Goal: Task Accomplishment & Management: Manage account settings

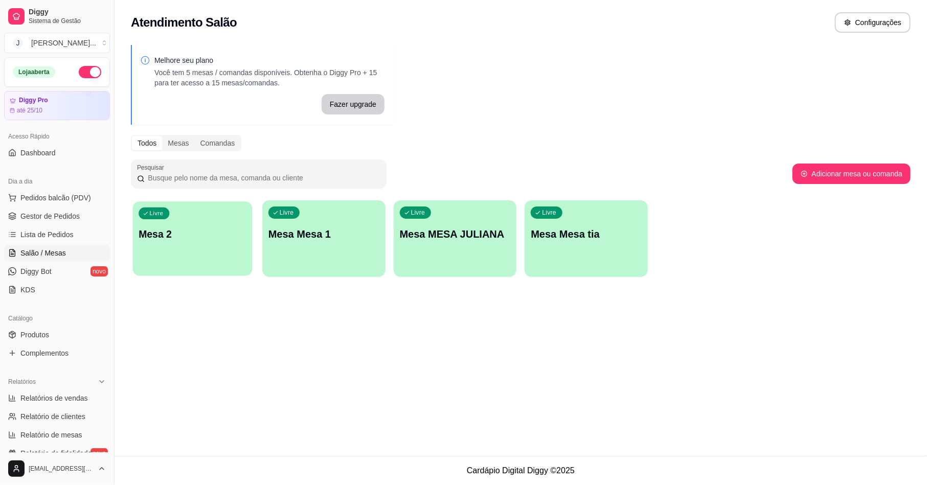
click at [212, 228] on p "Mesa 2" at bounding box center [192, 235] width 107 height 14
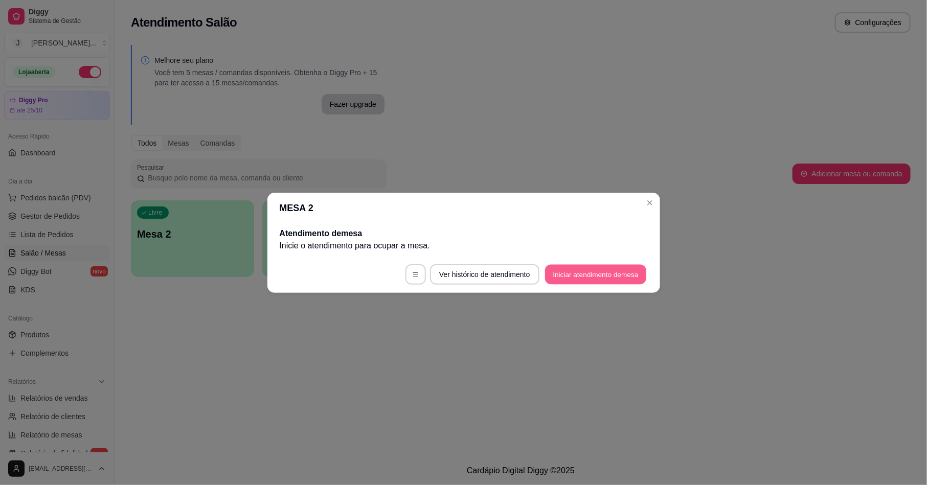
click at [566, 273] on button "Iniciar atendimento de mesa" at bounding box center [595, 274] width 101 height 20
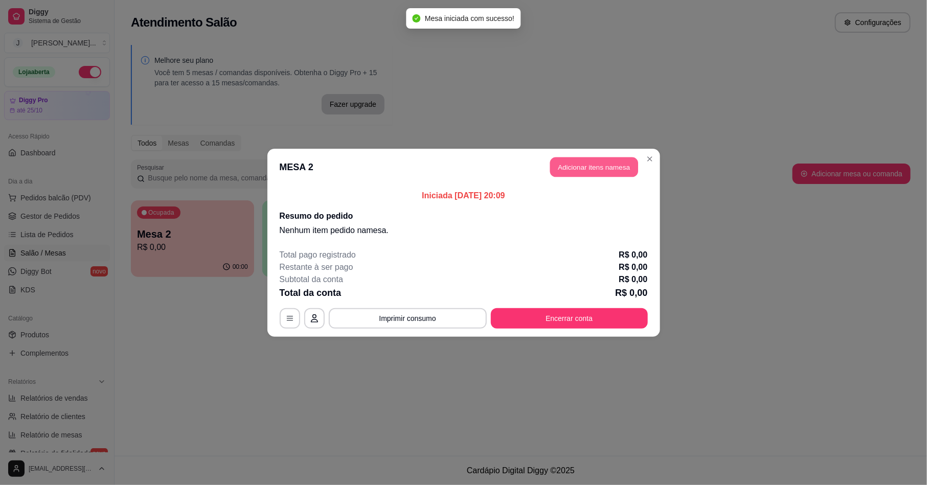
click at [610, 169] on button "Adicionar itens na mesa" at bounding box center [594, 167] width 88 height 20
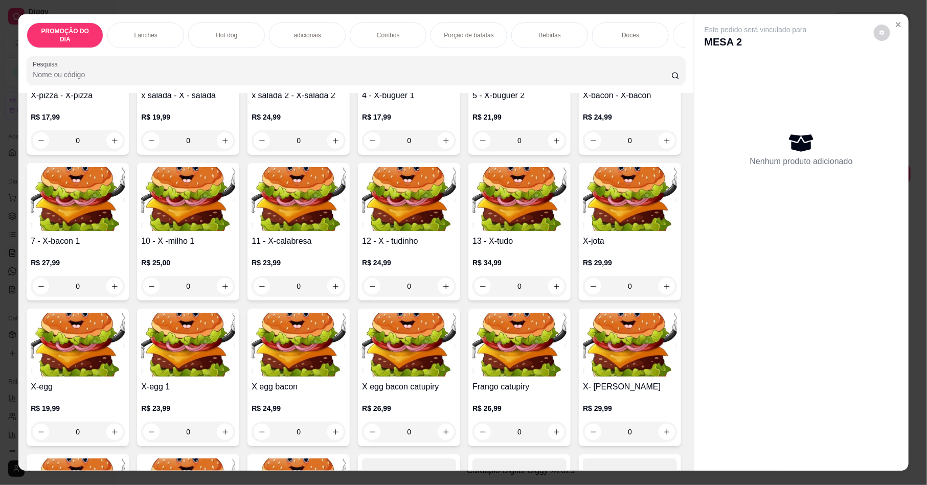
scroll to position [307, 0]
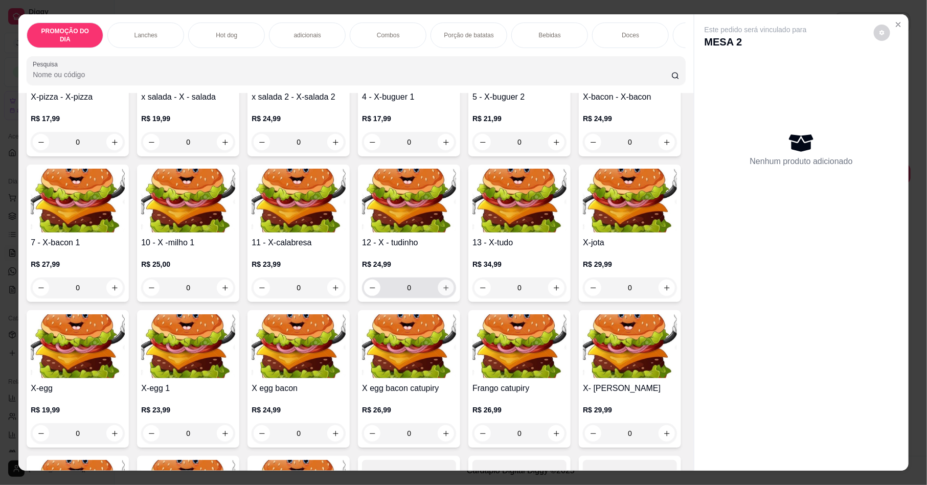
click at [454, 296] on button "increase-product-quantity" at bounding box center [446, 288] width 16 height 16
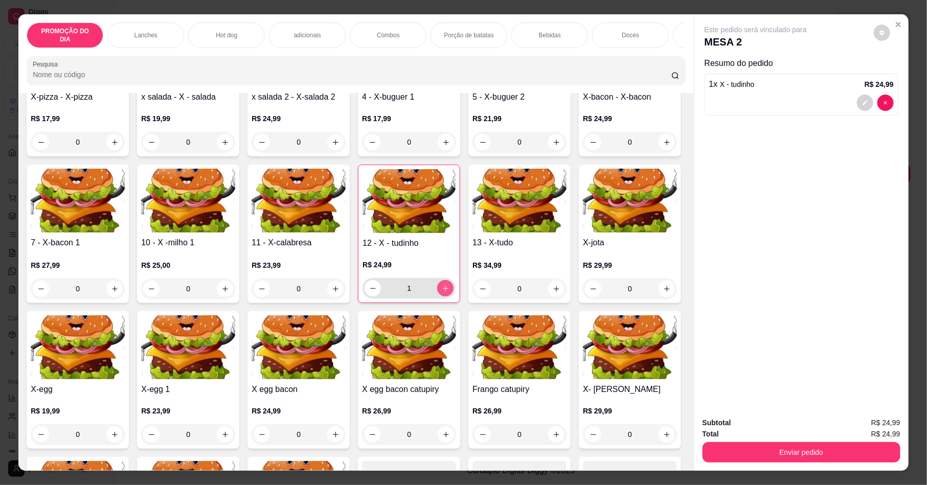
type input "1"
click at [396, 31] on p "Bebidas" at bounding box center [406, 35] width 22 height 8
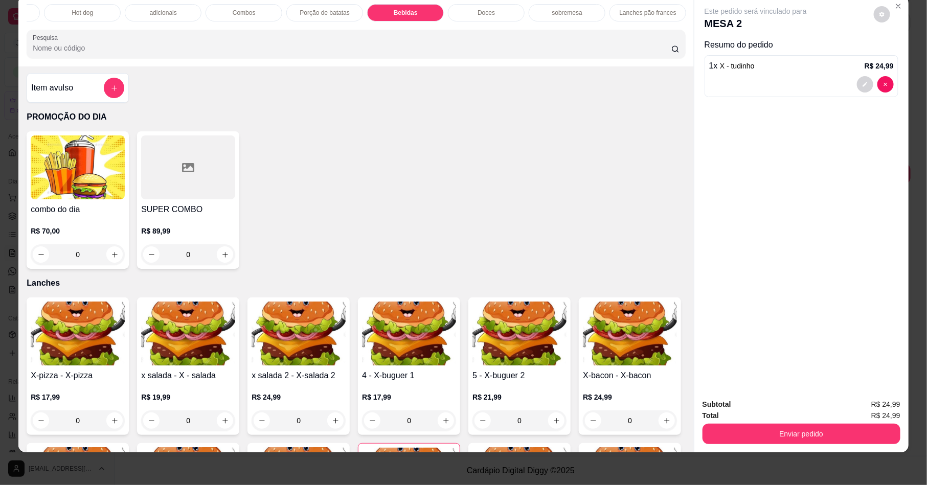
scroll to position [0, 0]
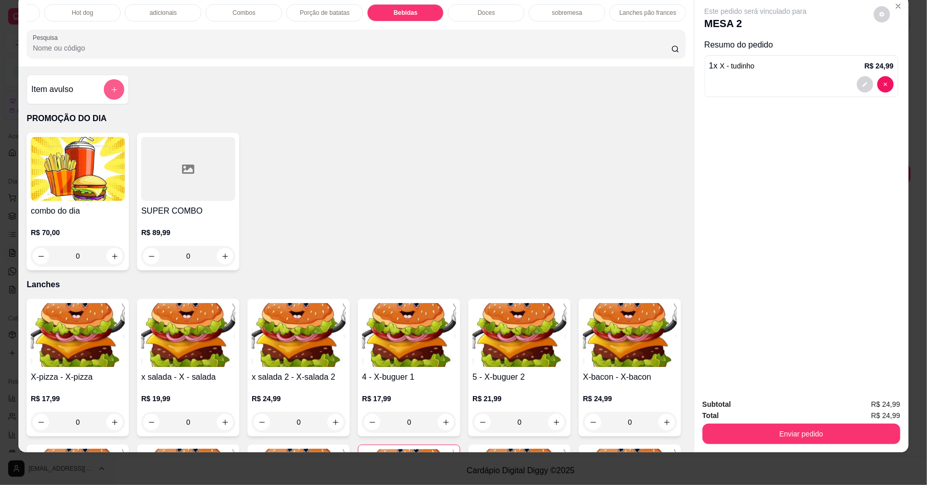
click at [108, 96] on button "add-separate-item" at bounding box center [114, 89] width 20 height 20
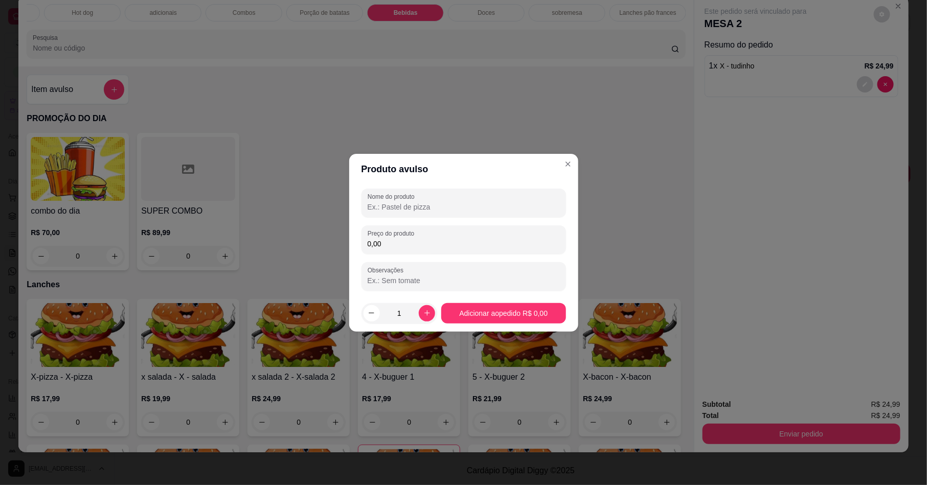
click at [390, 211] on input "Nome do produto" at bounding box center [464, 207] width 192 height 10
type input "romarinho"
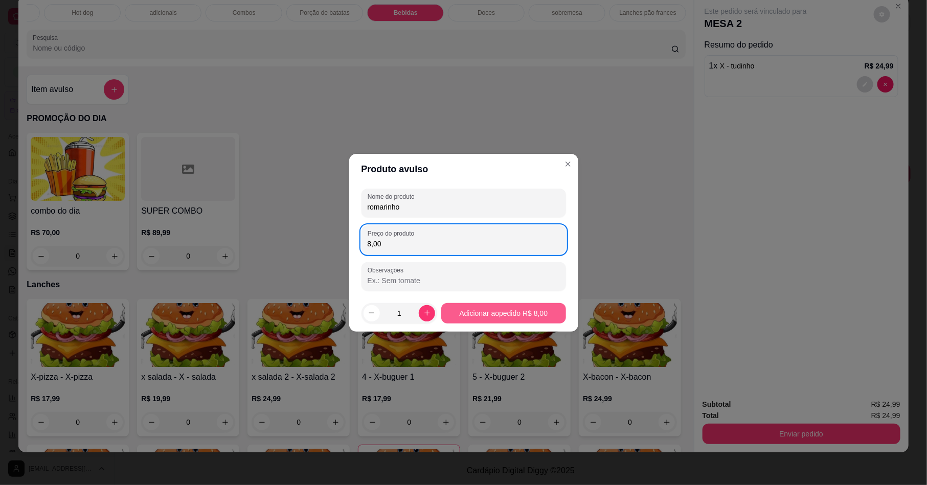
type input "8,00"
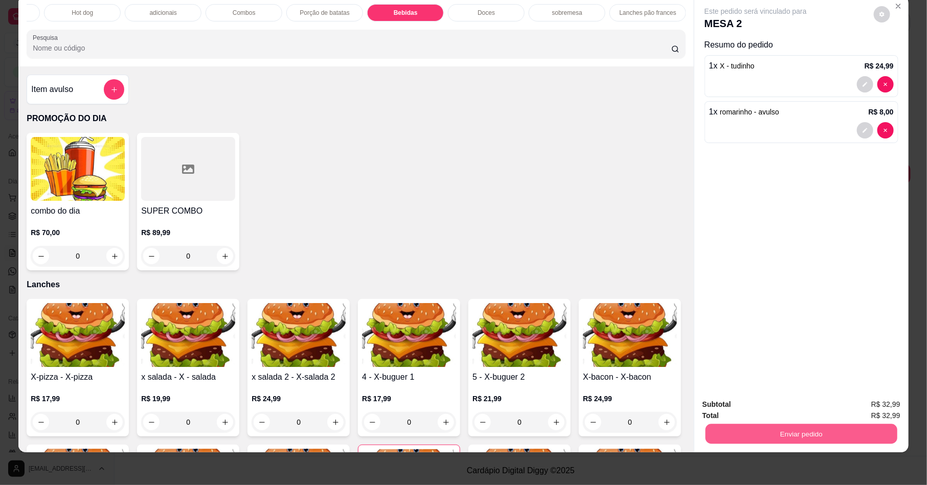
click at [804, 434] on button "Enviar pedido" at bounding box center [802, 434] width 192 height 20
click at [858, 75] on div "1 x X - tudinho R$ 24,99" at bounding box center [802, 76] width 194 height 42
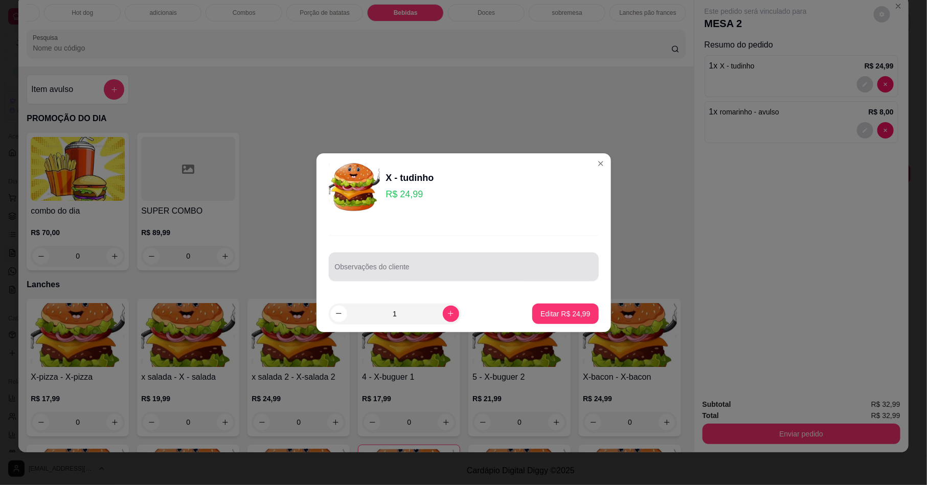
click at [447, 253] on div "Observações do cliente" at bounding box center [464, 267] width 270 height 29
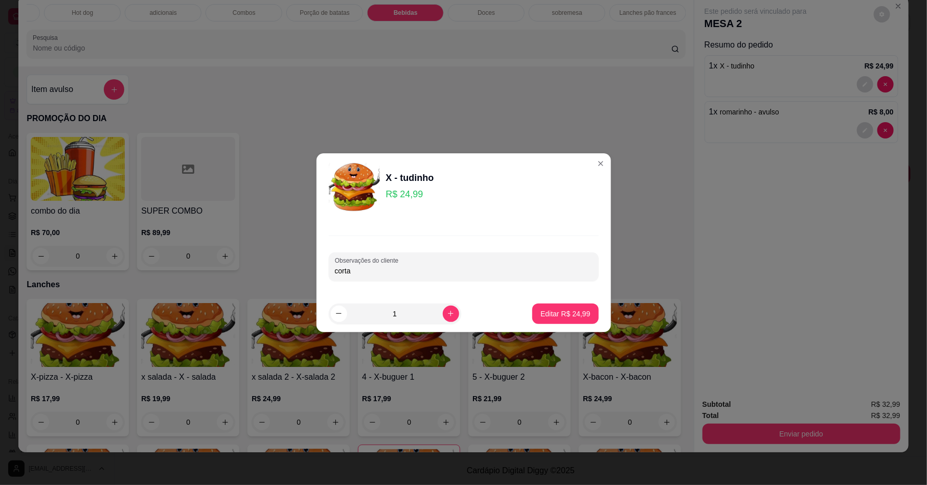
type input "corta"
click at [521, 315] on footer "1 Editar R$ 24,99" at bounding box center [464, 314] width 295 height 37
click at [532, 312] on button "Editar R$ 24,99" at bounding box center [565, 314] width 66 height 20
type input "0"
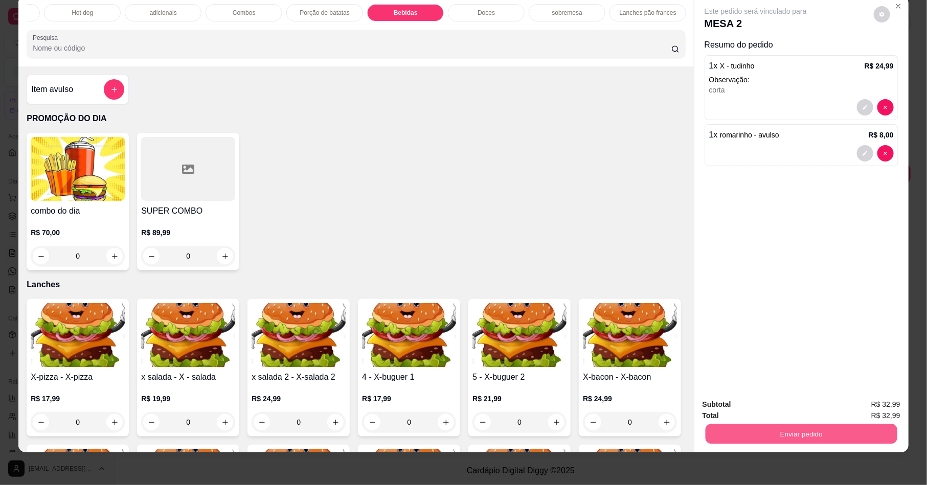
click at [869, 436] on button "Enviar pedido" at bounding box center [802, 434] width 192 height 20
click at [861, 401] on button "Enviar pedido" at bounding box center [872, 408] width 56 height 19
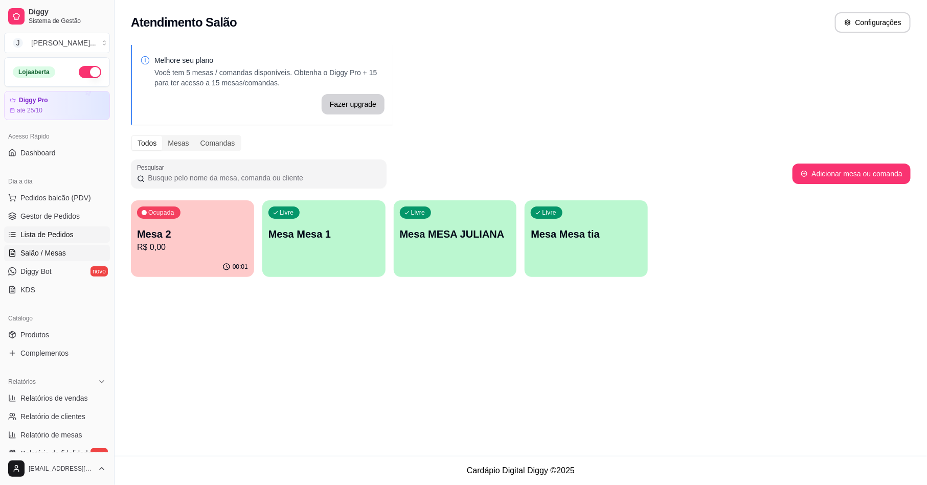
click at [45, 234] on span "Lista de Pedidos" at bounding box center [46, 235] width 53 height 10
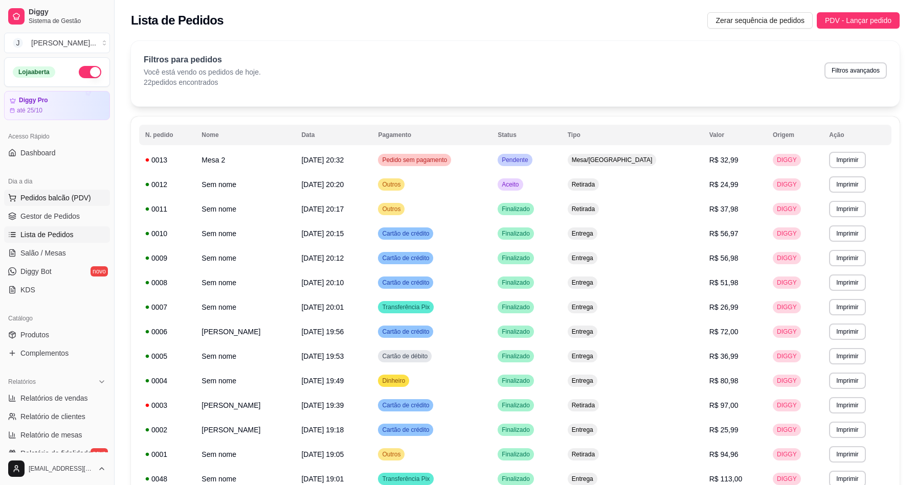
click at [40, 200] on span "Pedidos balcão (PDV)" at bounding box center [55, 198] width 71 height 10
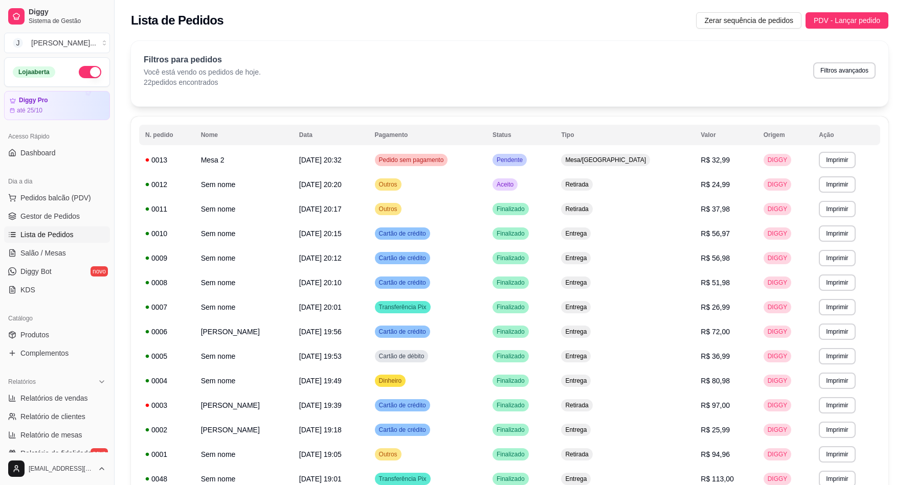
click at [31, 200] on img at bounding box center [78, 196] width 94 height 64
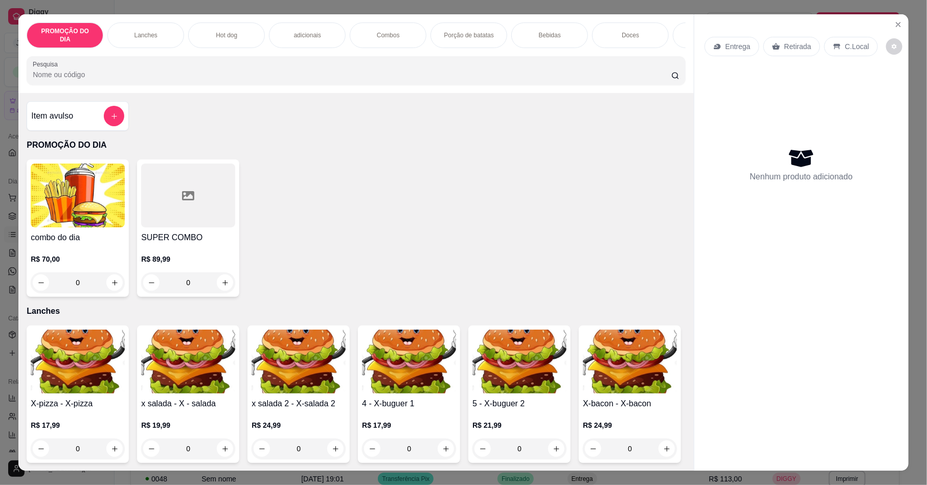
click at [401, 31] on div "Combos" at bounding box center [388, 36] width 77 height 26
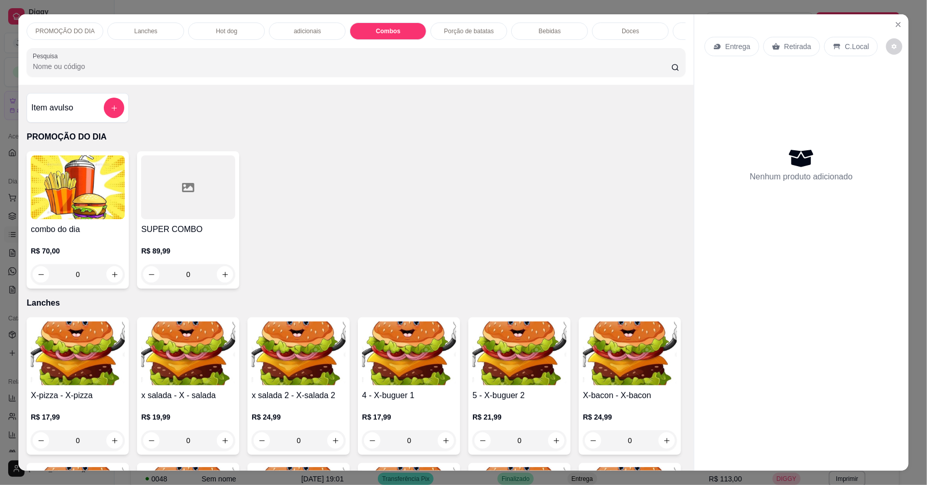
scroll to position [18, 0]
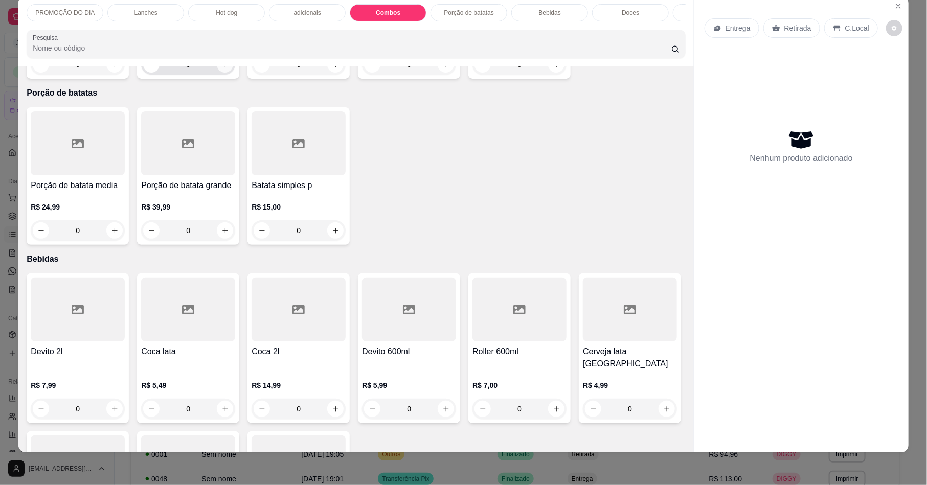
click at [223, 73] on button "increase-product-quantity" at bounding box center [225, 64] width 16 height 16
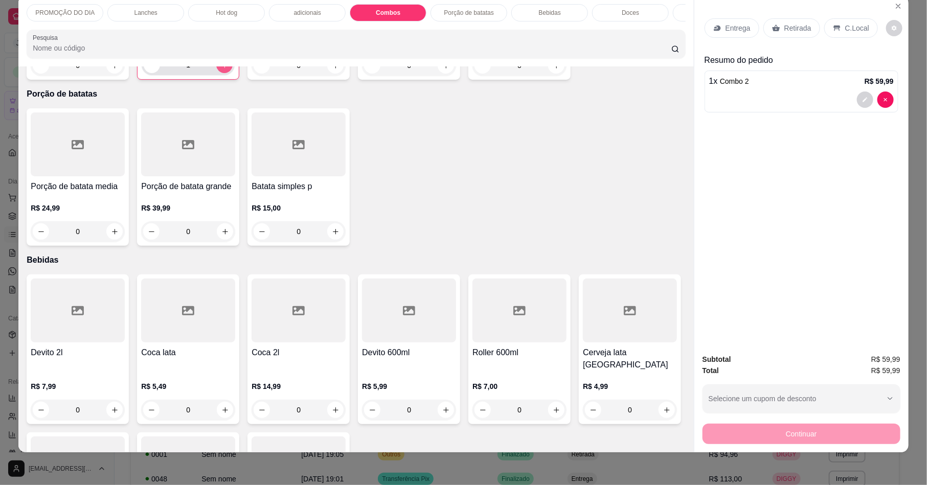
type input "1"
click at [864, 98] on button "decrease-product-quantity" at bounding box center [865, 100] width 16 height 16
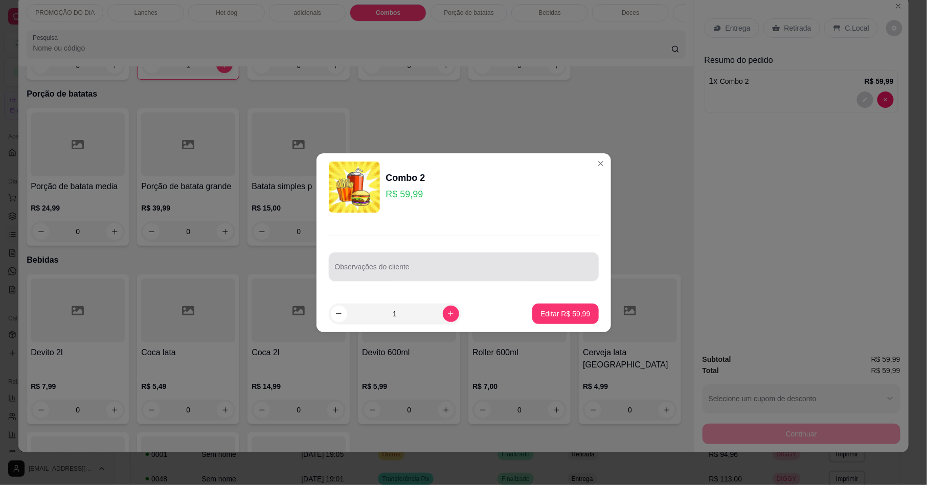
click at [439, 254] on div "Observações do cliente" at bounding box center [464, 267] width 270 height 29
type input "cheddar"
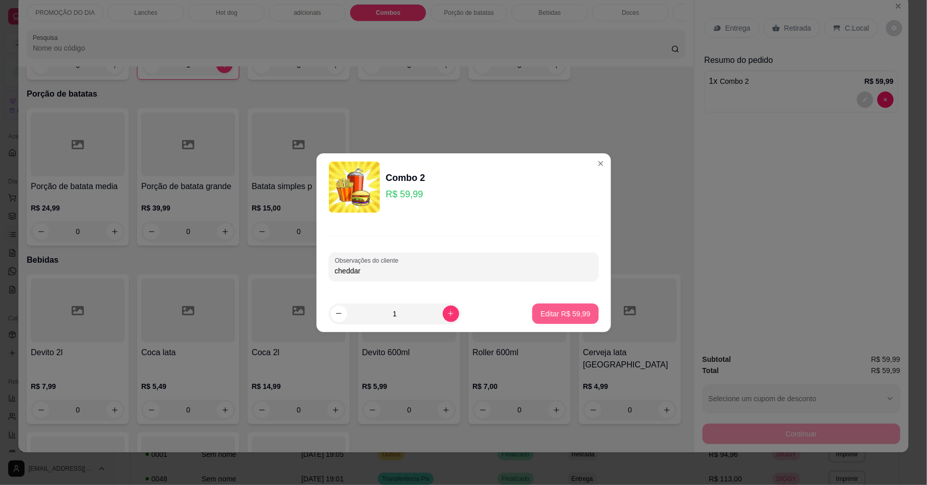
click at [563, 312] on p "Editar R$ 59,99" at bounding box center [566, 314] width 50 height 10
type input "0"
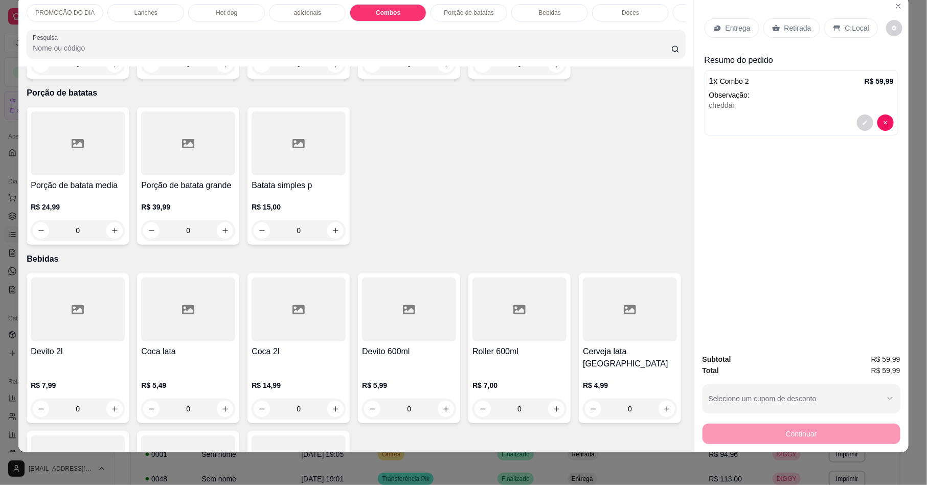
click at [734, 31] on p "Entrega" at bounding box center [738, 28] width 25 height 10
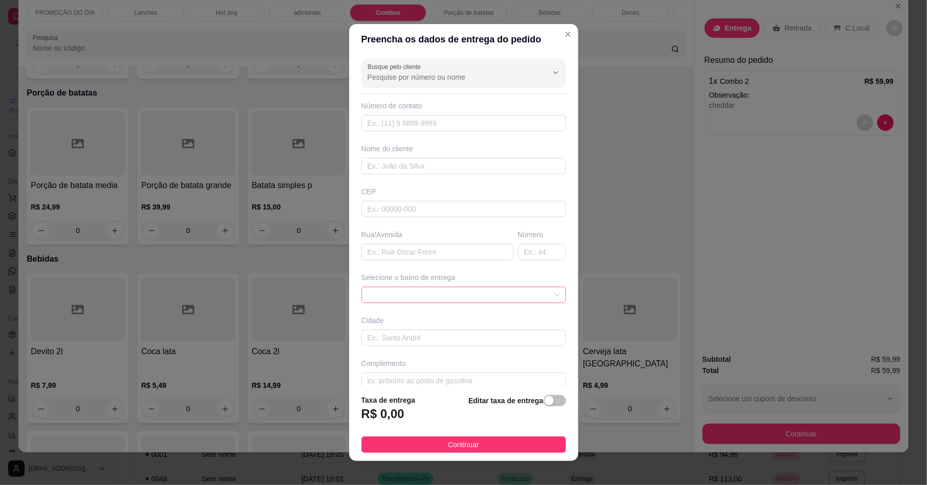
click at [398, 298] on span at bounding box center [464, 294] width 192 height 15
click at [386, 296] on span at bounding box center [464, 294] width 192 height 15
click at [390, 268] on div "Busque pelo cliente Número de contato Nome do cliente CEP Rua/[GEOGRAPHIC_DATA]…" at bounding box center [463, 220] width 229 height 331
click at [393, 251] on input "text" at bounding box center [438, 252] width 152 height 16
type input "[PERSON_NAME]"
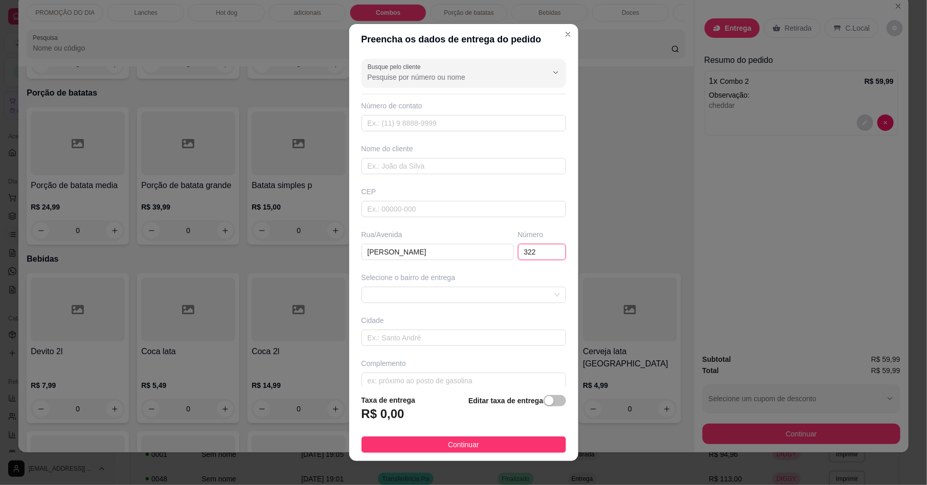
scroll to position [16, 0]
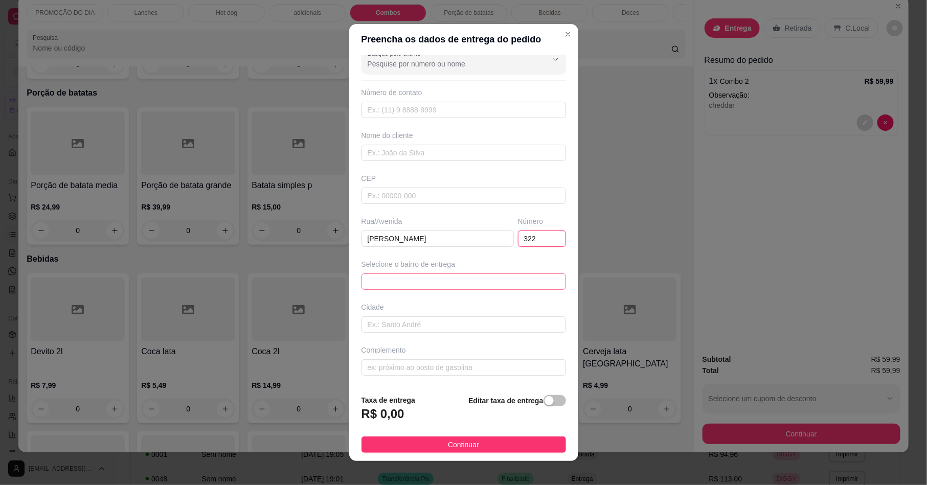
click at [448, 284] on span at bounding box center [464, 281] width 192 height 15
type input "322"
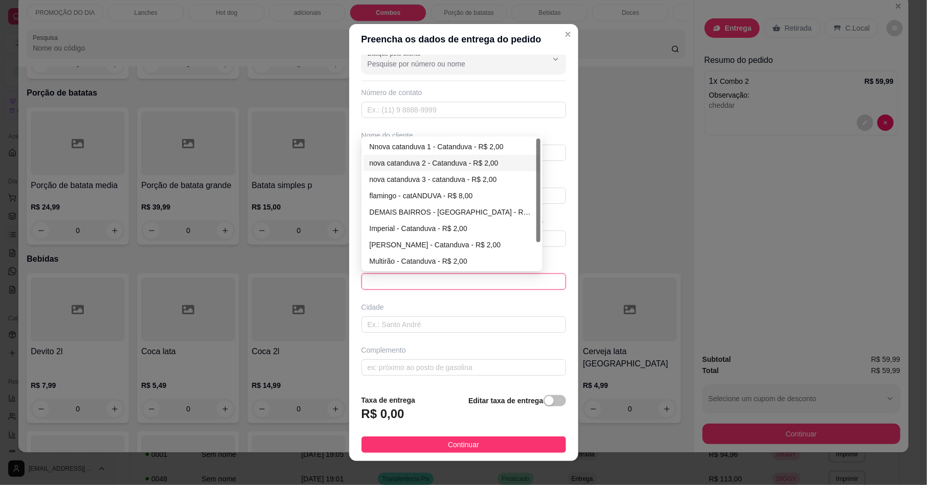
click at [426, 158] on div "nova catanduva 2 - Catanduva - R$ 2,00" at bounding box center [452, 163] width 165 height 11
type input "Catanduva"
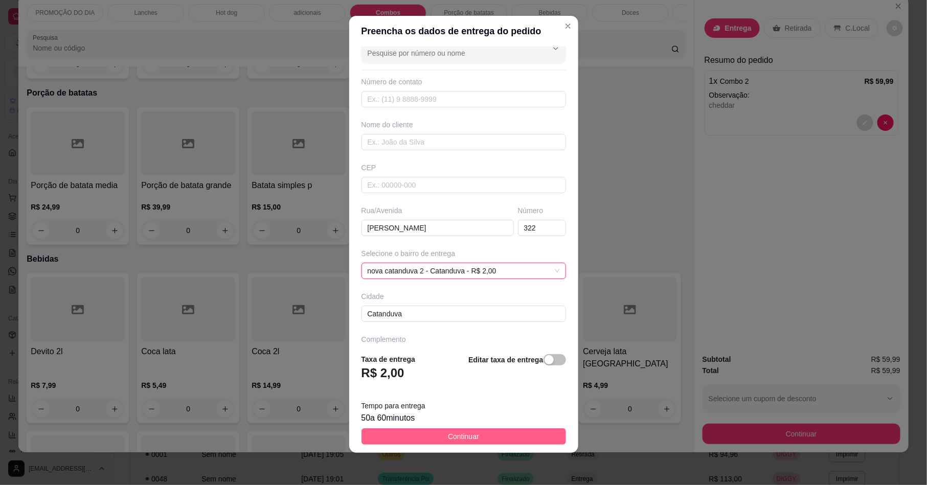
click at [448, 439] on span "Continuar" at bounding box center [463, 436] width 31 height 11
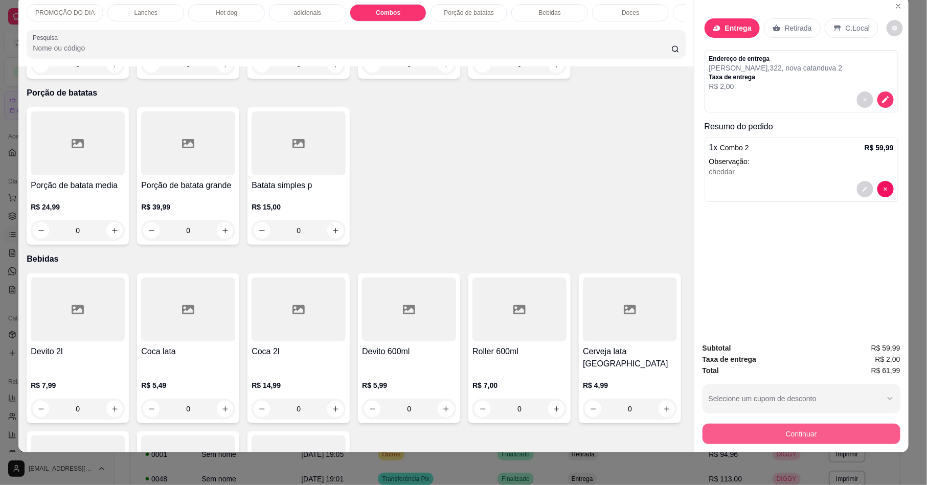
click at [787, 424] on div "Continuar" at bounding box center [802, 432] width 198 height 23
click at [823, 428] on button "Continuar" at bounding box center [802, 434] width 198 height 20
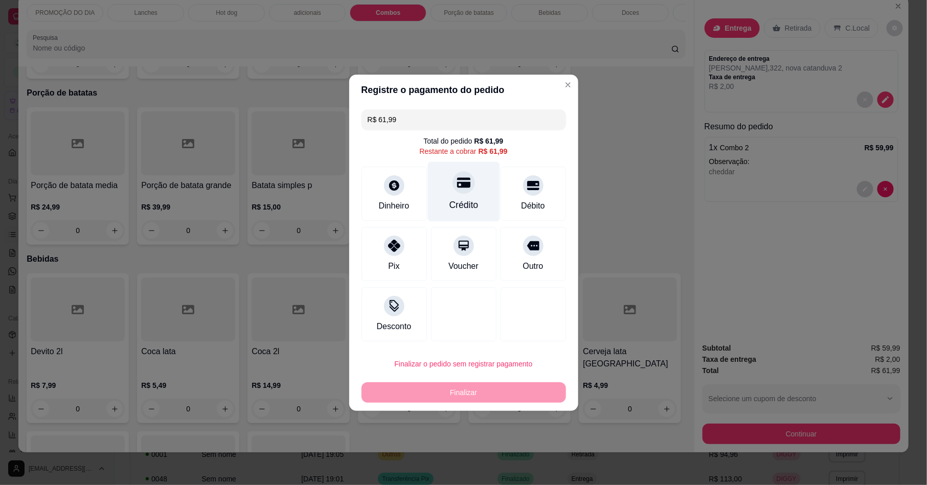
click at [465, 205] on div "Crédito" at bounding box center [463, 204] width 29 height 13
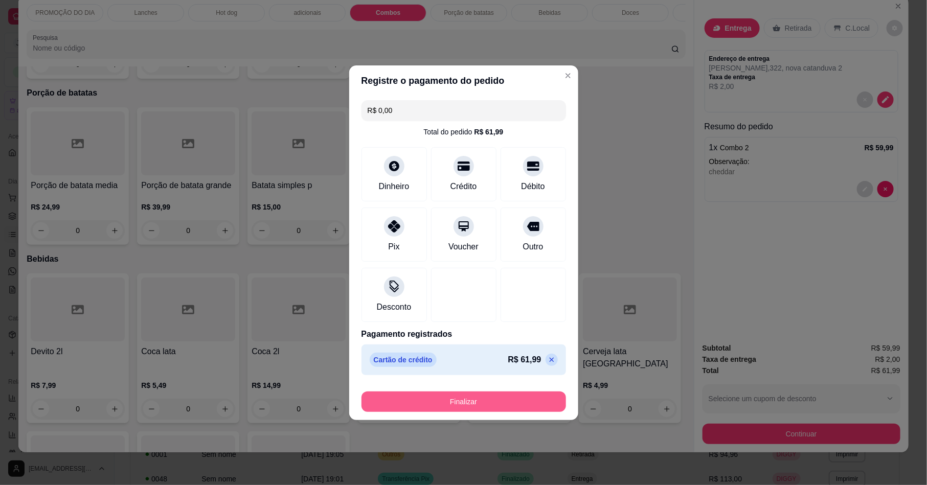
click at [536, 396] on button "Finalizar" at bounding box center [464, 402] width 205 height 20
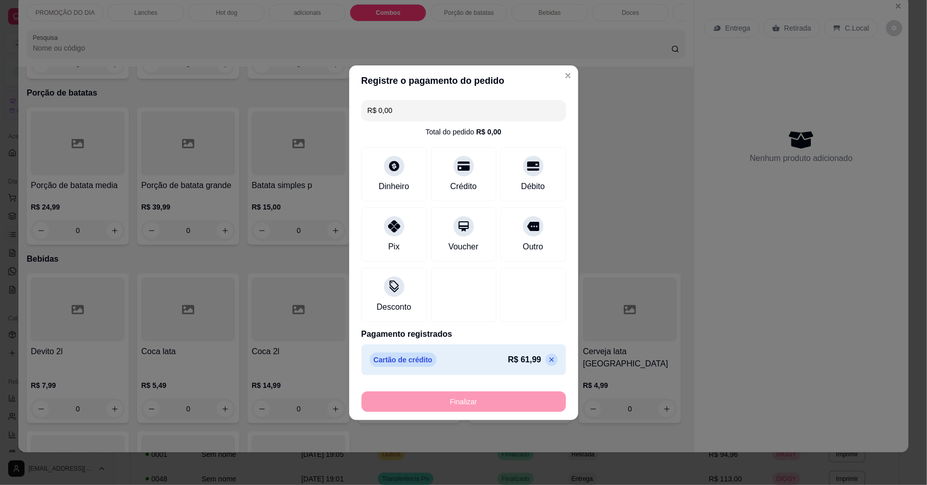
type input "-R$ 61,99"
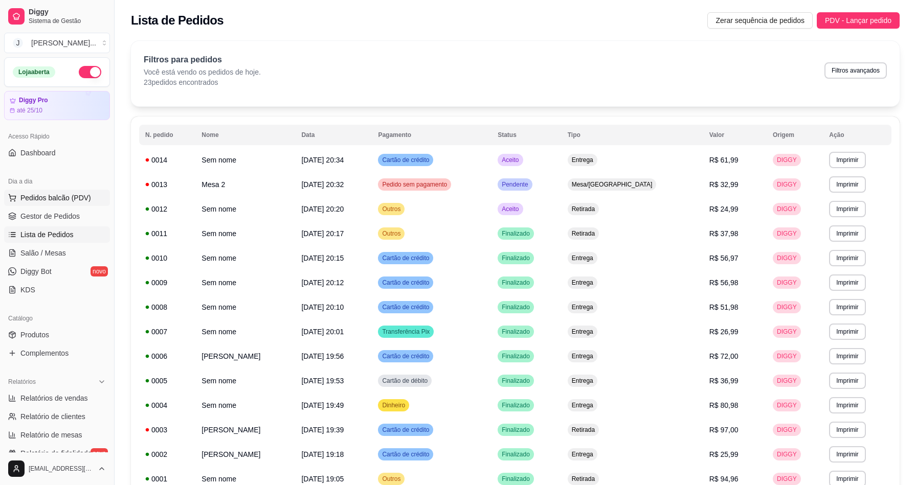
click at [26, 200] on span "Pedidos balcão (PDV)" at bounding box center [55, 198] width 71 height 10
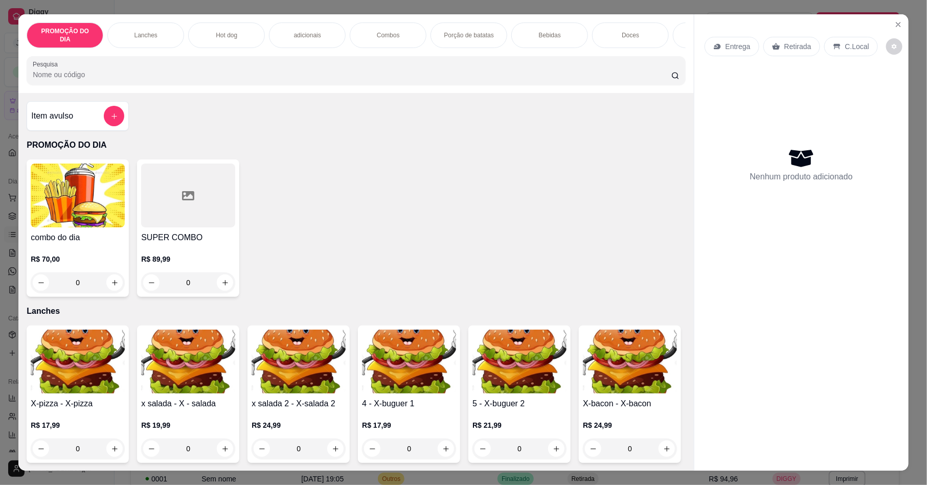
click at [226, 31] on p "Hot dog" at bounding box center [226, 35] width 21 height 8
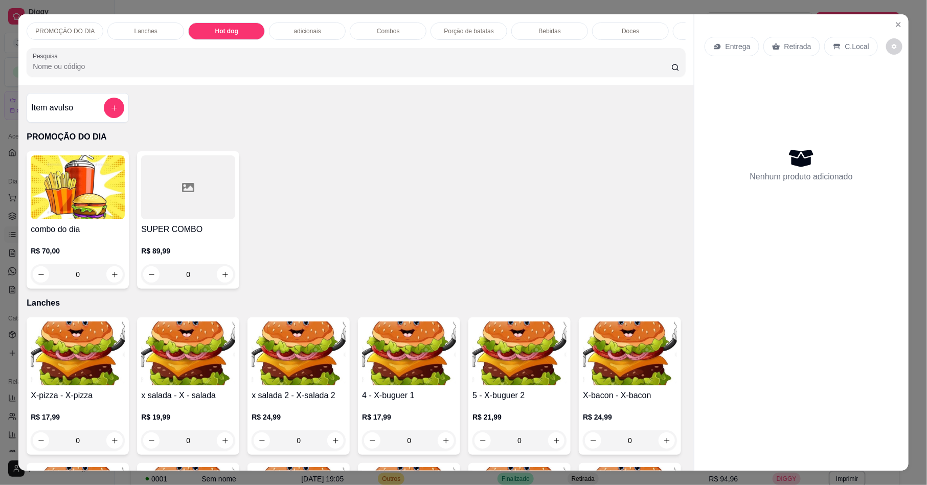
scroll to position [18, 0]
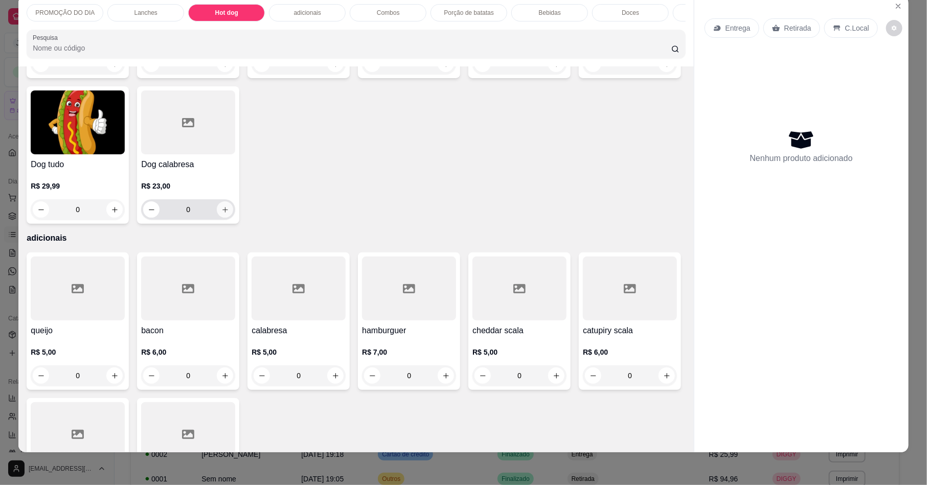
click at [233, 218] on button "increase-product-quantity" at bounding box center [225, 210] width 16 height 16
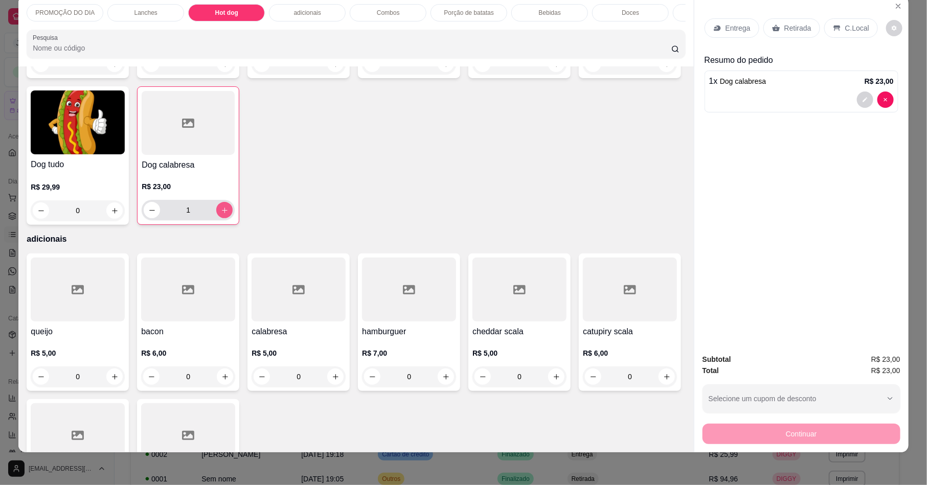
type input "1"
click at [304, 19] on div "adicionais" at bounding box center [307, 12] width 77 height 17
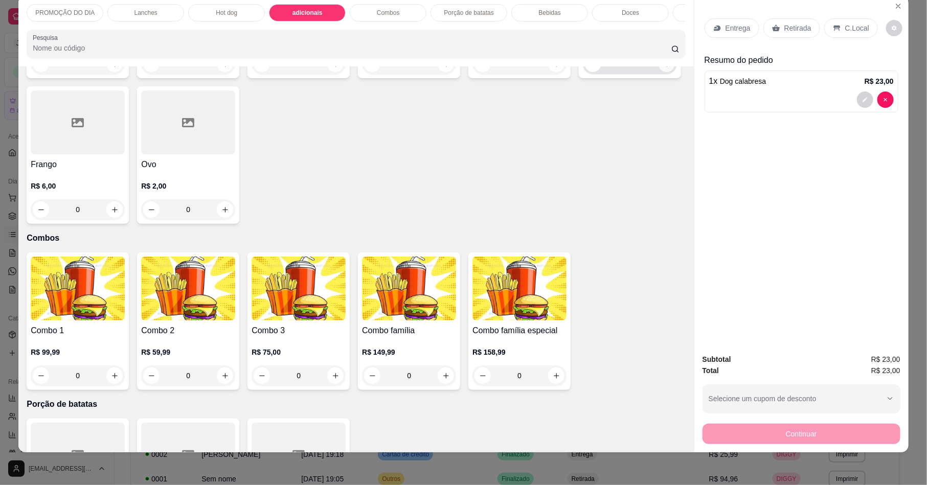
click at [663, 68] on icon "increase-product-quantity" at bounding box center [667, 64] width 8 height 8
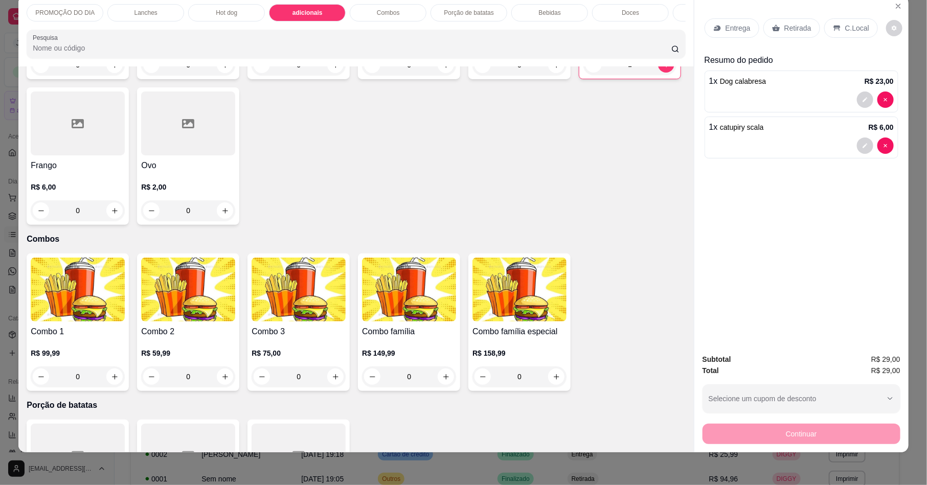
type input "1"
click at [858, 94] on button "decrease-product-quantity" at bounding box center [865, 100] width 16 height 16
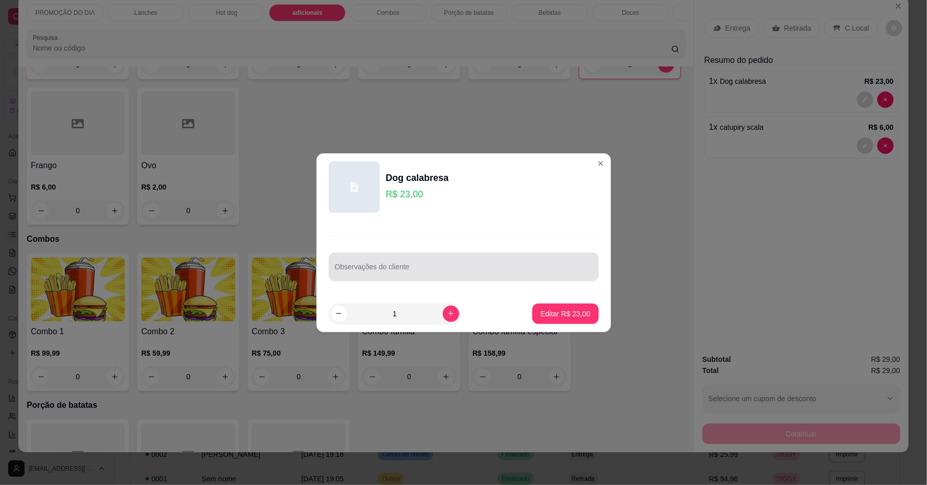
click at [399, 264] on div at bounding box center [464, 267] width 258 height 20
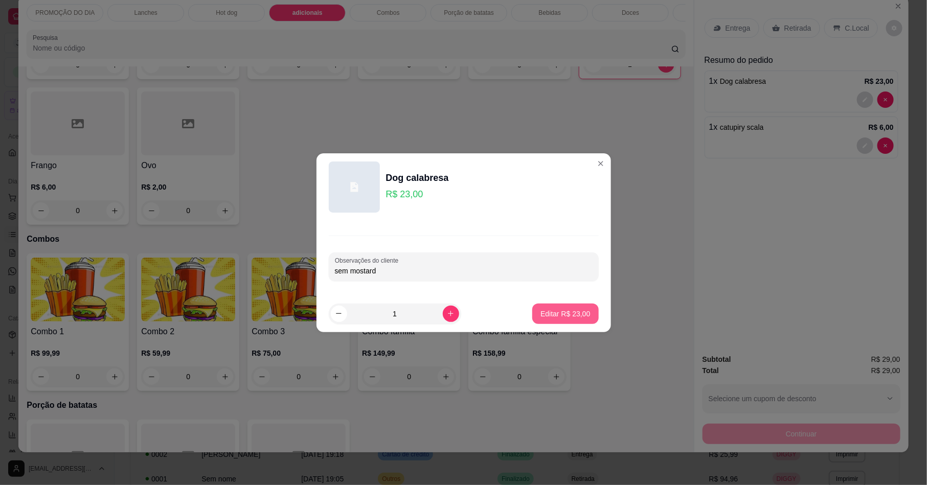
type input "sem mostarda"
click at [568, 310] on p "Editar R$ 23,00" at bounding box center [566, 314] width 50 height 10
type input "0"
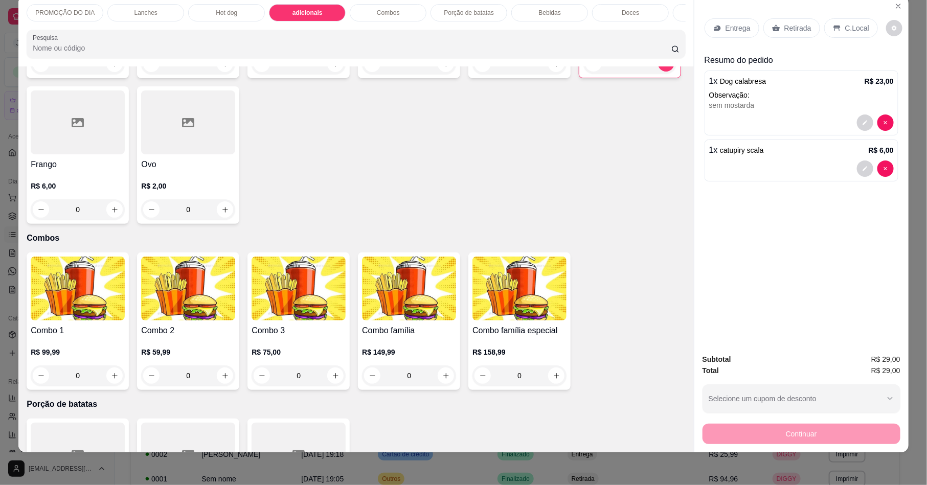
scroll to position [1274, 0]
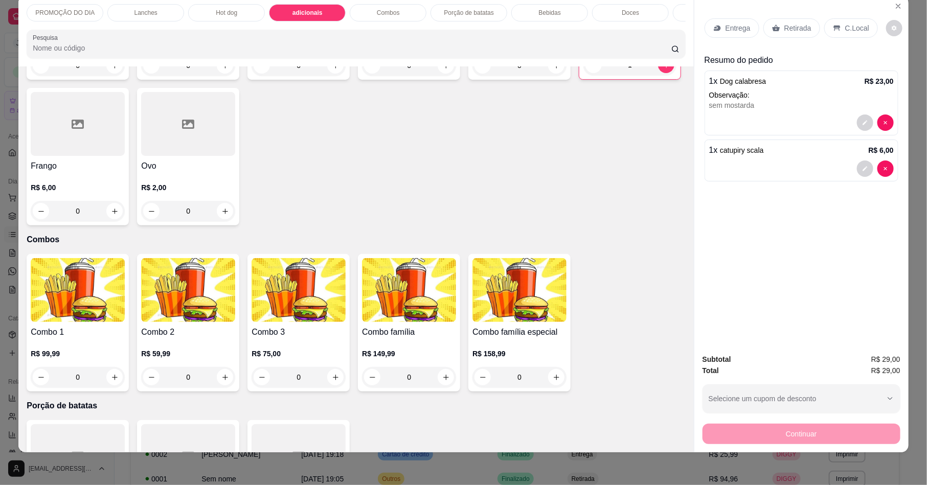
click at [717, 31] on div "Entrega" at bounding box center [732, 27] width 55 height 19
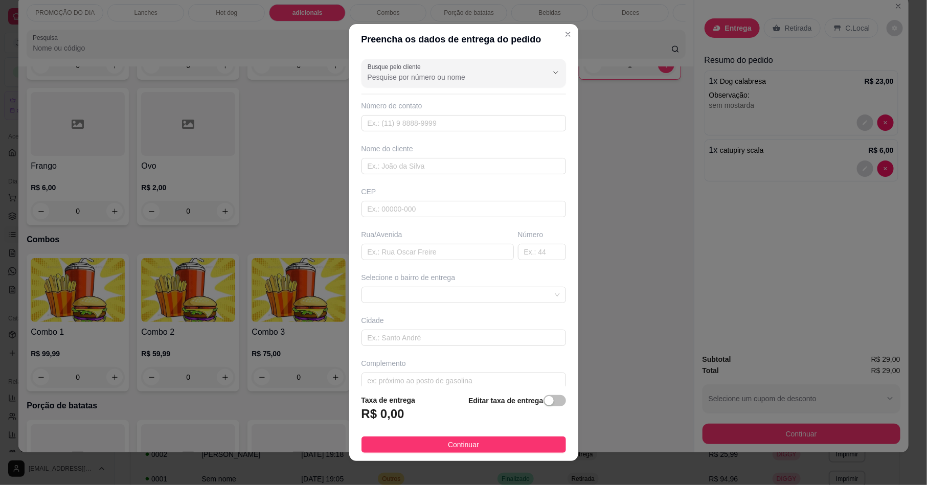
scroll to position [16, 0]
click at [404, 274] on span at bounding box center [464, 281] width 192 height 15
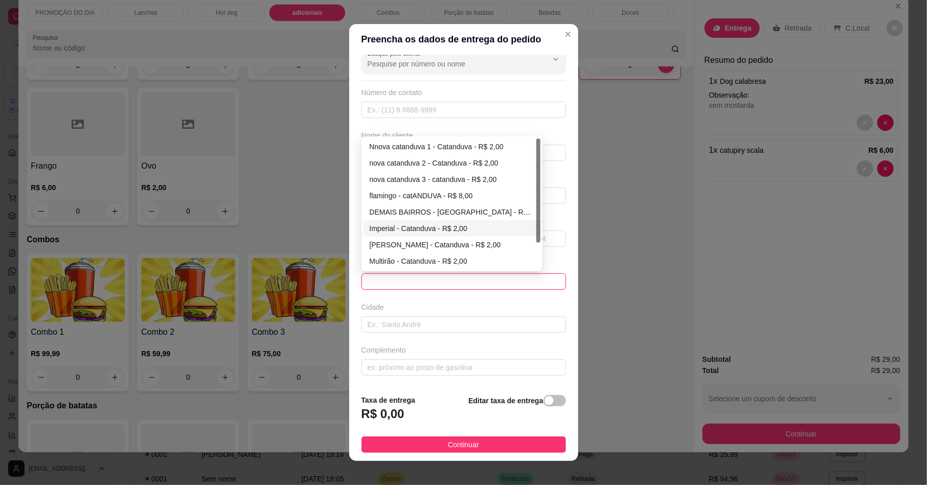
click at [419, 223] on div "Imperial - Catanduva - R$ 2,00" at bounding box center [452, 228] width 165 height 11
type input "Catanduva"
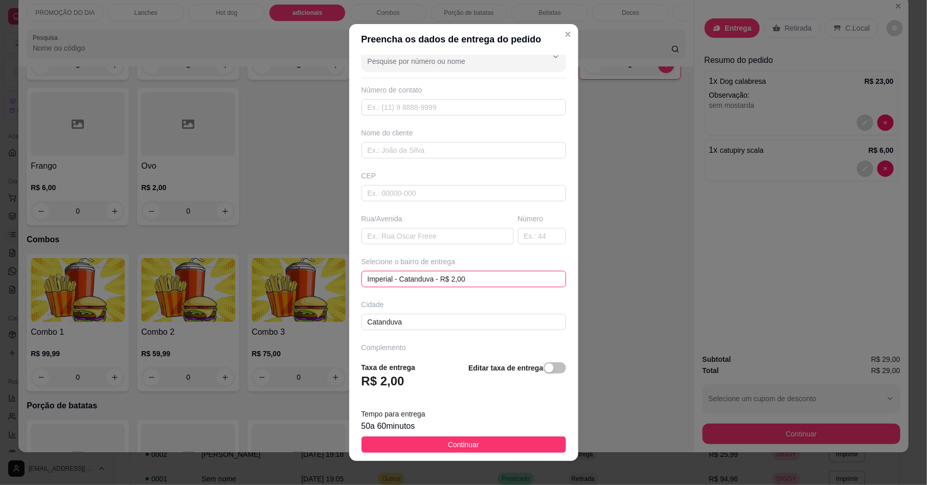
click at [418, 287] on span "Imperial - Catanduva - R$ 2,00" at bounding box center [464, 279] width 192 height 15
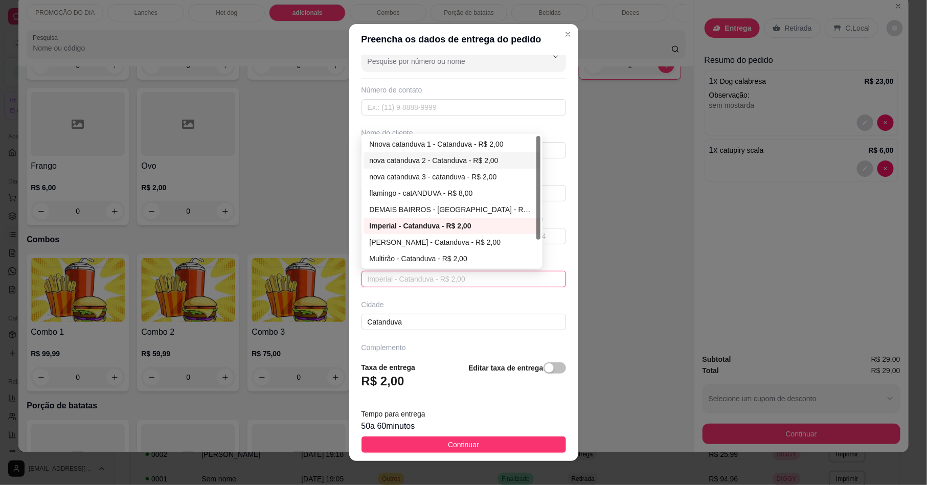
click at [422, 163] on div "nova catanduva 2 - Catanduva - R$ 2,00" at bounding box center [452, 160] width 165 height 11
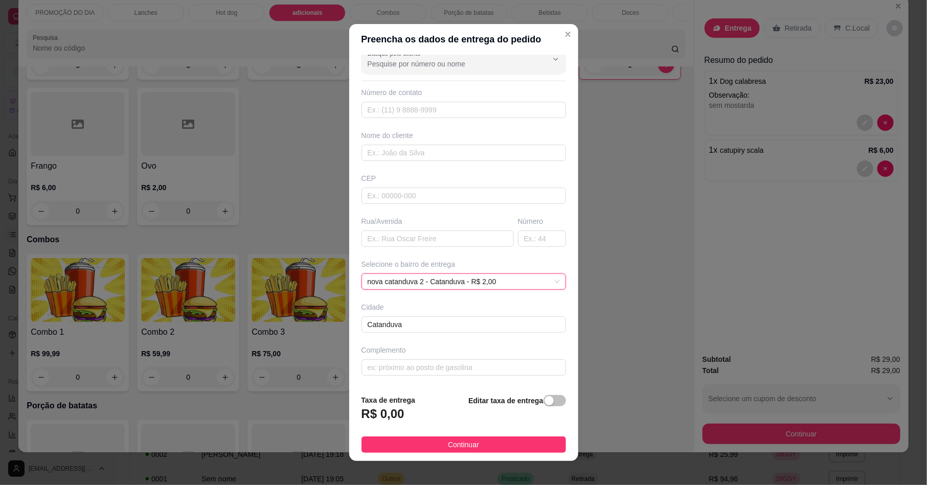
scroll to position [5, 0]
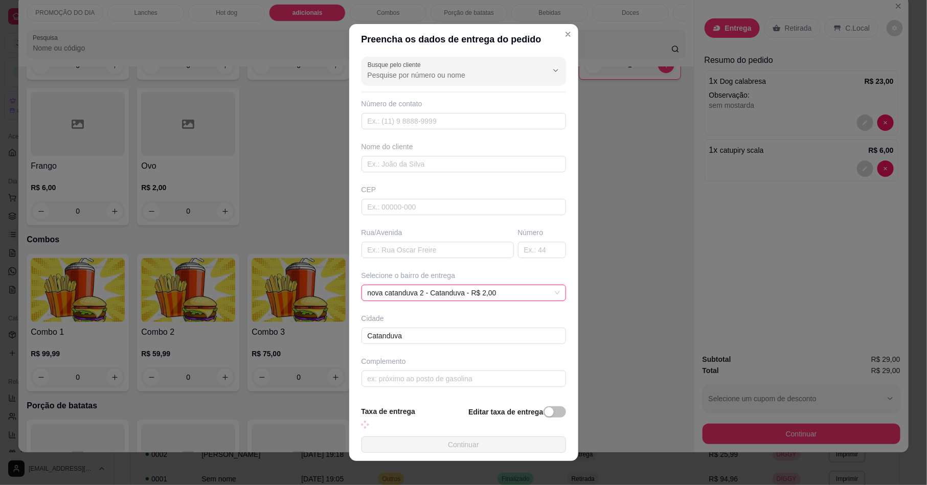
click at [393, 234] on div "Rua/Avenida" at bounding box center [438, 233] width 152 height 10
click at [385, 249] on input "text" at bounding box center [438, 250] width 152 height 16
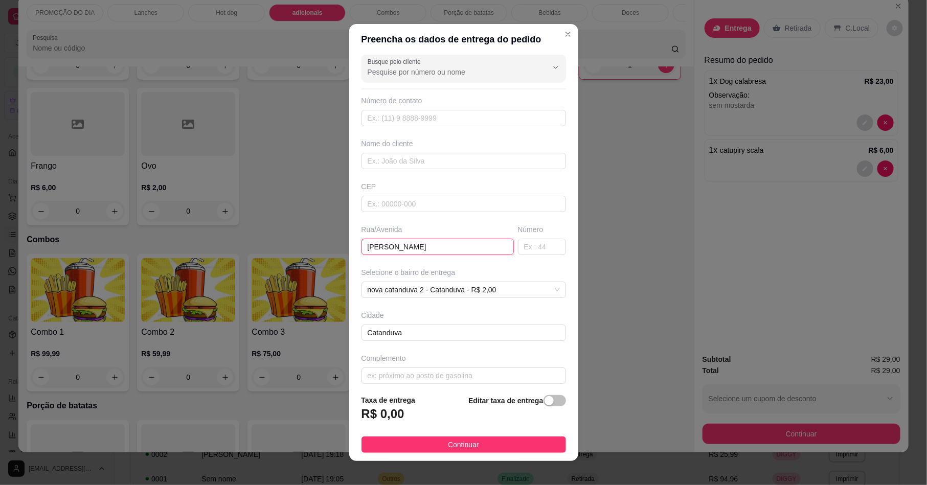
type input "[PERSON_NAME]"
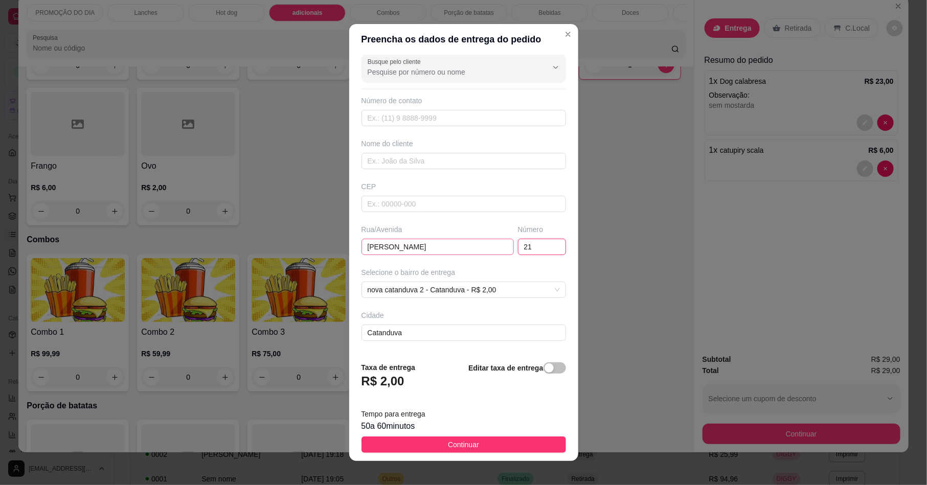
type input "21"
click at [454, 234] on div "Rua/Avenida" at bounding box center [438, 230] width 152 height 10
click at [454, 243] on input "[PERSON_NAME]" at bounding box center [438, 247] width 152 height 16
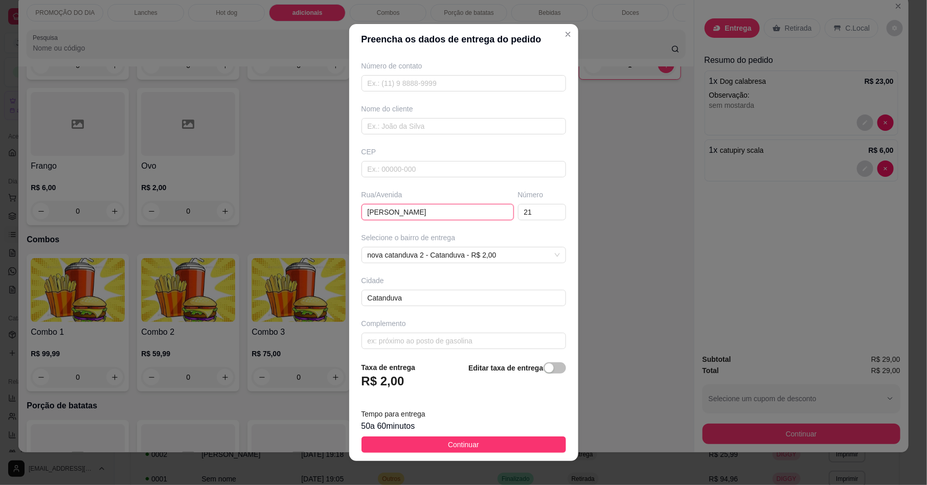
scroll to position [49, 0]
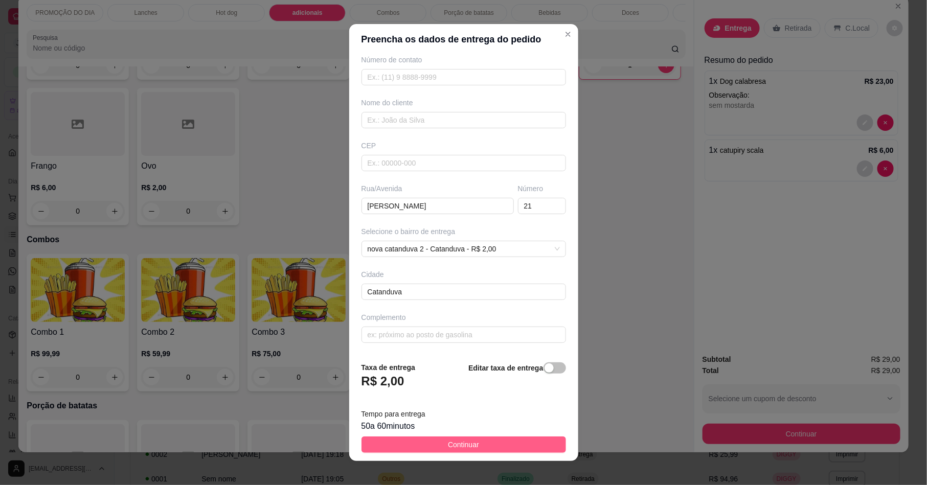
click at [404, 438] on button "Continuar" at bounding box center [464, 445] width 205 height 16
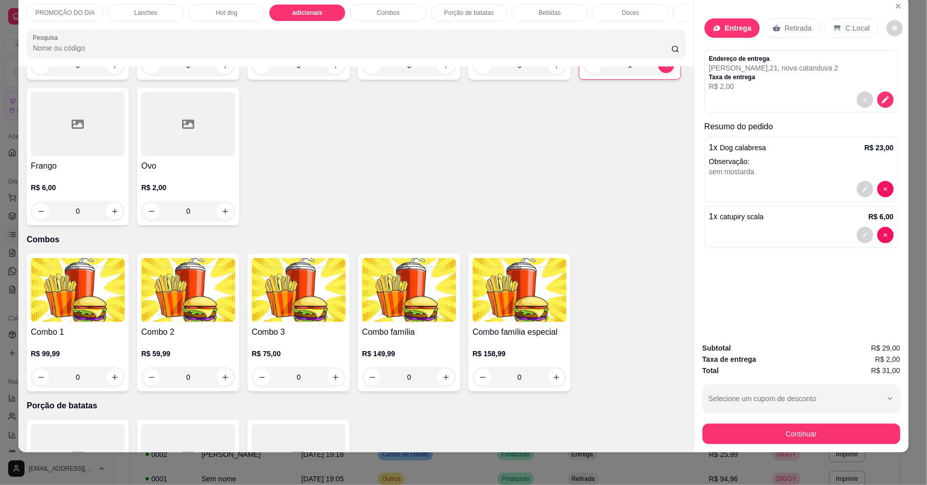
click at [857, 181] on div "1 x Dog calabresa R$ 23,00 Observação: sem mostarda" at bounding box center [802, 169] width 194 height 65
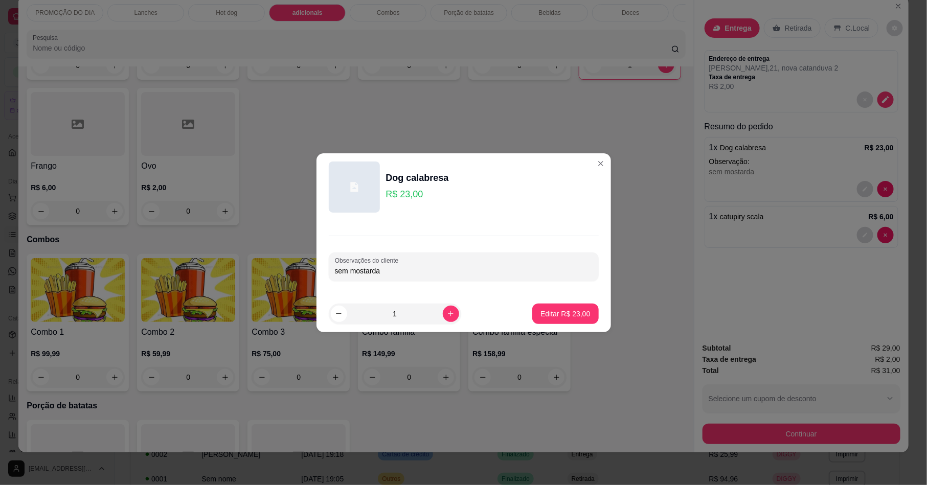
click at [436, 271] on input "sem mostarda" at bounding box center [464, 271] width 258 height 10
type input "sem mostarda sem milho"
click at [541, 312] on p "Editar R$ 23,00" at bounding box center [566, 314] width 50 height 10
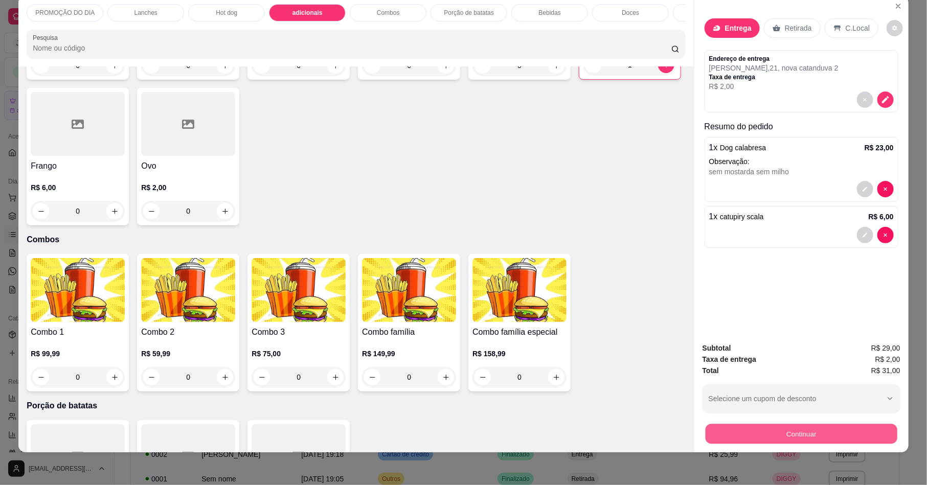
click at [766, 436] on button "Continuar" at bounding box center [802, 434] width 192 height 20
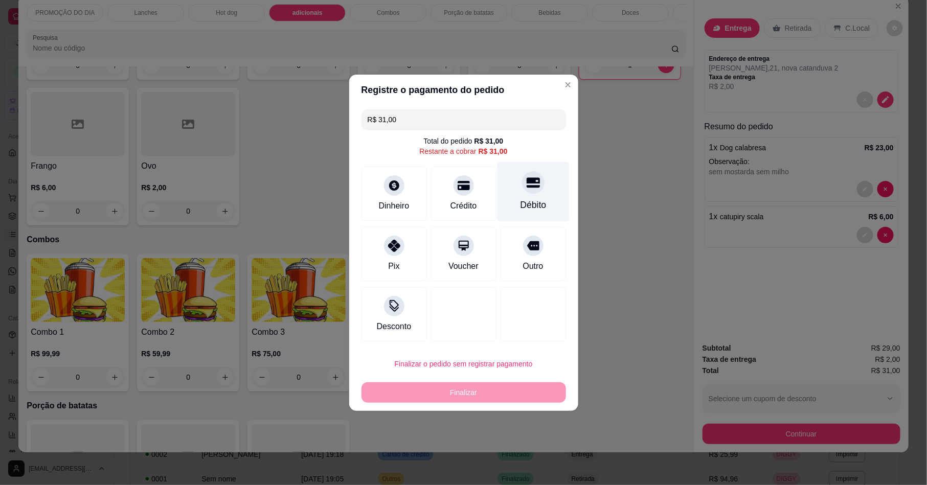
click at [507, 192] on div "Débito" at bounding box center [533, 192] width 72 height 60
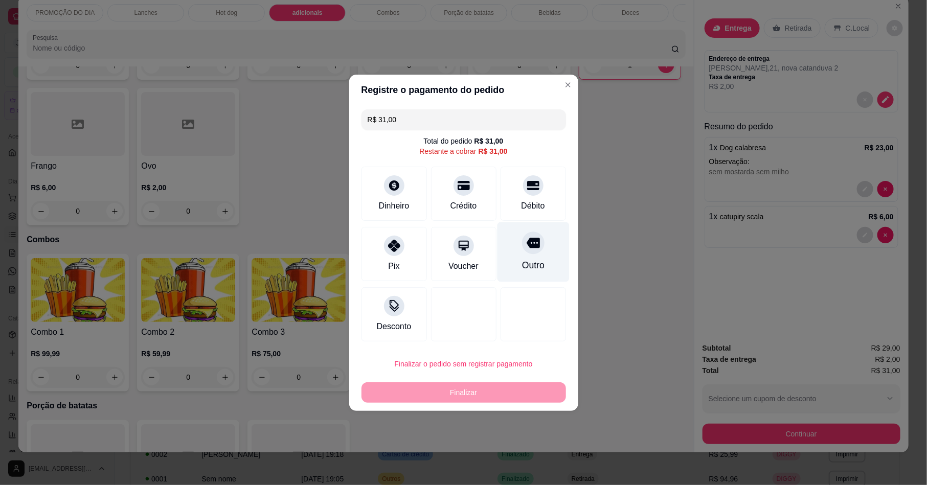
type input "R$ 0,00"
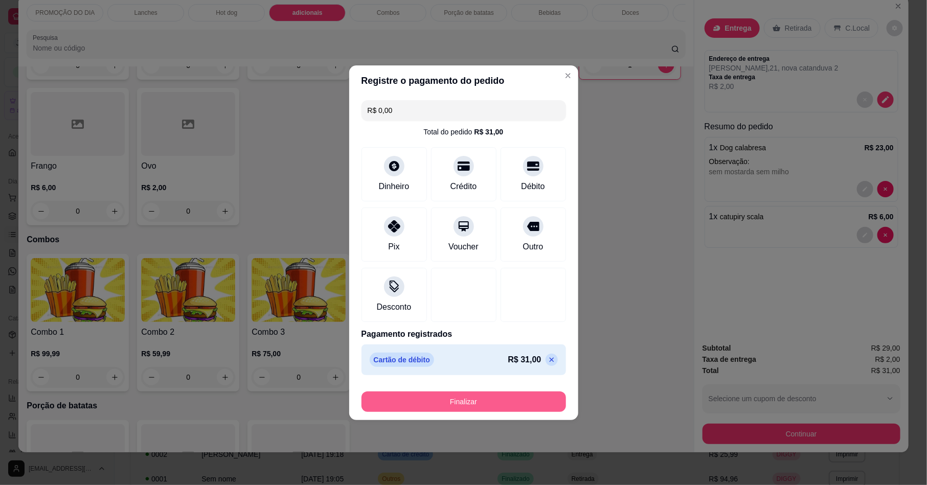
click at [482, 394] on button "Finalizar" at bounding box center [464, 402] width 205 height 20
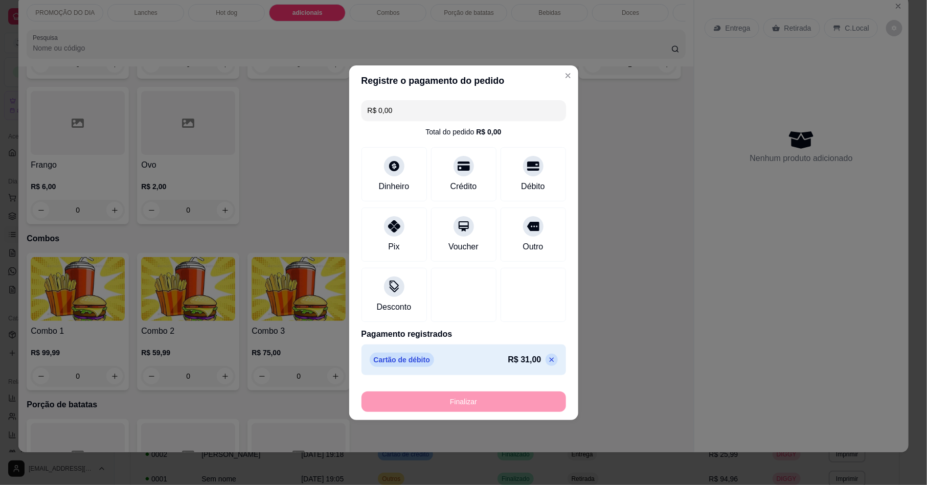
type input "0"
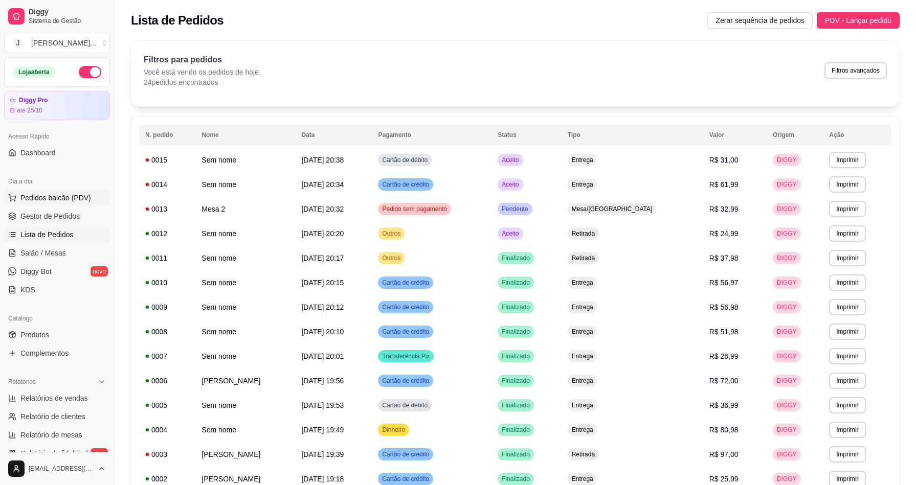
click at [25, 197] on span "Pedidos balcão (PDV)" at bounding box center [55, 198] width 71 height 10
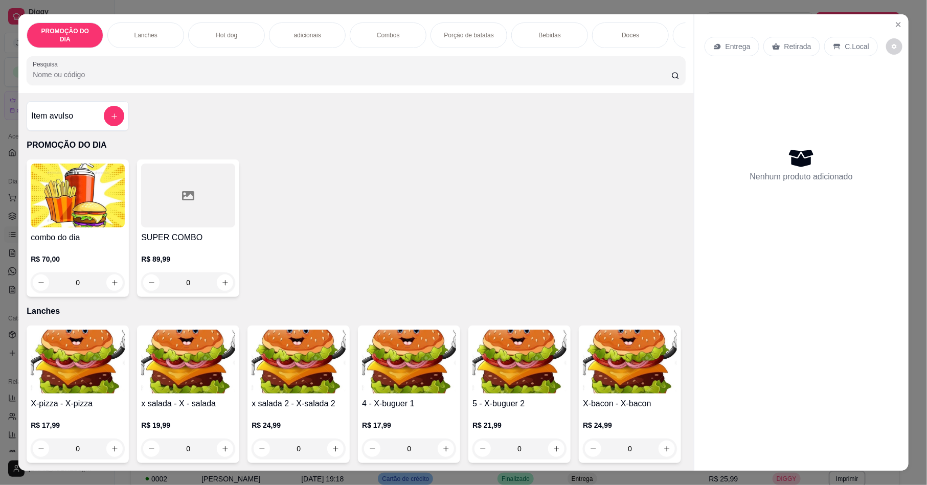
scroll to position [77, 0]
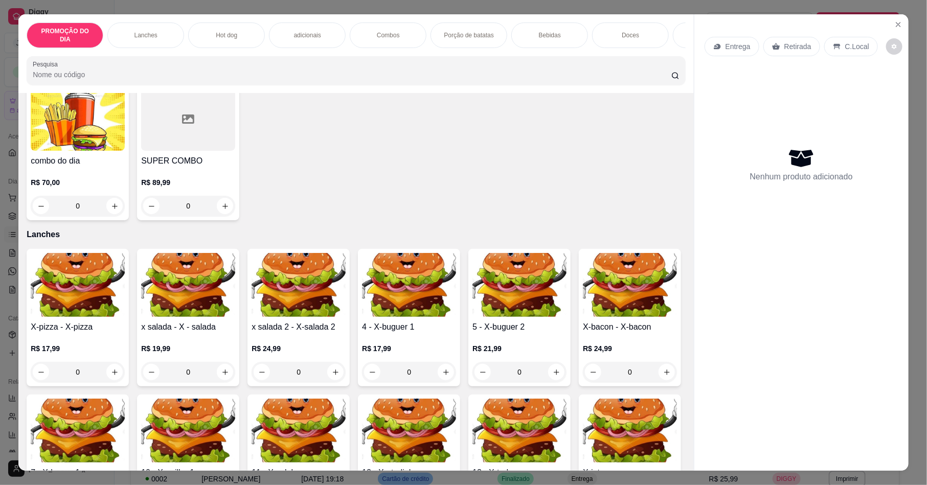
click at [208, 29] on div "Hot dog" at bounding box center [226, 36] width 77 height 26
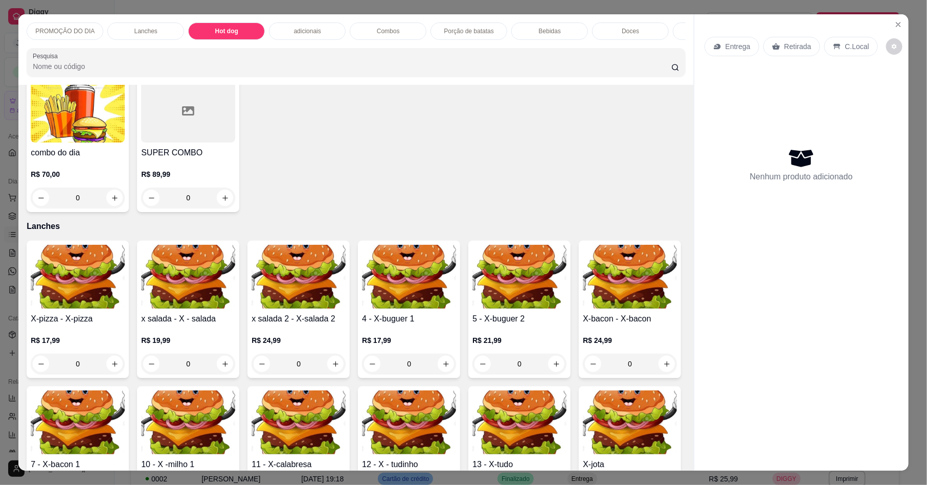
scroll to position [18, 0]
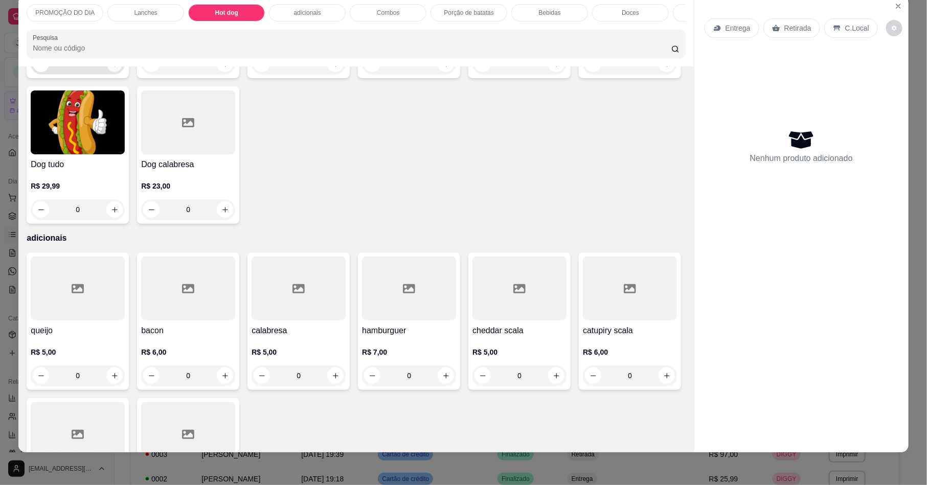
click at [112, 72] on button "increase-product-quantity" at bounding box center [115, 64] width 16 height 16
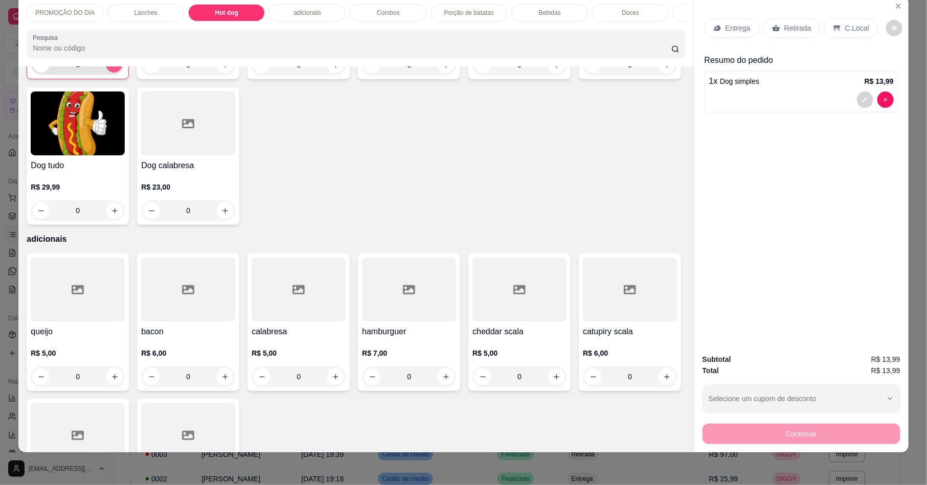
click at [112, 73] on button "increase-product-quantity" at bounding box center [114, 64] width 16 height 16
click at [112, 73] on button "increase-product-quantity" at bounding box center [114, 65] width 16 height 16
click at [111, 69] on icon "increase-product-quantity" at bounding box center [114, 65] width 8 height 8
type input "4"
click at [774, 21] on div "Retirada" at bounding box center [792, 27] width 57 height 19
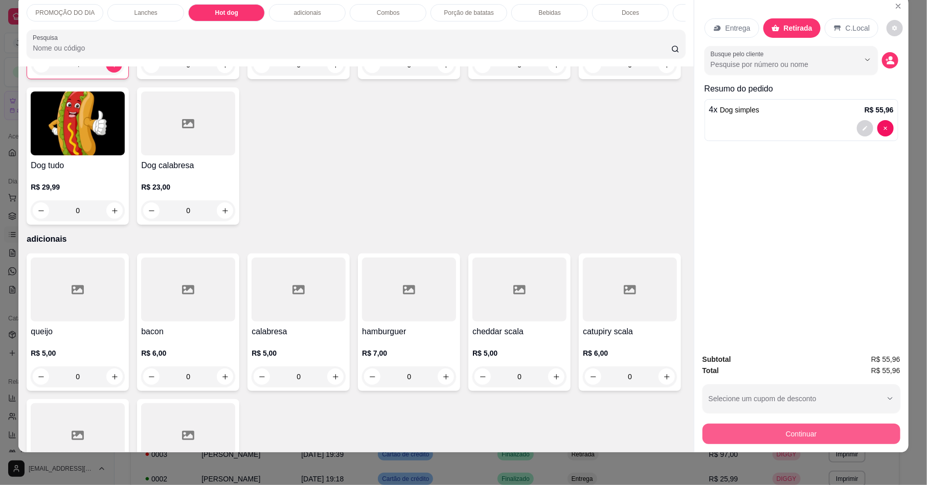
click at [755, 438] on button "Continuar" at bounding box center [802, 434] width 198 height 20
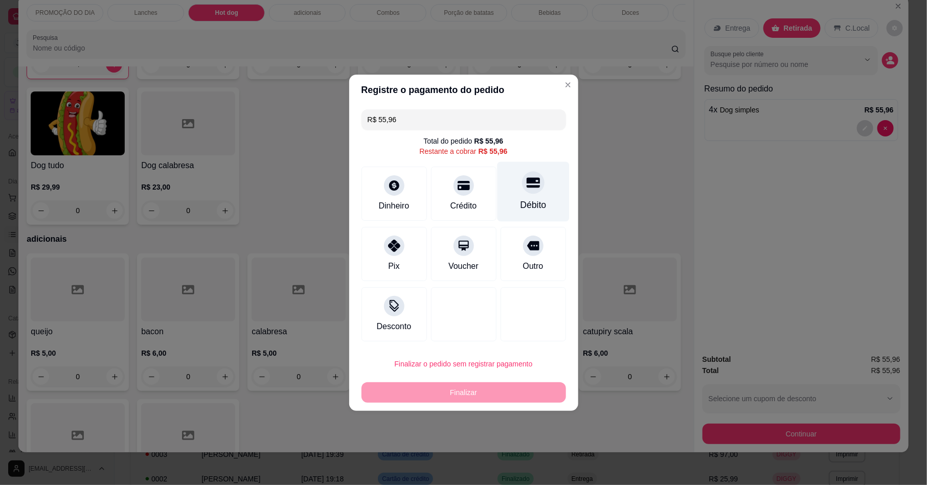
click at [534, 200] on div "Débito" at bounding box center [533, 204] width 26 height 13
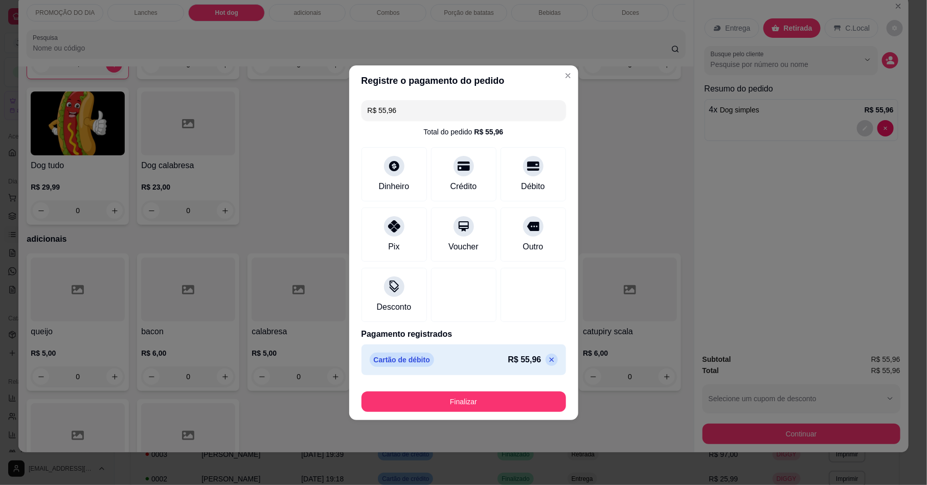
type input "R$ 0,00"
click at [439, 407] on button "Finalizar" at bounding box center [464, 402] width 198 height 20
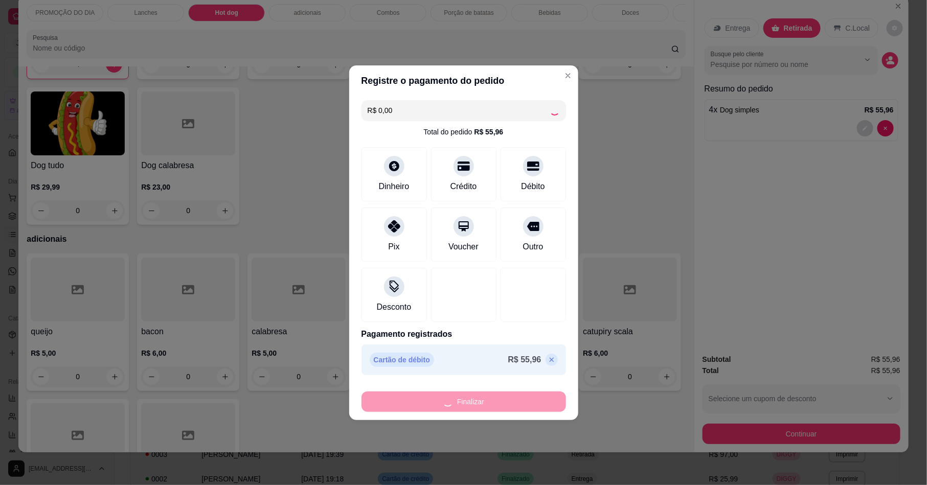
type input "0"
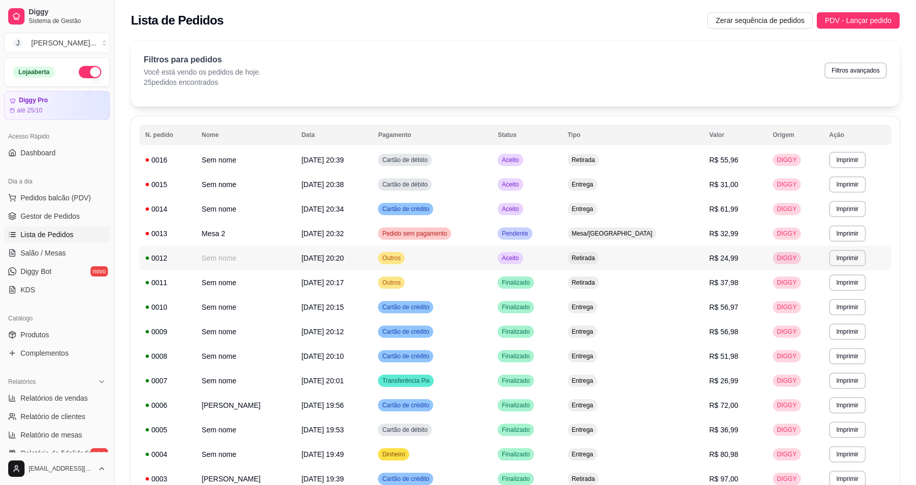
click at [562, 255] on td "Aceito" at bounding box center [527, 258] width 70 height 25
click at [30, 198] on span "Pedidos balcão (PDV)" at bounding box center [55, 198] width 71 height 10
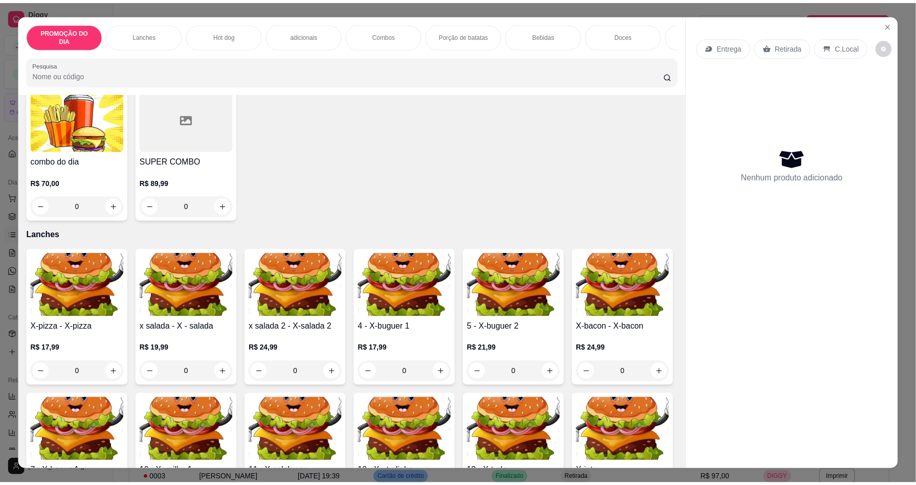
scroll to position [384, 0]
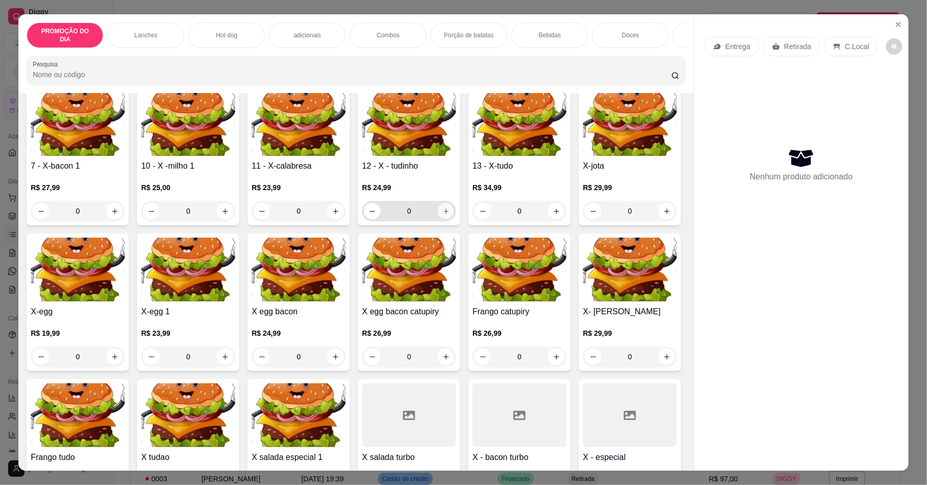
click at [454, 210] on button "increase-product-quantity" at bounding box center [446, 212] width 16 height 16
type input "1"
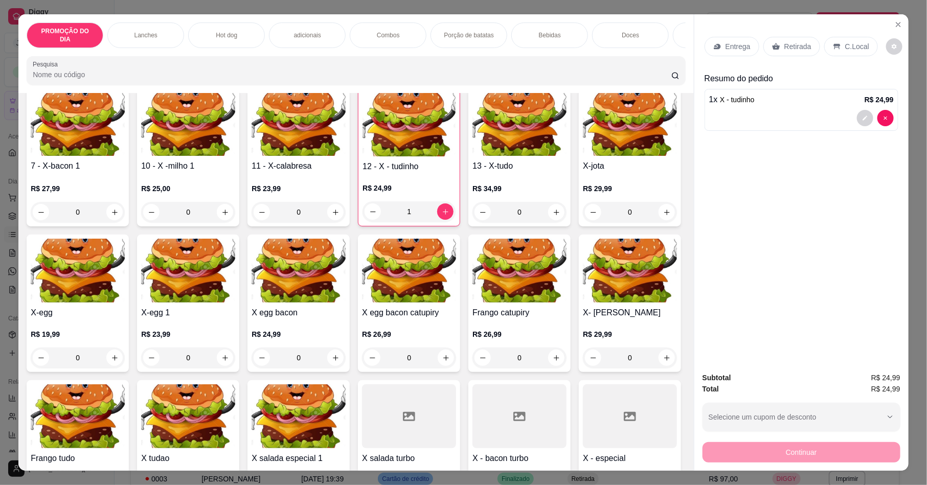
click at [780, 40] on div "Retirada" at bounding box center [792, 46] width 57 height 19
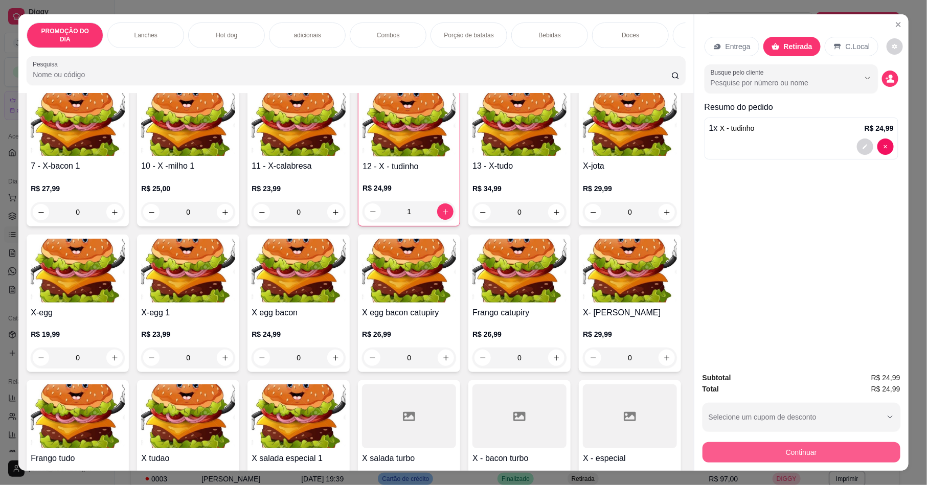
click at [792, 453] on button "Continuar" at bounding box center [802, 452] width 198 height 20
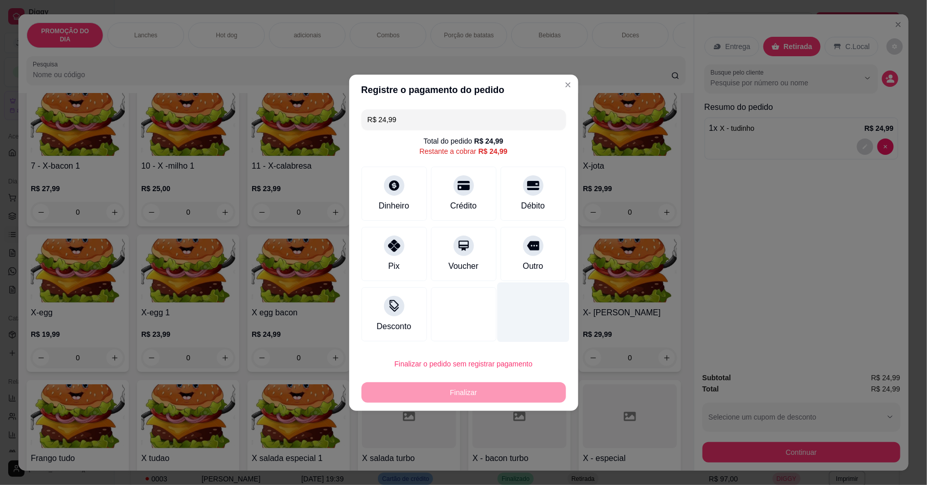
click at [531, 260] on div "Outro" at bounding box center [533, 266] width 20 height 12
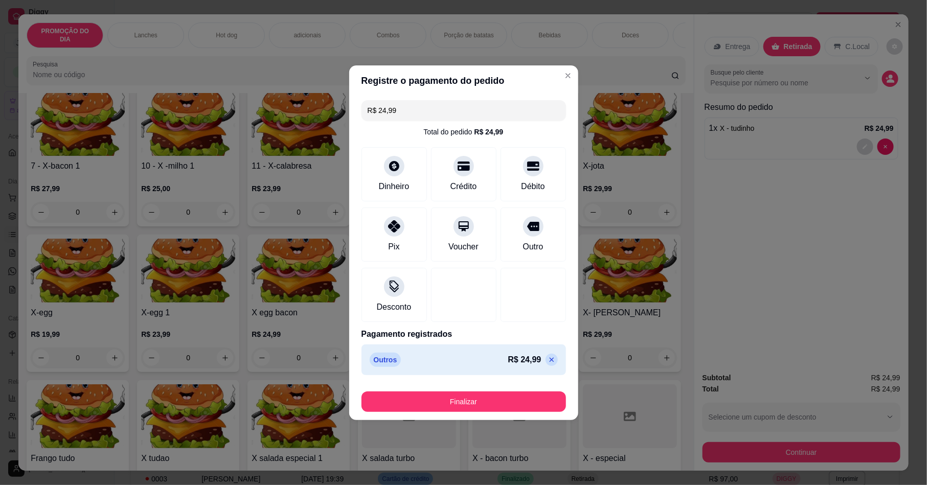
type input "R$ 0,00"
click at [519, 403] on button "Finalizar" at bounding box center [464, 402] width 198 height 20
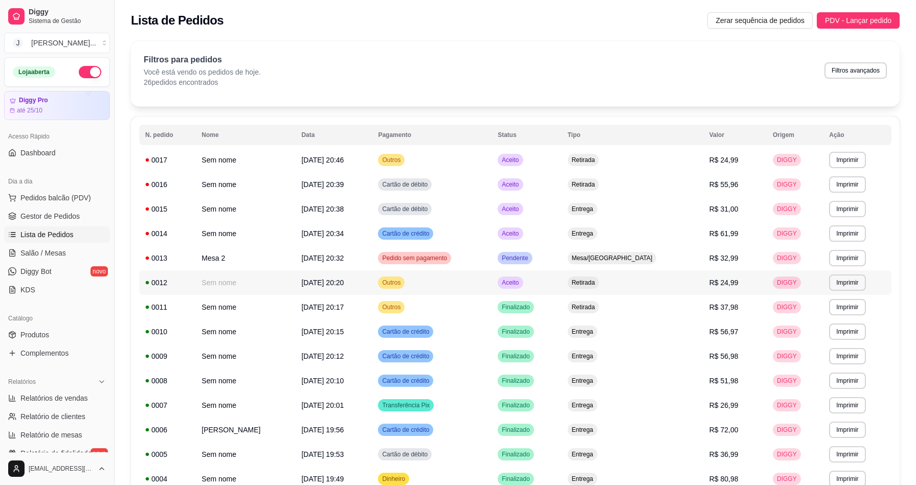
click at [562, 284] on td "Aceito" at bounding box center [527, 283] width 70 height 25
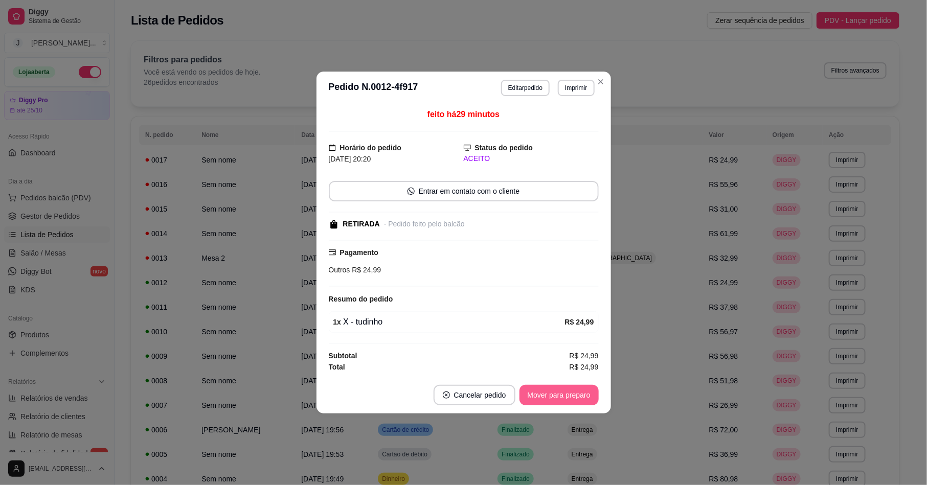
click at [586, 395] on button "Mover para preparo" at bounding box center [559, 395] width 79 height 20
click at [562, 401] on button "Mover para retirada disponível" at bounding box center [541, 395] width 113 height 20
click at [554, 399] on button "Mover para finalizado" at bounding box center [556, 395] width 85 height 20
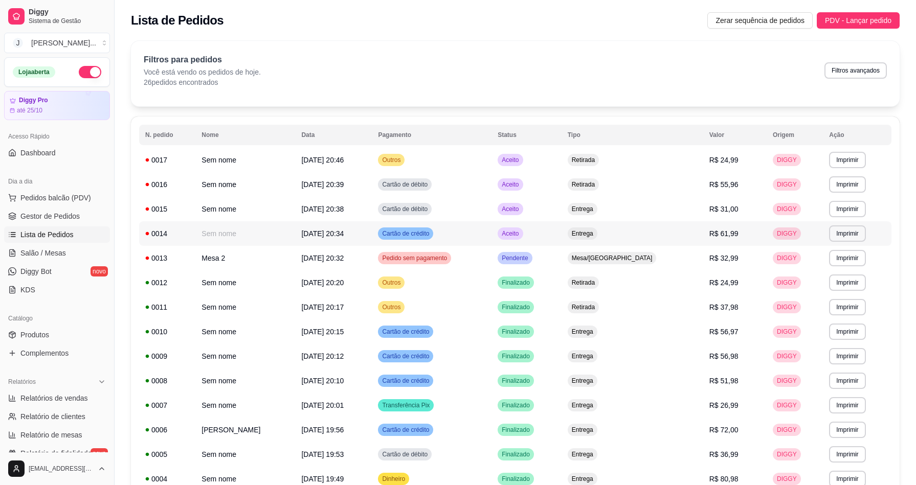
click at [663, 231] on td "Entrega" at bounding box center [633, 233] width 142 height 25
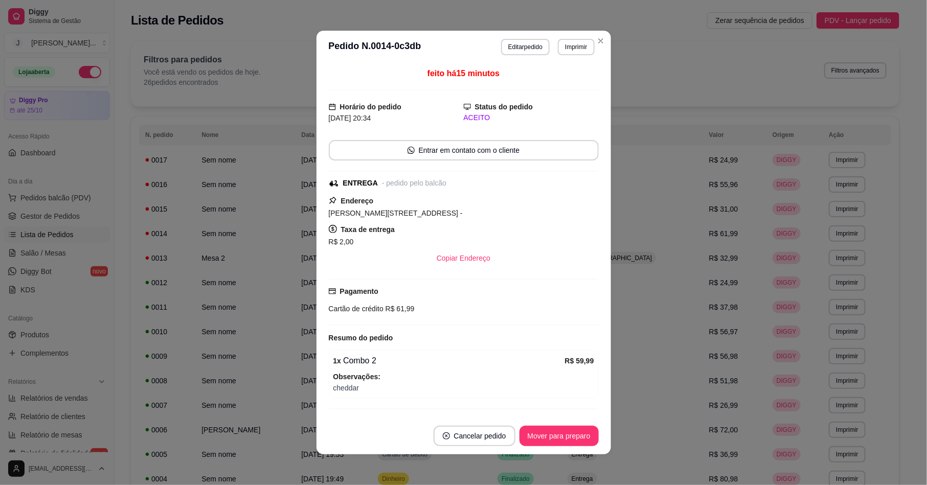
scroll to position [28, 0]
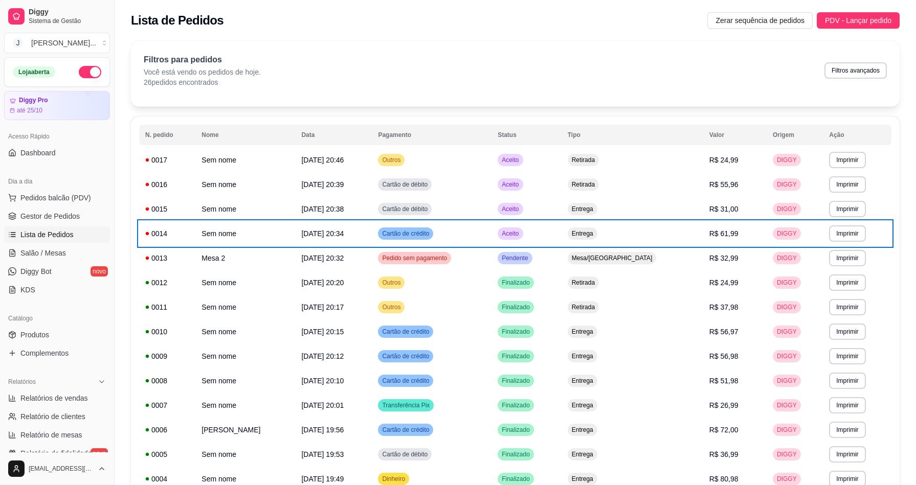
click at [634, 63] on div "Filtros para pedidos Você está vendo os pedidos de hoje. 26 pedidos encontrados…" at bounding box center [515, 71] width 743 height 34
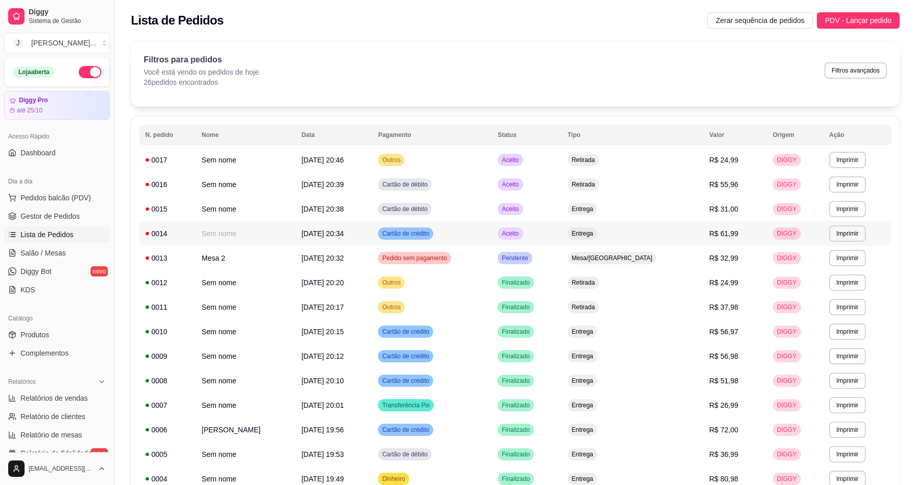
click at [562, 235] on td "Aceito" at bounding box center [527, 233] width 70 height 25
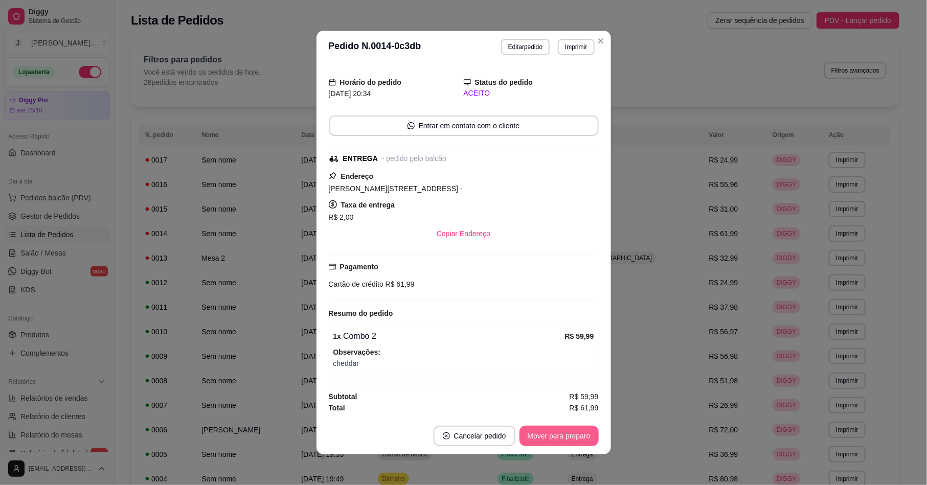
click at [541, 428] on button "Mover para preparo" at bounding box center [559, 436] width 79 height 20
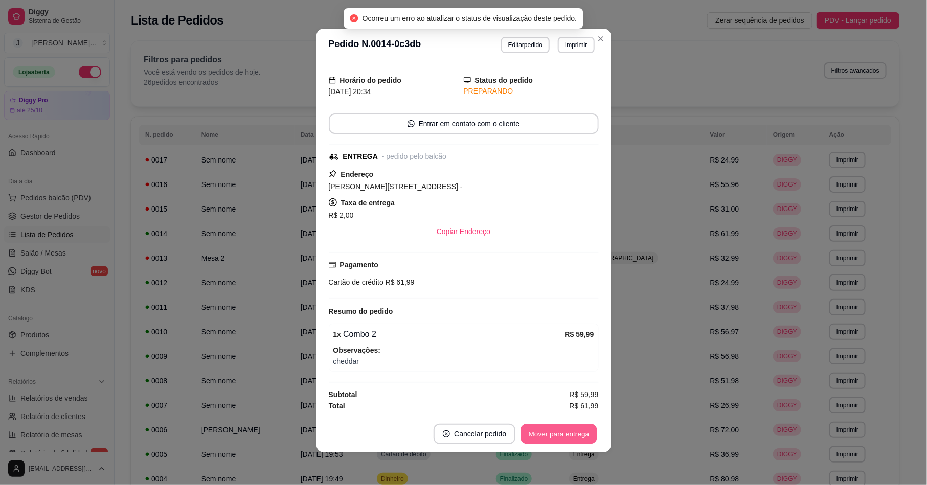
click at [559, 433] on button "Mover para entrega" at bounding box center [559, 435] width 77 height 20
click at [559, 433] on button "Mover para finalizado" at bounding box center [556, 434] width 85 height 20
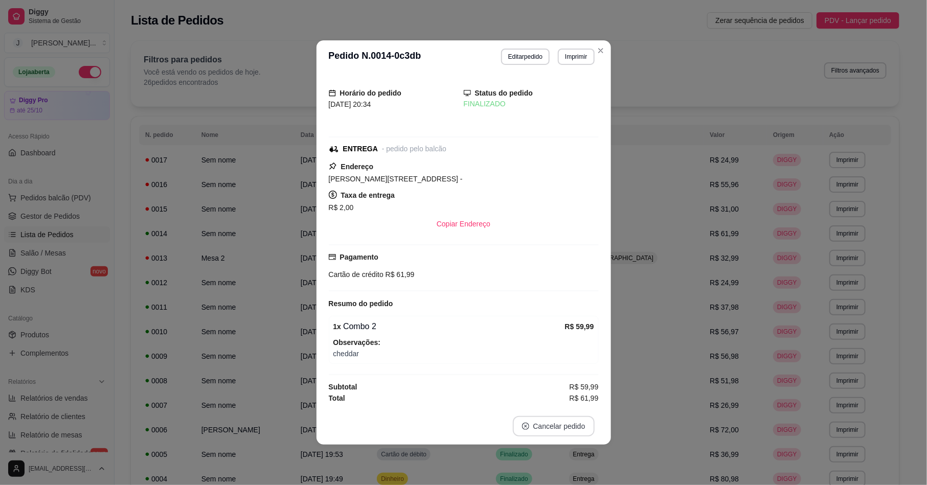
scroll to position [0, 0]
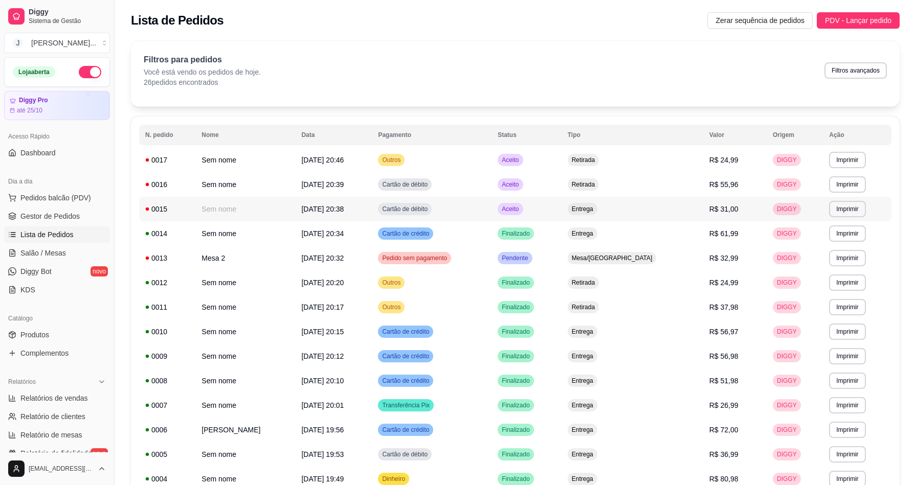
click at [651, 213] on td "Entrega" at bounding box center [633, 209] width 142 height 25
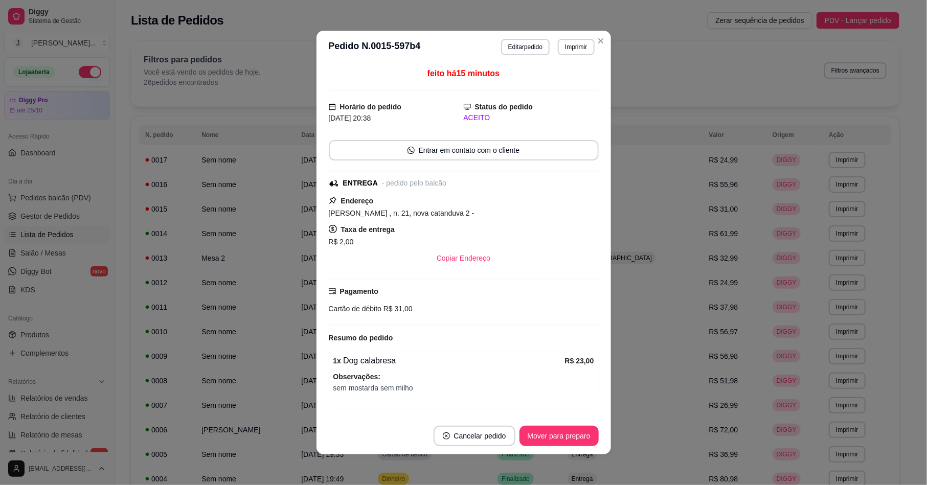
scroll to position [60, 0]
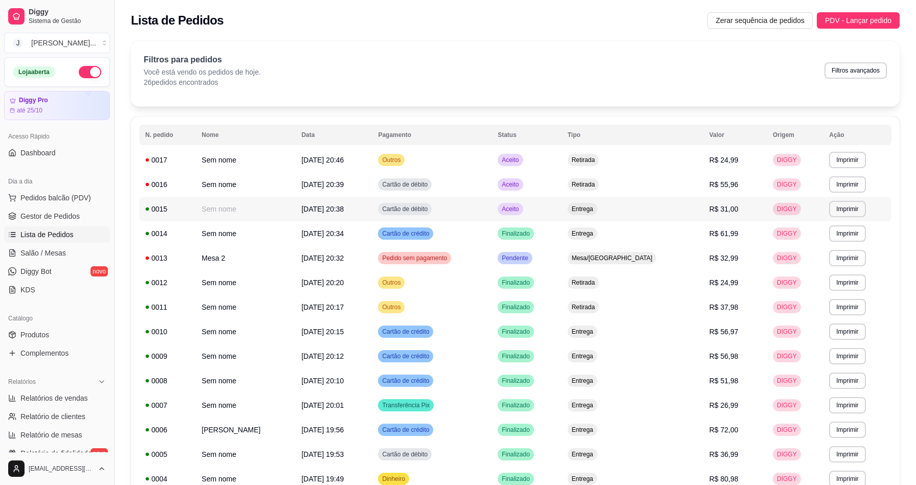
click at [562, 211] on td "Aceito" at bounding box center [527, 209] width 70 height 25
click at [47, 194] on span "Pedidos balcão (PDV)" at bounding box center [55, 198] width 71 height 10
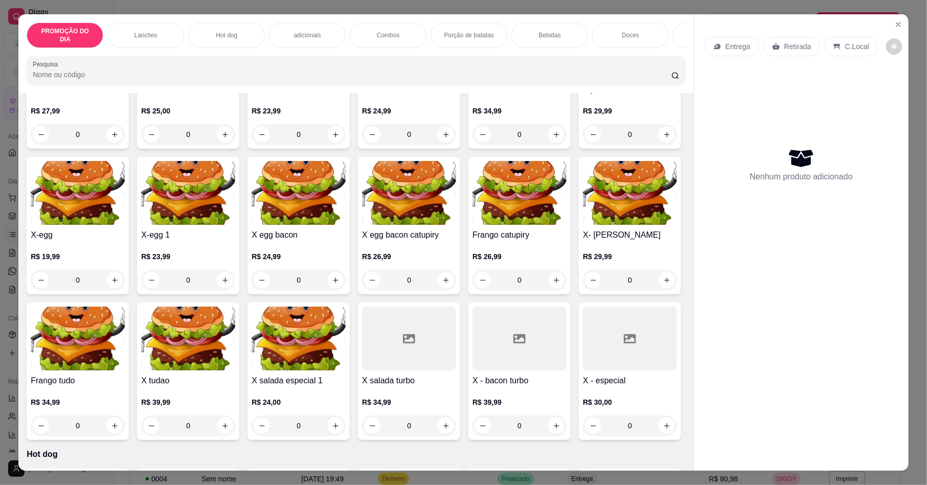
scroll to position [307, 0]
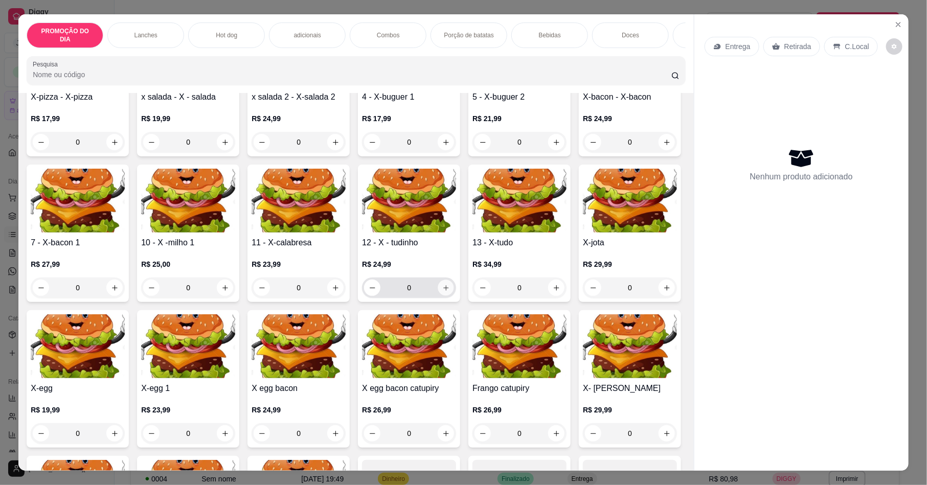
click at [454, 291] on button "increase-product-quantity" at bounding box center [446, 288] width 16 height 16
type input "1"
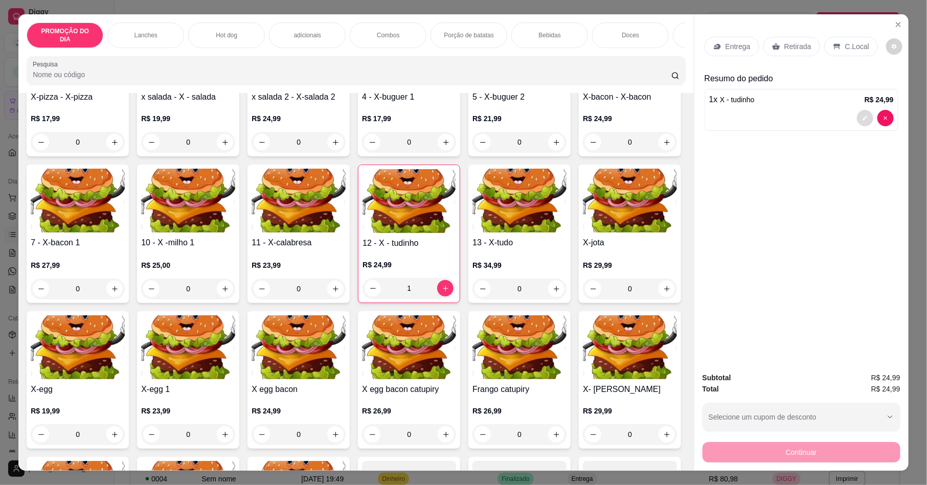
click at [857, 115] on button "decrease-product-quantity" at bounding box center [865, 118] width 16 height 16
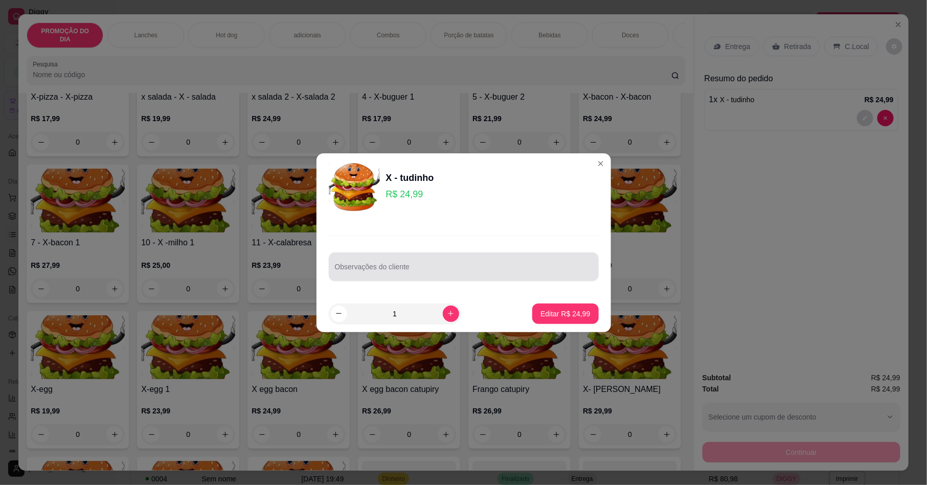
click at [393, 257] on div at bounding box center [464, 267] width 258 height 20
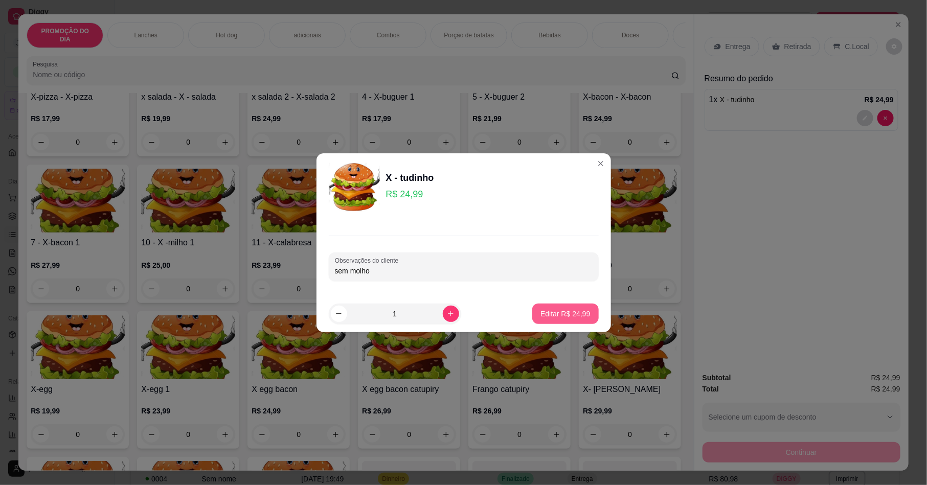
type input "sem molho"
click at [568, 298] on footer "1 Editar R$ 24,99" at bounding box center [464, 314] width 295 height 37
click at [570, 306] on button "Editar R$ 24,99" at bounding box center [566, 314] width 64 height 20
type input "0"
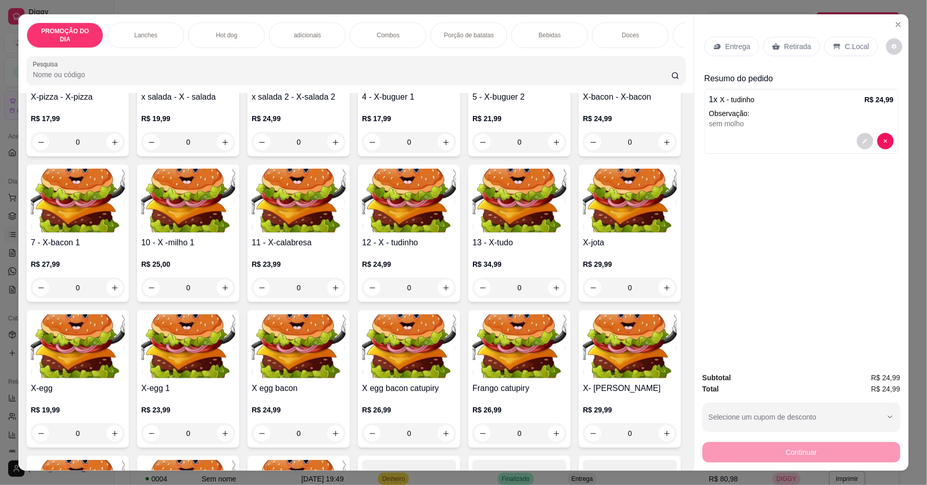
click at [771, 40] on div "Retirada" at bounding box center [792, 46] width 57 height 19
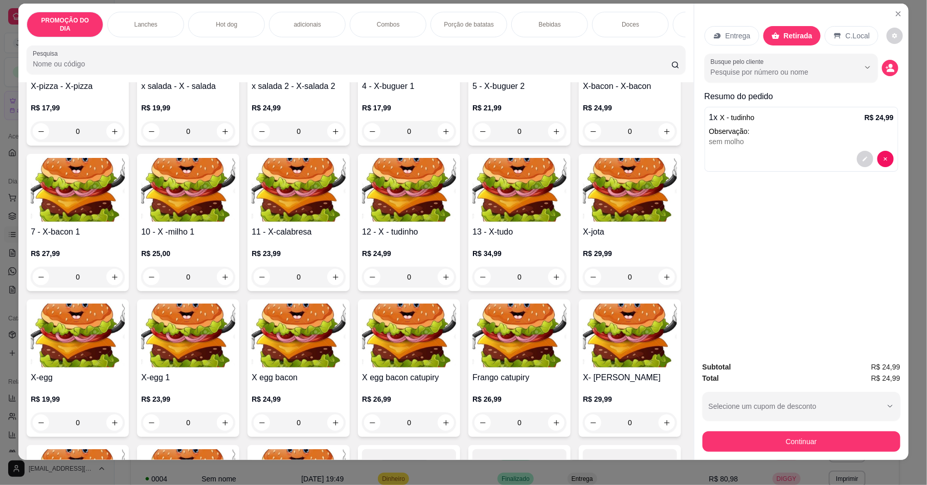
scroll to position [18, 0]
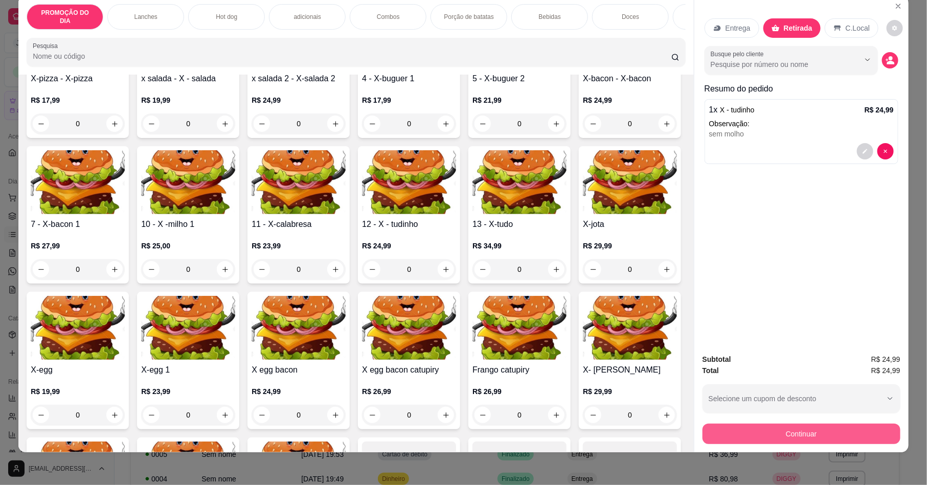
click at [795, 437] on button "Continuar" at bounding box center [802, 434] width 198 height 20
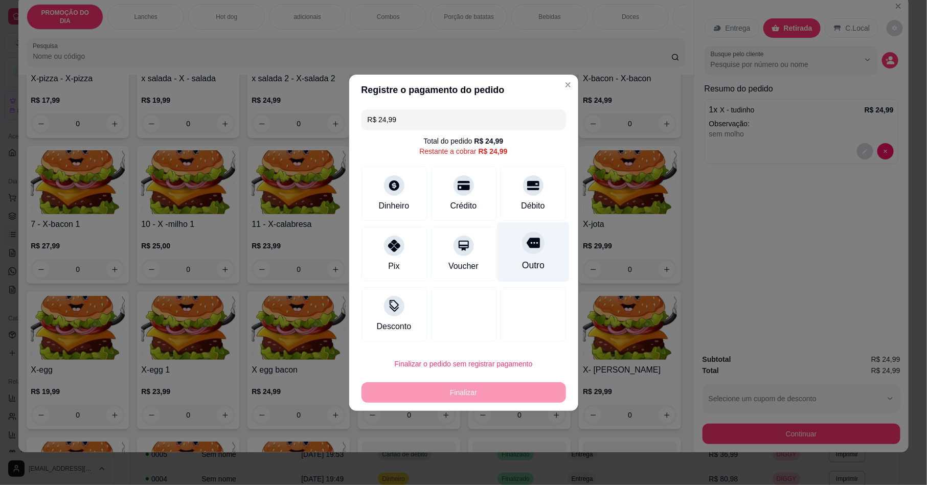
click at [542, 243] on div "Outro" at bounding box center [533, 252] width 72 height 60
type input "R$ 0,00"
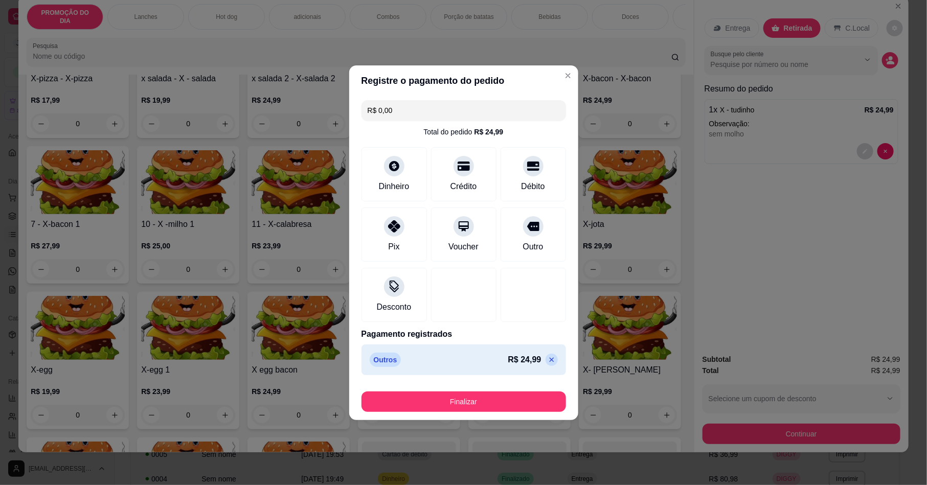
click at [537, 237] on div "Outro" at bounding box center [533, 235] width 65 height 54
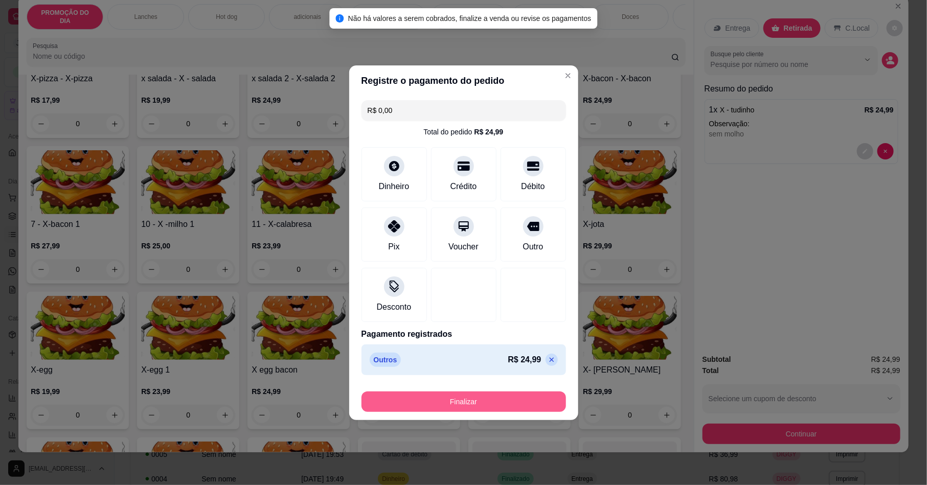
click at [529, 394] on button "Finalizar" at bounding box center [464, 402] width 205 height 20
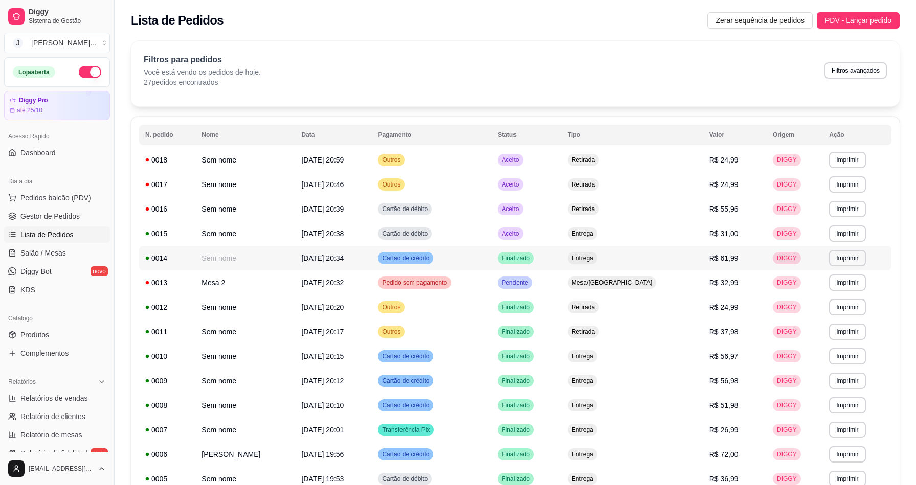
click at [650, 261] on td "Entrega" at bounding box center [633, 258] width 142 height 25
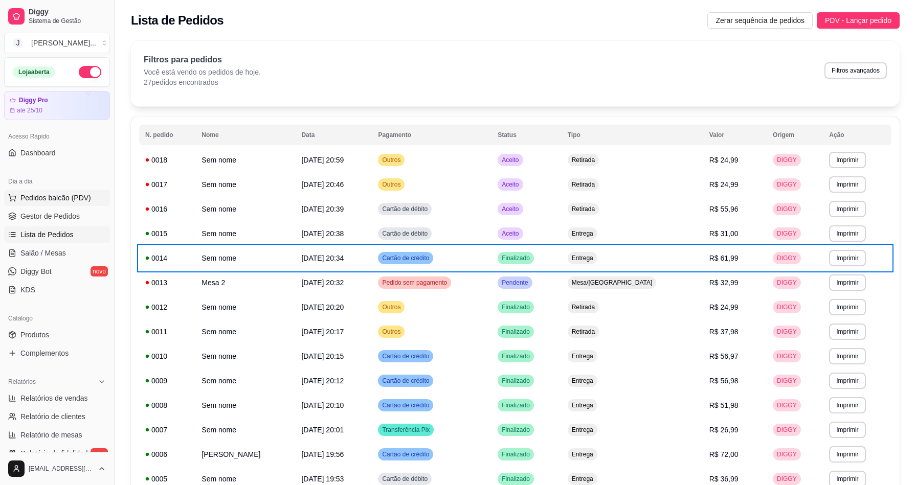
click at [41, 198] on span "Pedidos balcão (PDV)" at bounding box center [55, 198] width 71 height 10
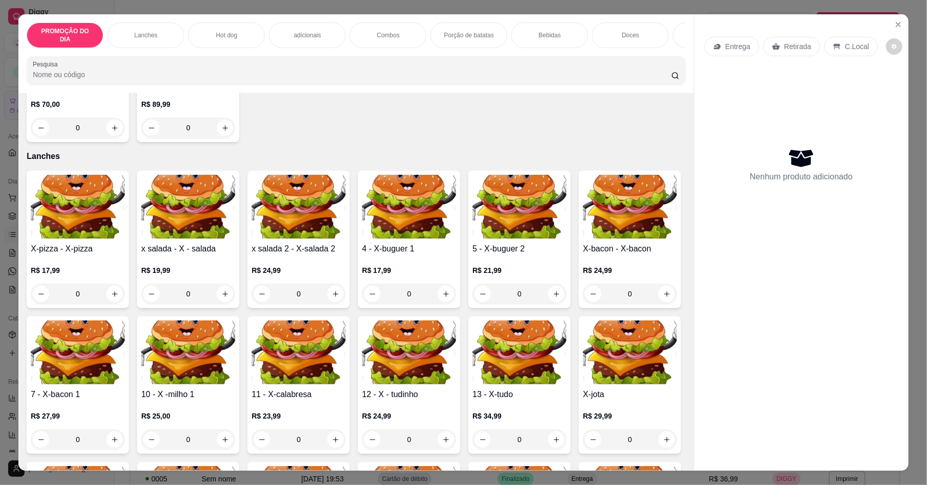
scroll to position [230, 0]
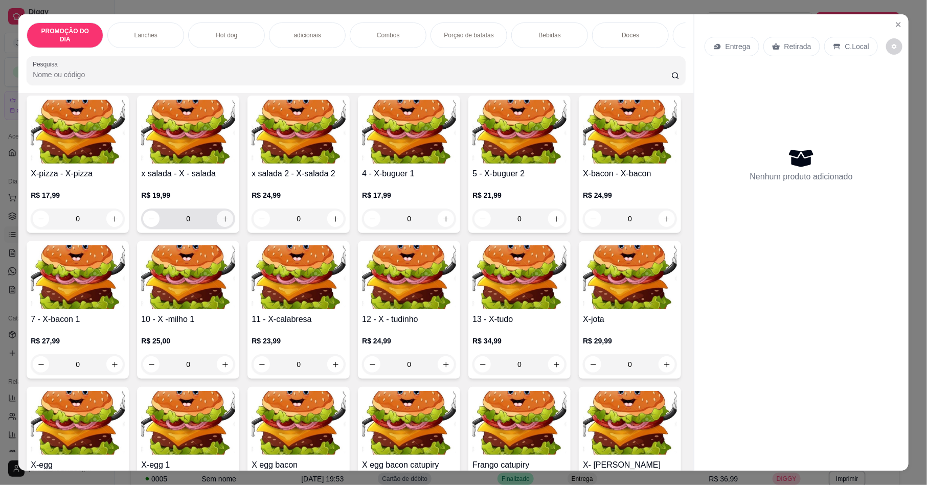
click at [221, 223] on icon "increase-product-quantity" at bounding box center [225, 219] width 8 height 8
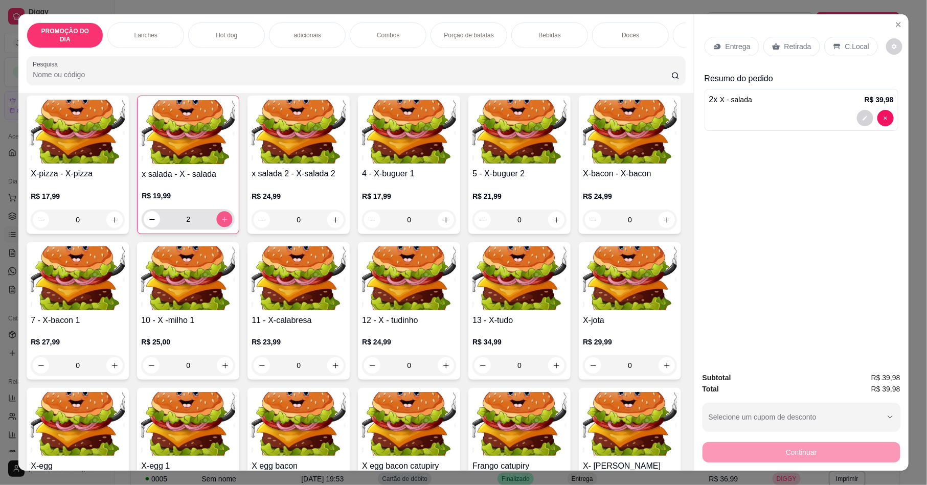
click at [221, 224] on icon "increase-product-quantity" at bounding box center [225, 220] width 8 height 8
type input "3"
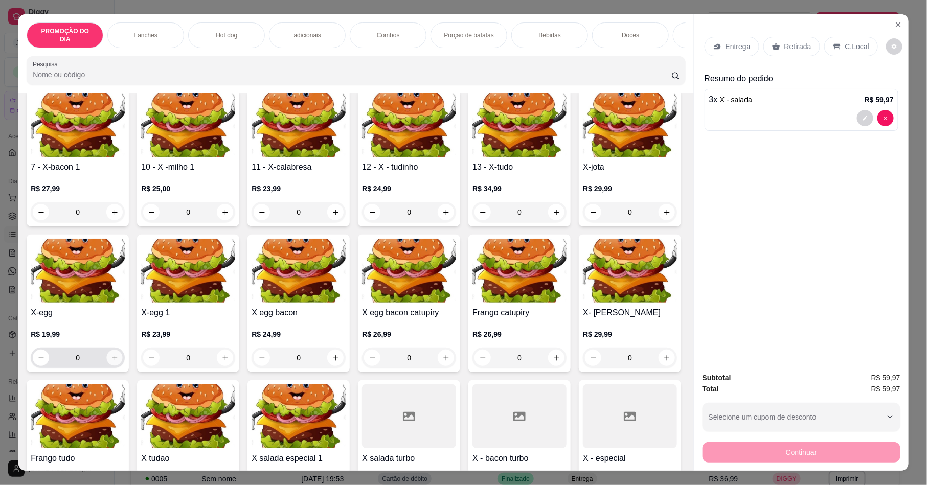
click at [119, 358] on icon "increase-product-quantity" at bounding box center [115, 358] width 8 height 8
type input "1"
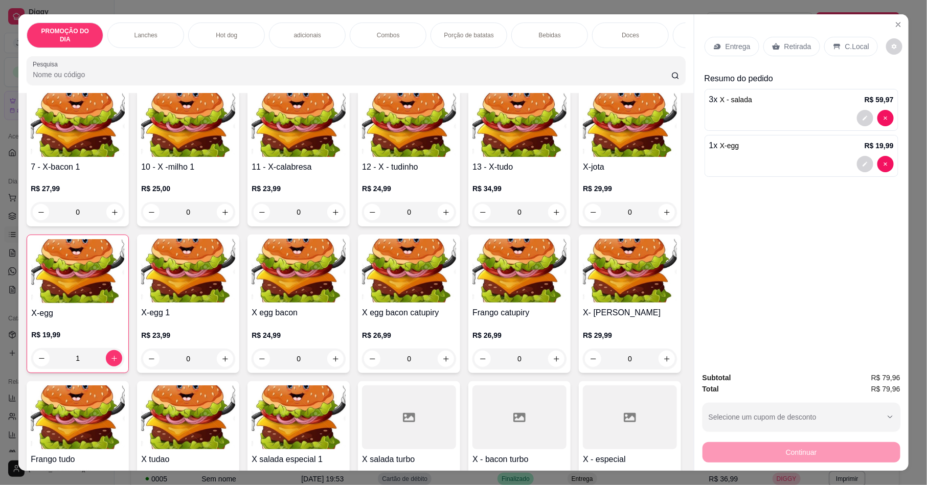
click at [785, 50] on p "Retirada" at bounding box center [798, 46] width 27 height 10
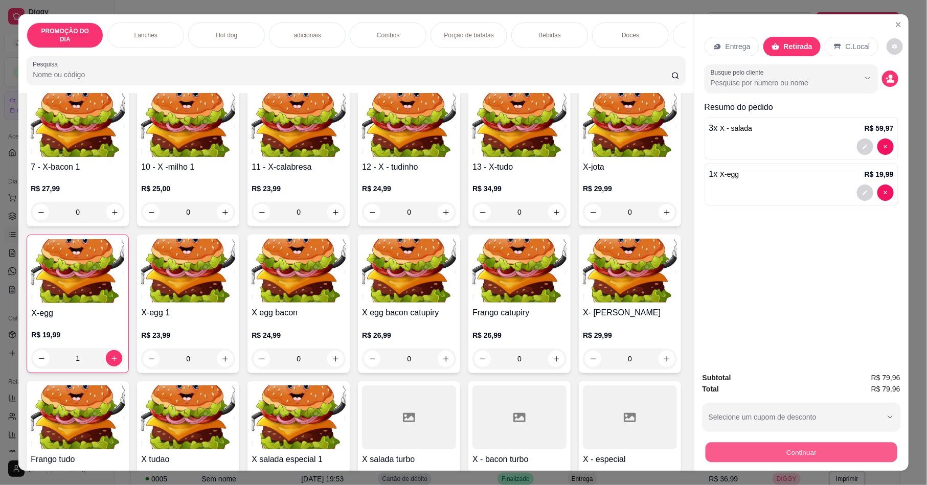
click at [812, 450] on button "Continuar" at bounding box center [802, 452] width 192 height 20
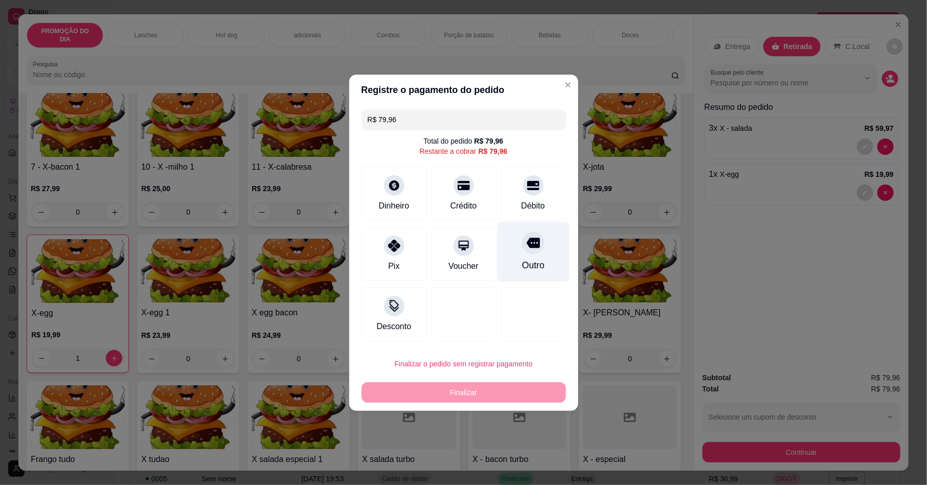
click at [526, 250] on icon at bounding box center [532, 242] width 13 height 13
type input "R$ 0,00"
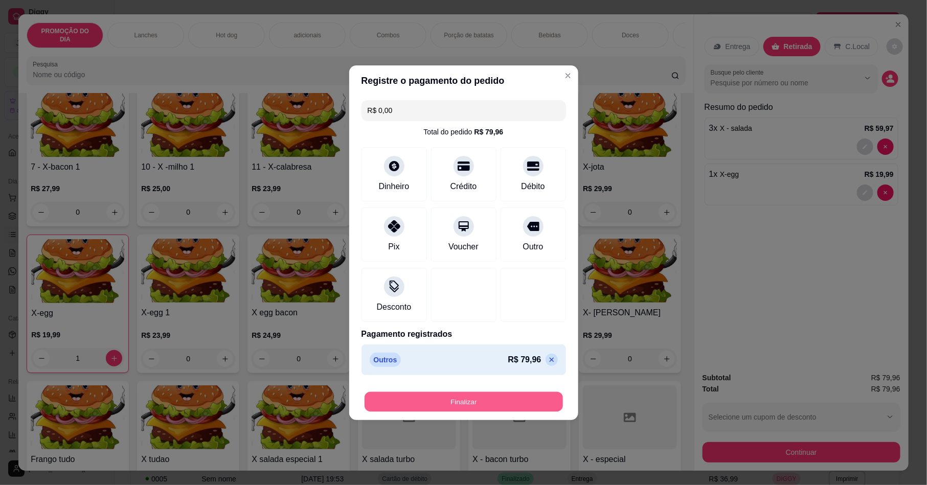
click at [508, 395] on button "Finalizar" at bounding box center [464, 402] width 198 height 20
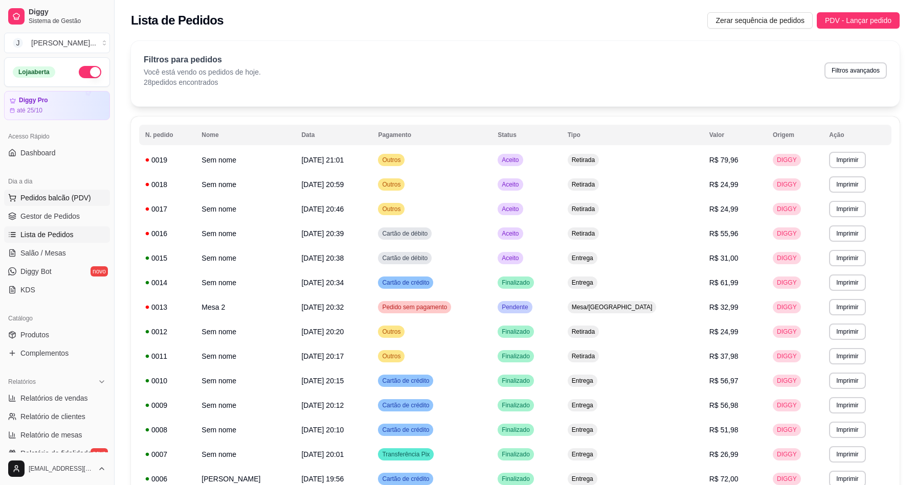
click at [41, 203] on span "Pedidos balcão (PDV)" at bounding box center [55, 198] width 71 height 10
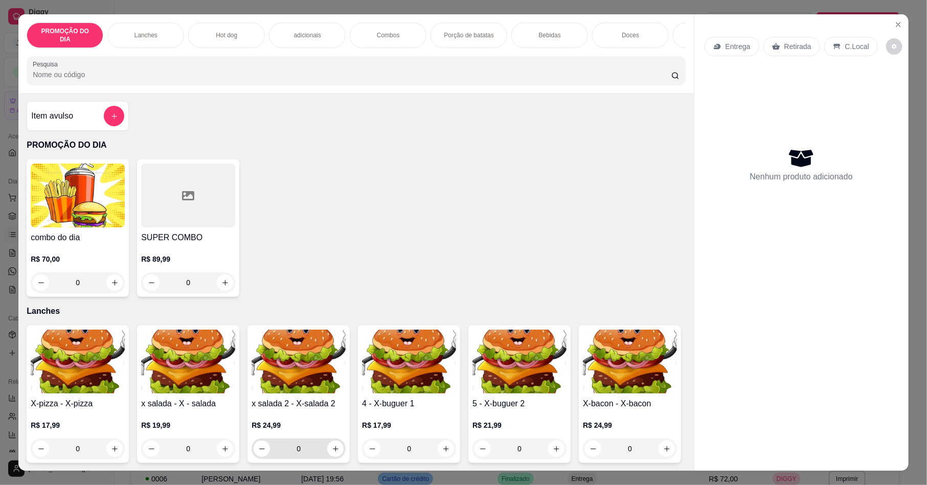
scroll to position [230, 0]
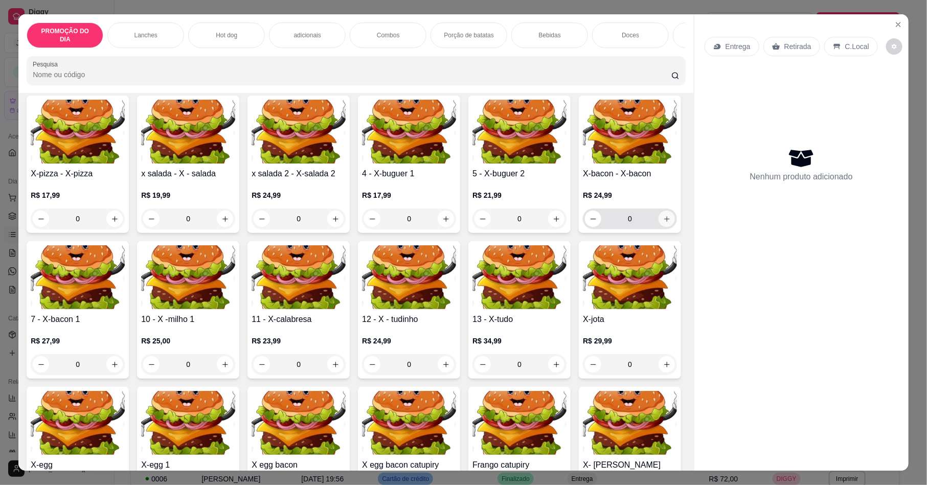
click at [663, 223] on icon "increase-product-quantity" at bounding box center [667, 219] width 8 height 8
type input "1"
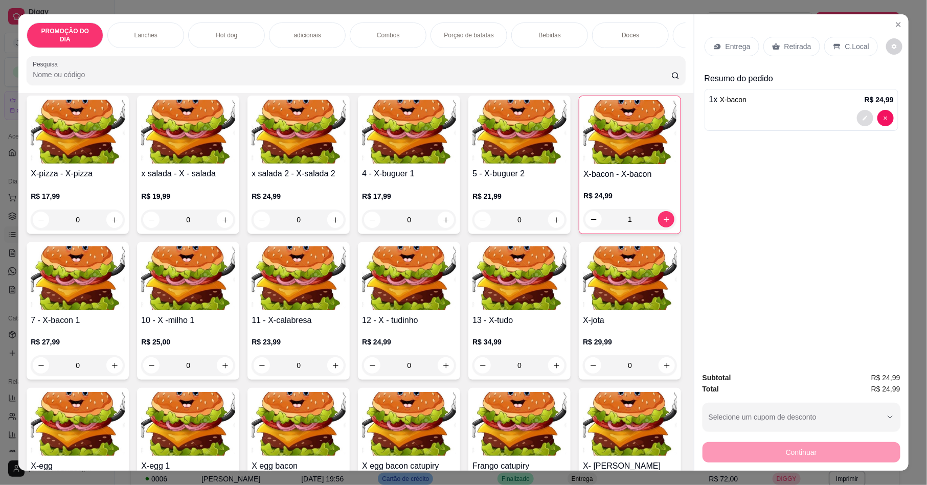
click at [857, 125] on button "decrease-product-quantity" at bounding box center [865, 118] width 16 height 16
click at [437, 272] on input "Observações do cliente" at bounding box center [464, 271] width 258 height 10
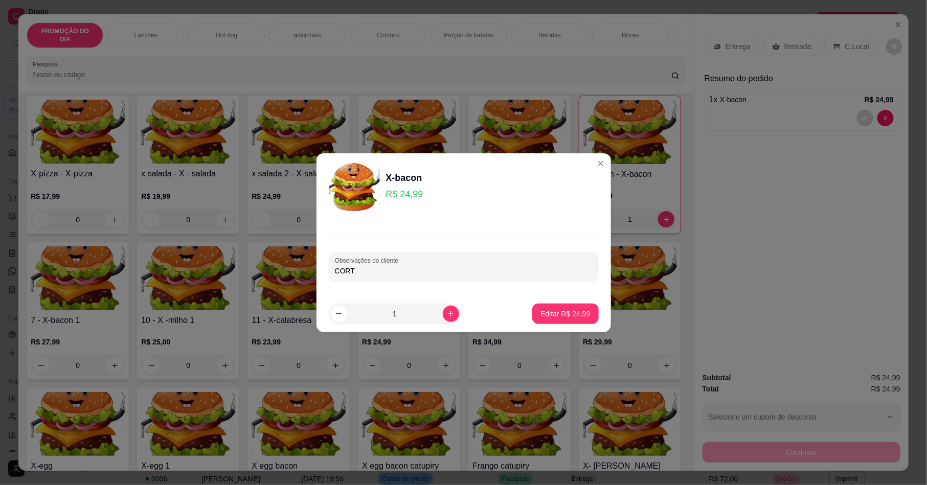
type input "CORTA"
click at [582, 310] on button "Editar R$ 24,99" at bounding box center [565, 314] width 66 height 20
type input "0"
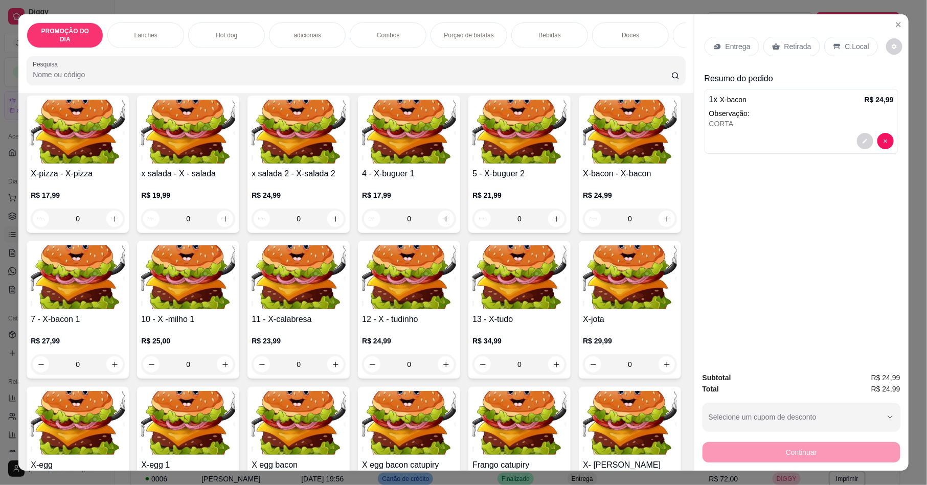
click at [799, 33] on div "Entrega Retirada C.Local" at bounding box center [802, 47] width 194 height 36
drag, startPoint x: 799, startPoint y: 47, endPoint x: 827, endPoint y: 453, distance: 407.6
click at [802, 47] on p "Retirada" at bounding box center [798, 46] width 27 height 10
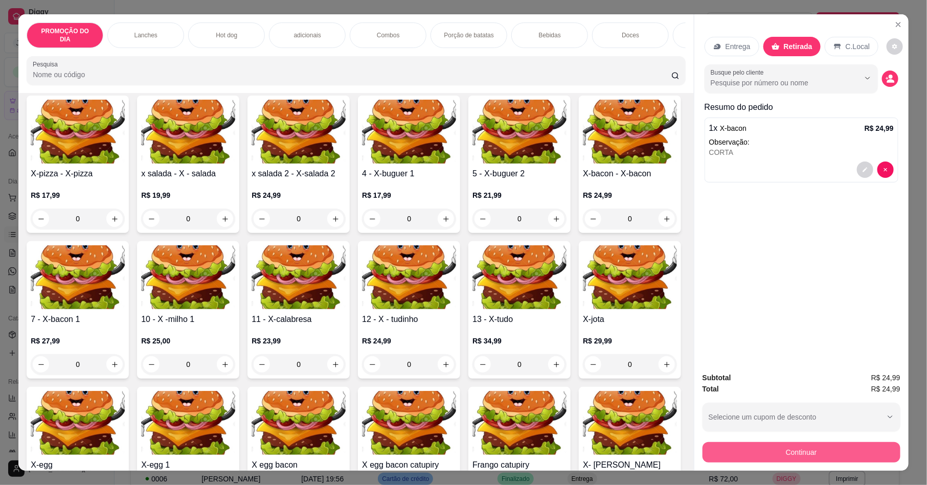
click at [819, 450] on button "Continuar" at bounding box center [802, 452] width 198 height 20
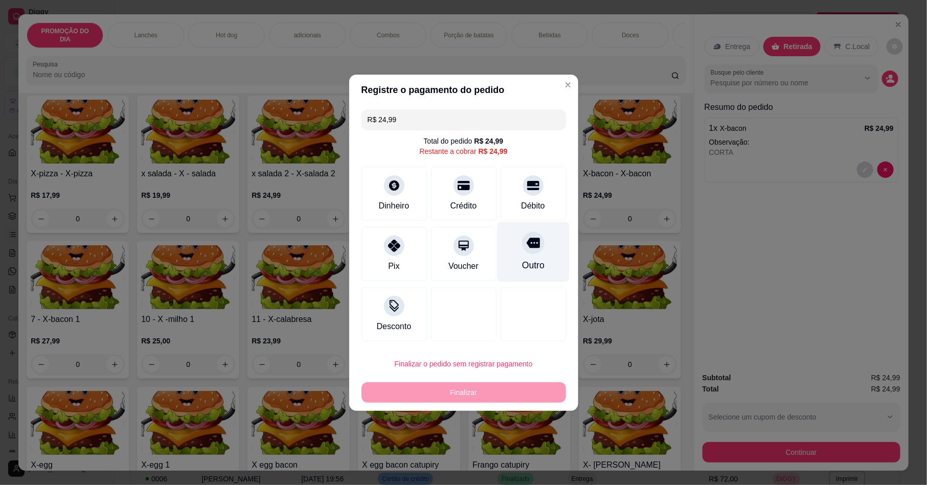
click at [528, 254] on div "Outro" at bounding box center [533, 252] width 72 height 60
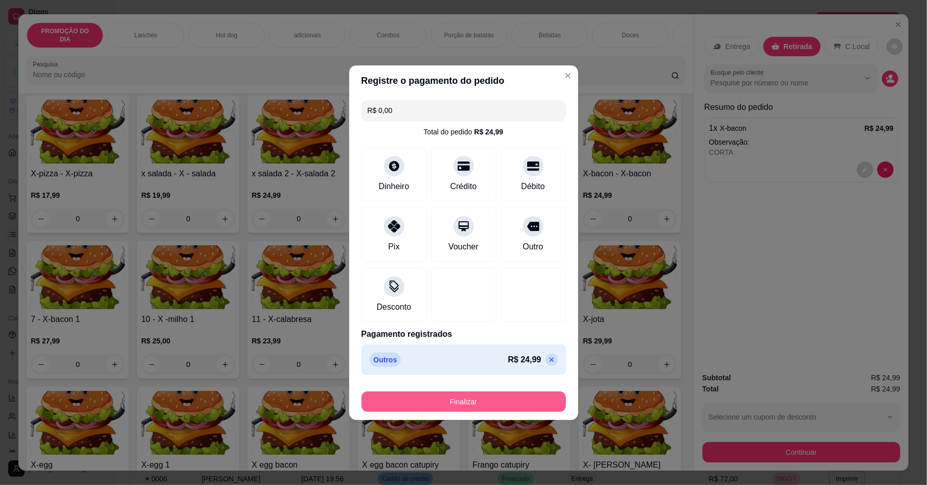
click at [519, 395] on button "Finalizar" at bounding box center [464, 402] width 205 height 20
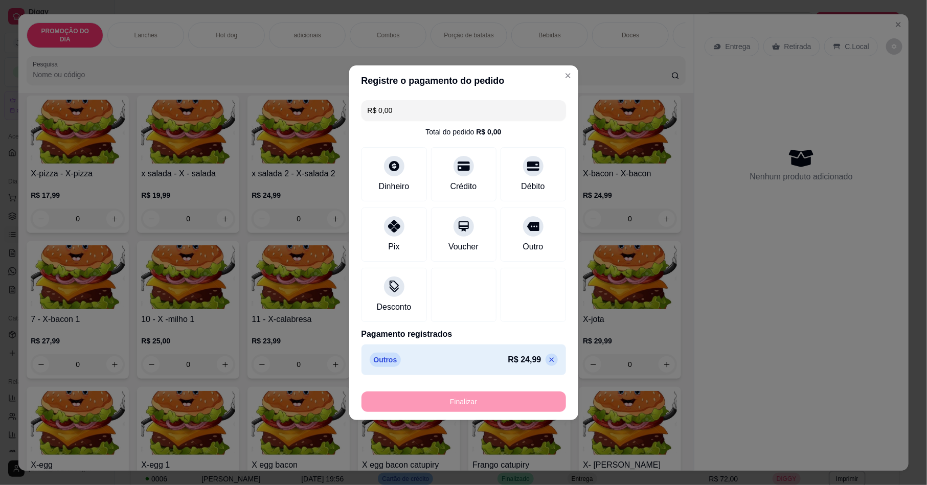
type input "-R$ 24,99"
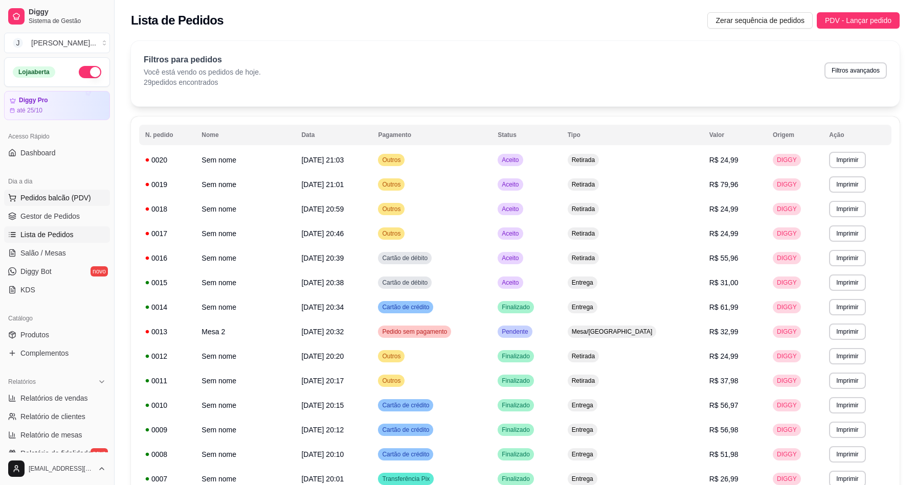
click at [51, 194] on span "Pedidos balcão (PDV)" at bounding box center [55, 198] width 71 height 10
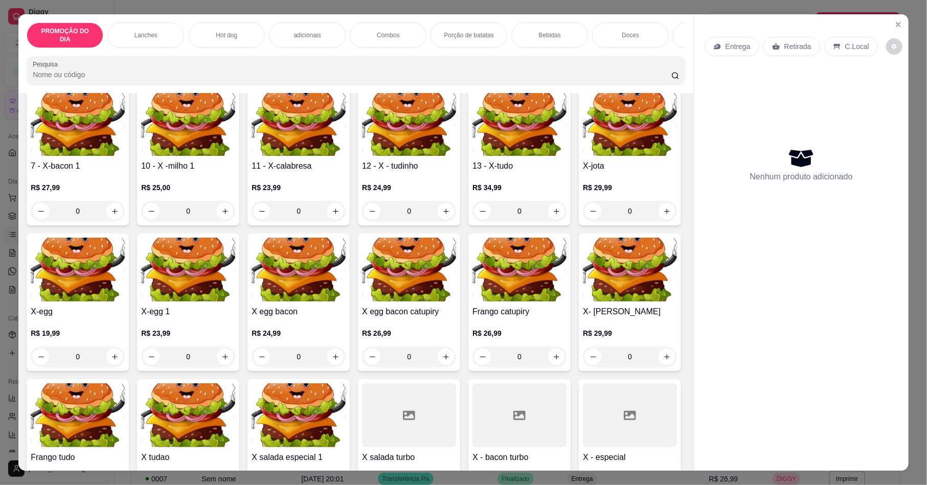
scroll to position [460, 0]
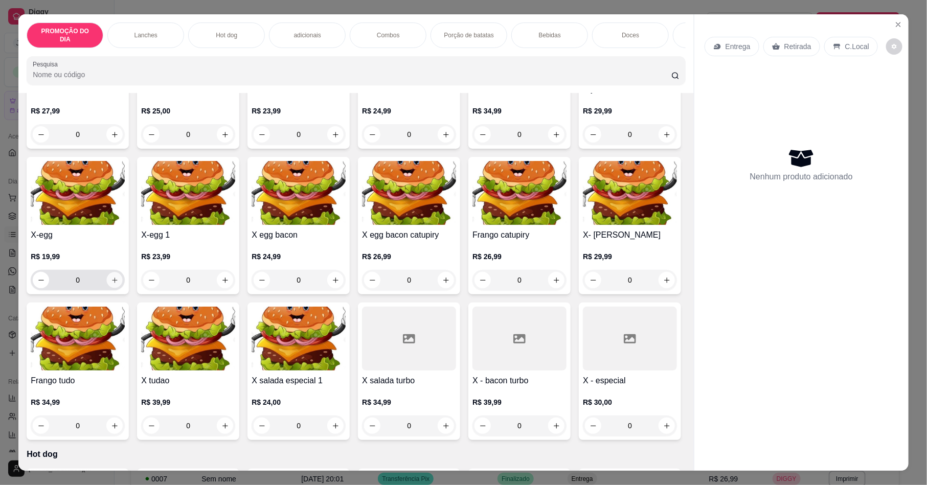
click at [119, 283] on icon "increase-product-quantity" at bounding box center [115, 281] width 8 height 8
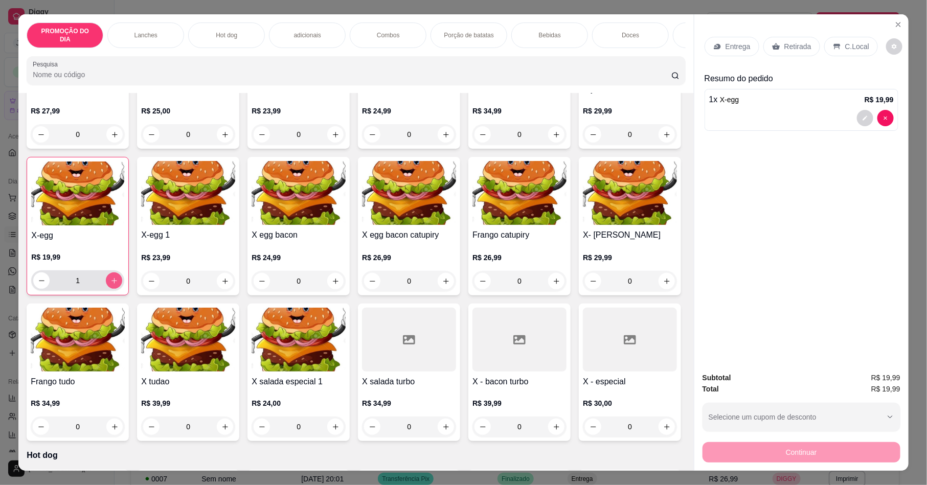
type input "1"
click at [784, 40] on div "Retirada" at bounding box center [792, 46] width 57 height 19
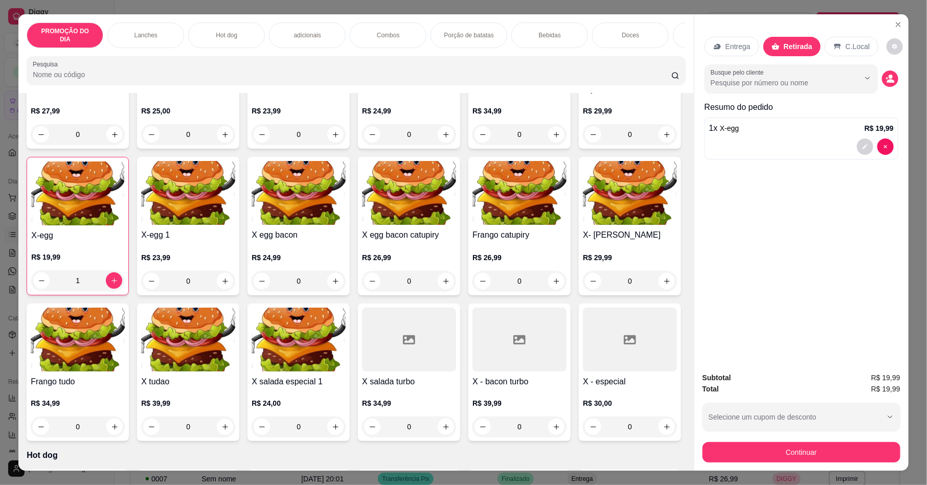
click at [779, 442] on button "Continuar" at bounding box center [802, 452] width 198 height 20
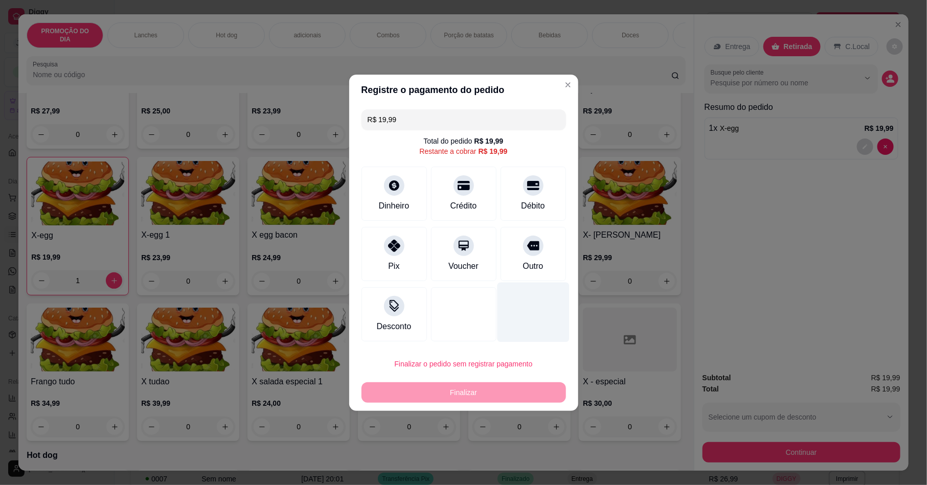
click at [527, 246] on icon at bounding box center [533, 245] width 12 height 9
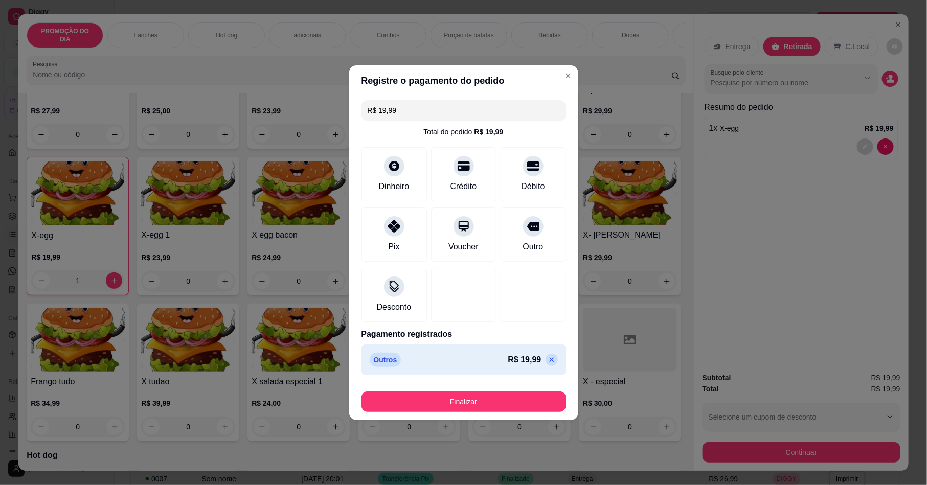
type input "R$ 0,00"
click at [510, 405] on button "Finalizar" at bounding box center [464, 402] width 205 height 20
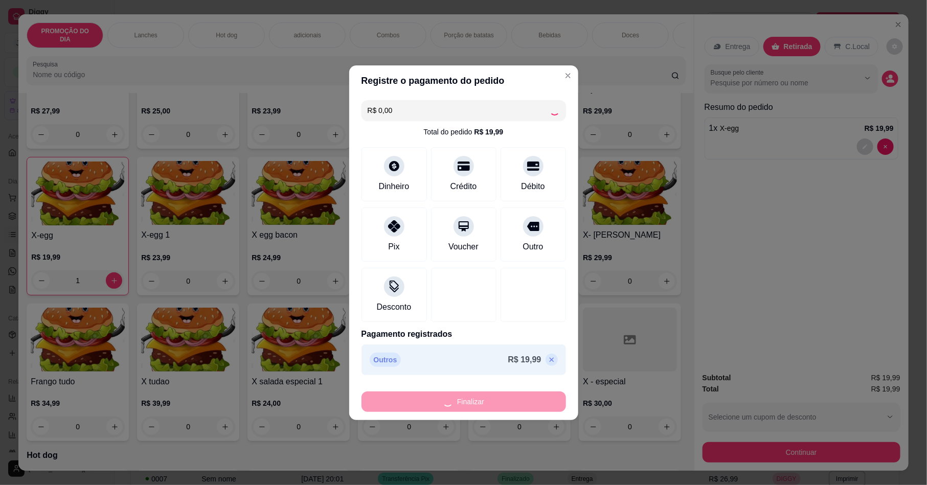
type input "0"
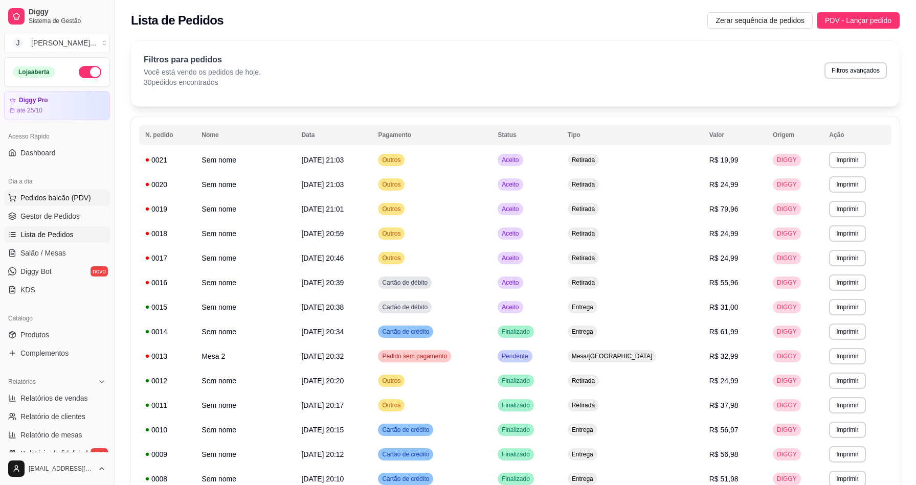
click at [29, 195] on span "Pedidos balcão (PDV)" at bounding box center [55, 198] width 71 height 10
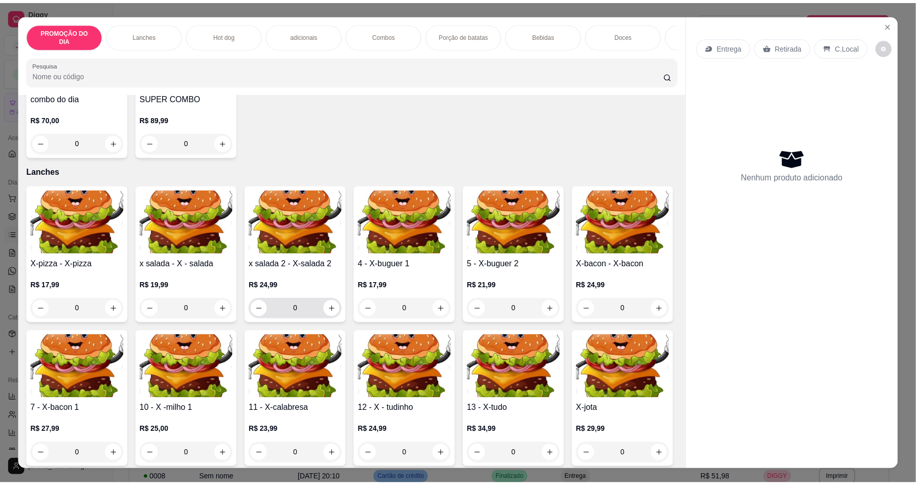
scroll to position [153, 0]
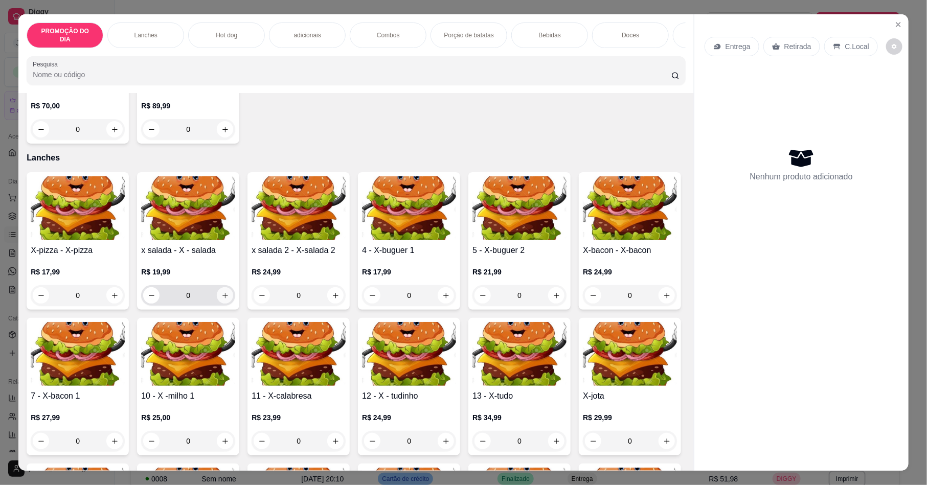
click at [217, 295] on button "increase-product-quantity" at bounding box center [225, 295] width 16 height 16
type input "1"
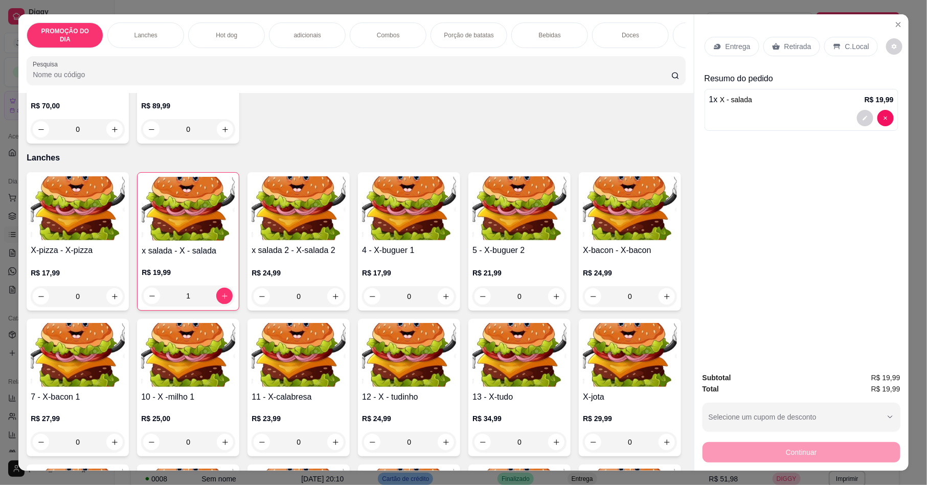
click at [785, 42] on p "Retirada" at bounding box center [798, 46] width 27 height 10
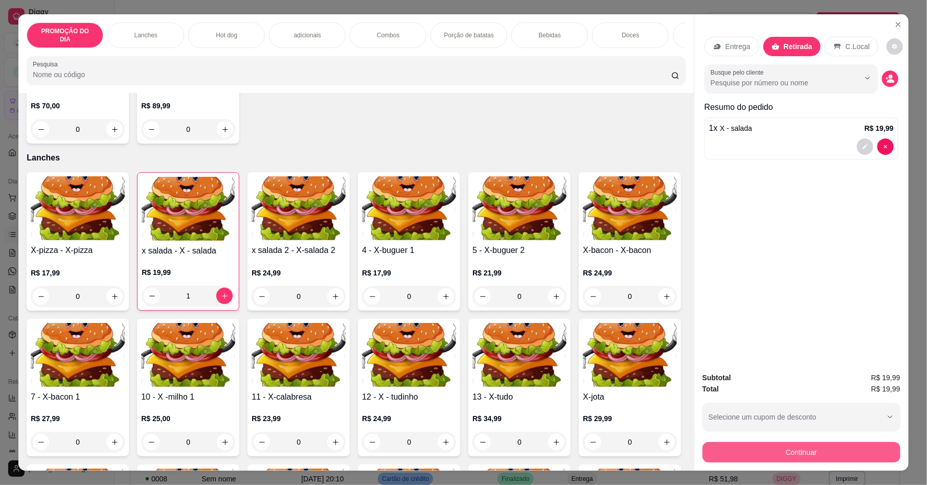
click at [794, 453] on button "Continuar" at bounding box center [802, 452] width 198 height 20
click at [525, 260] on div "Outro" at bounding box center [533, 266] width 20 height 12
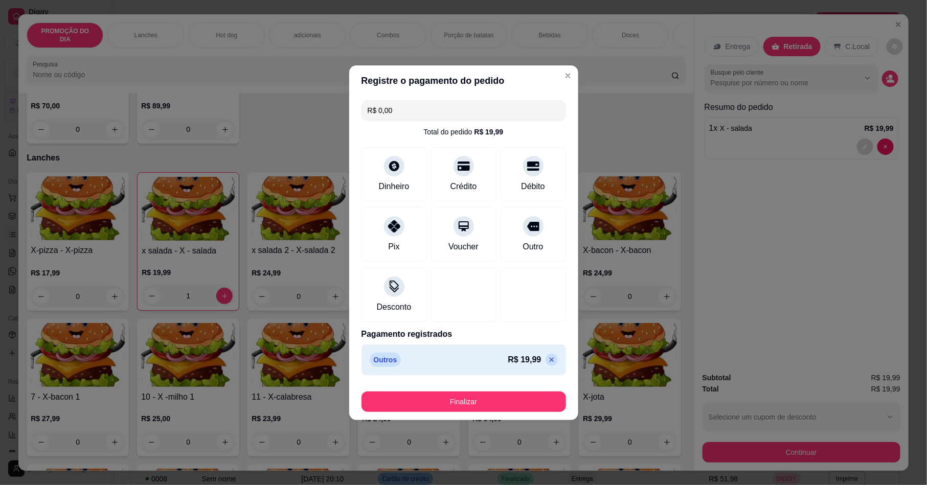
type input "R$ 0,00"
click at [509, 406] on button "Finalizar" at bounding box center [464, 402] width 205 height 20
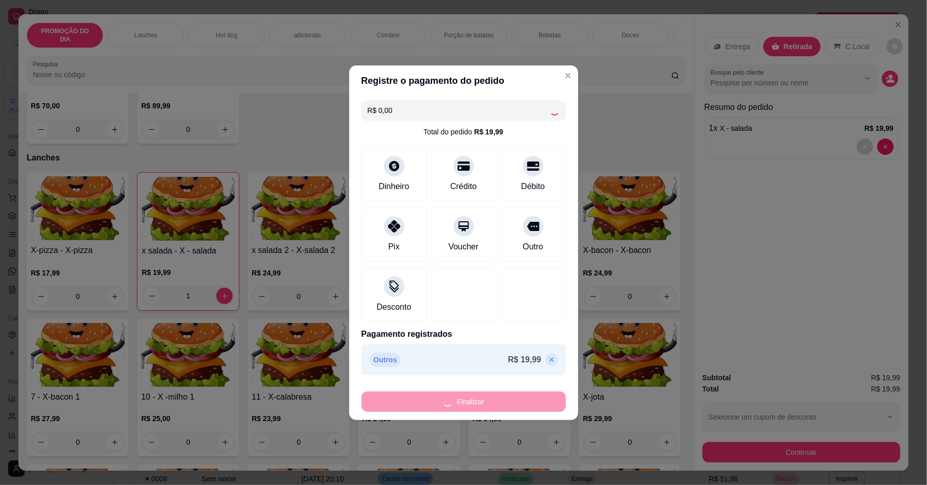
click at [512, 238] on div "Outro" at bounding box center [533, 235] width 65 height 54
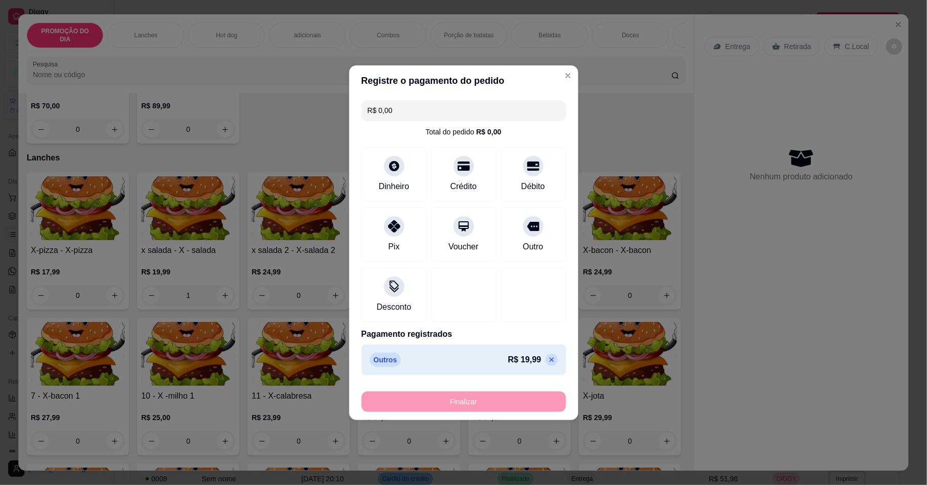
type input "0"
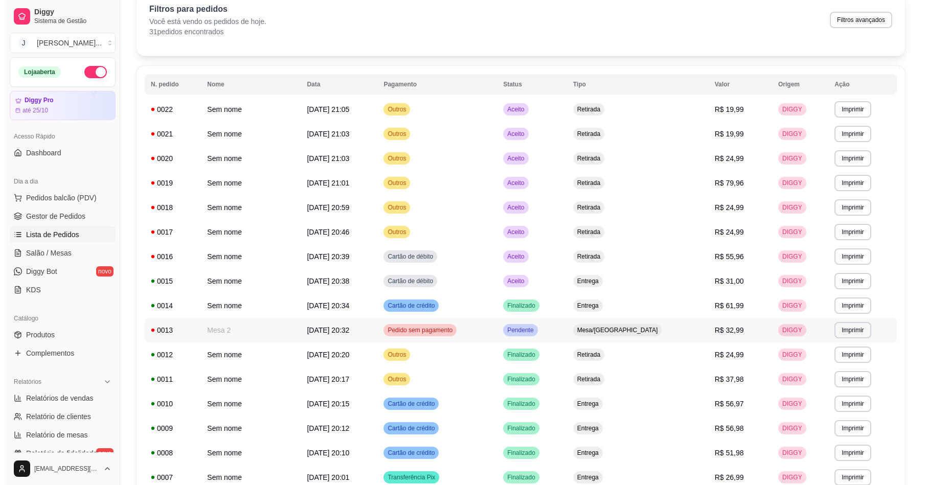
scroll to position [77, 0]
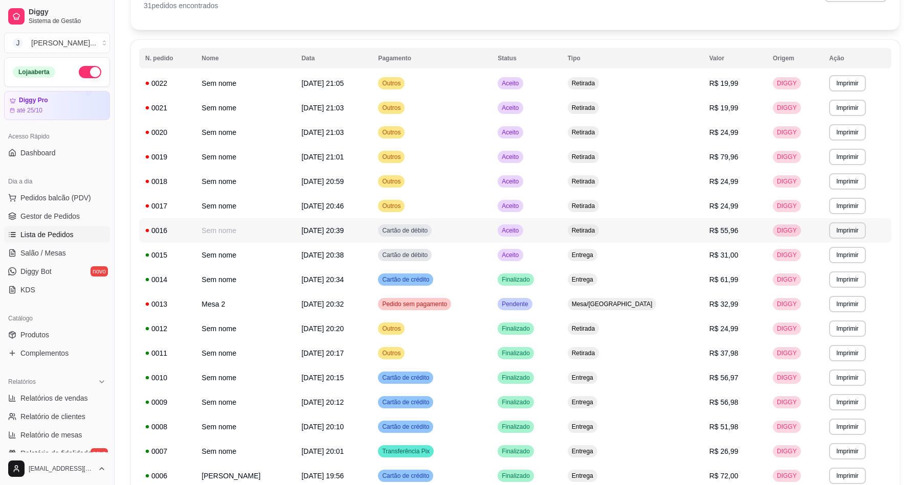
click at [562, 235] on td "Aceito" at bounding box center [527, 230] width 70 height 25
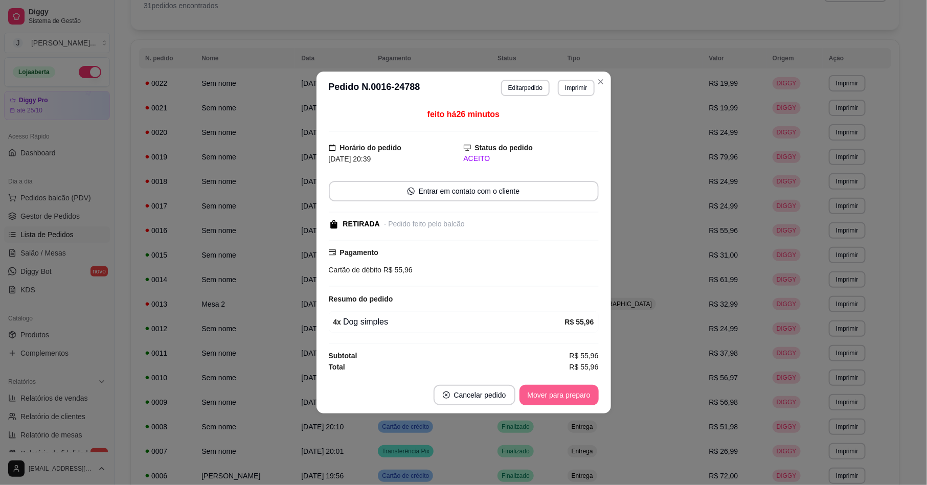
click at [551, 402] on button "Mover para preparo" at bounding box center [559, 395] width 79 height 20
click at [551, 402] on button "Mover para finalizado" at bounding box center [556, 396] width 82 height 20
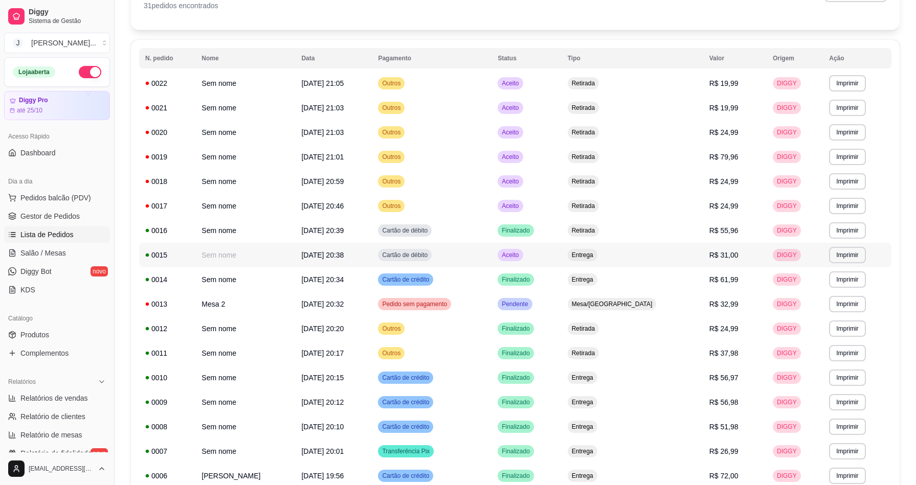
click at [562, 253] on td "Aceito" at bounding box center [527, 255] width 70 height 25
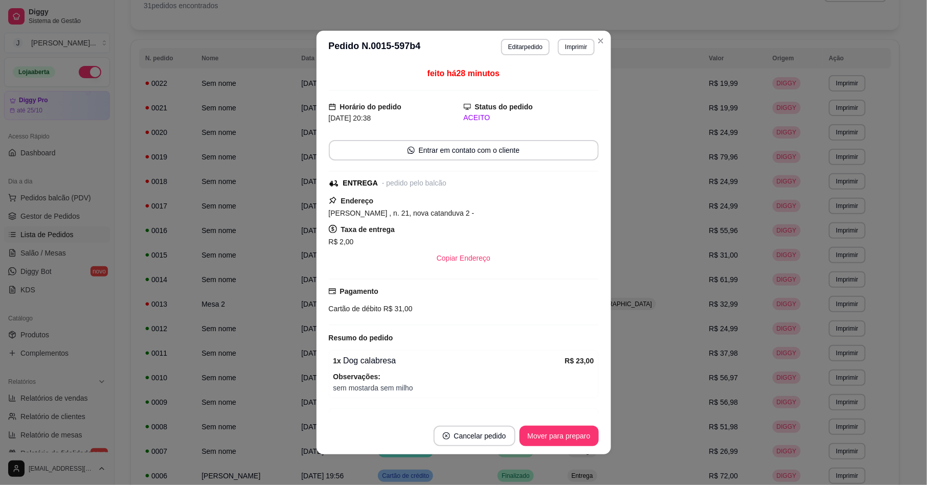
scroll to position [60, 0]
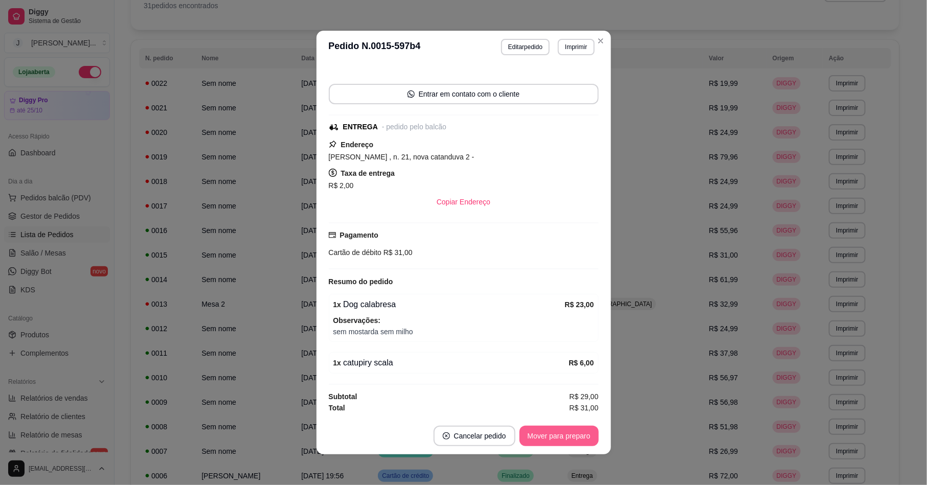
click at [558, 439] on button "Mover para preparo" at bounding box center [559, 436] width 79 height 20
click at [556, 434] on div "Mover para preparo" at bounding box center [552, 436] width 94 height 20
click at [548, 436] on button "Mover para entrega" at bounding box center [559, 437] width 77 height 20
click at [546, 439] on button "Mover para finalizado" at bounding box center [556, 437] width 82 height 20
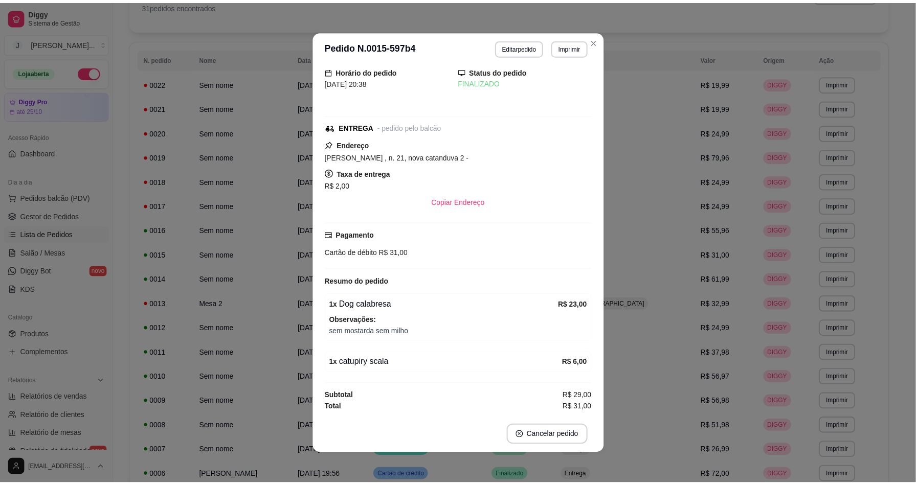
scroll to position [16, 0]
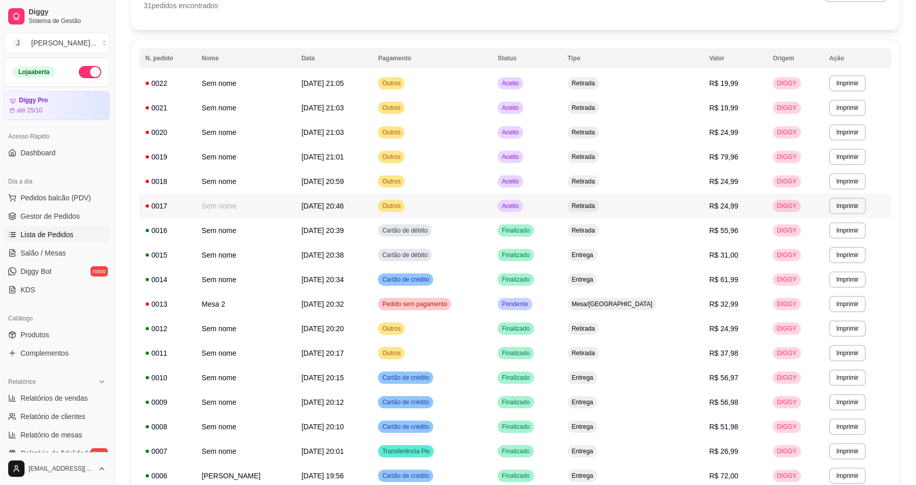
click at [562, 204] on td "Aceito" at bounding box center [527, 206] width 70 height 25
click at [562, 179] on td "Aceito" at bounding box center [527, 181] width 70 height 25
click at [562, 205] on td "Aceito" at bounding box center [527, 206] width 70 height 25
click at [562, 201] on td "Aceito" at bounding box center [527, 206] width 70 height 25
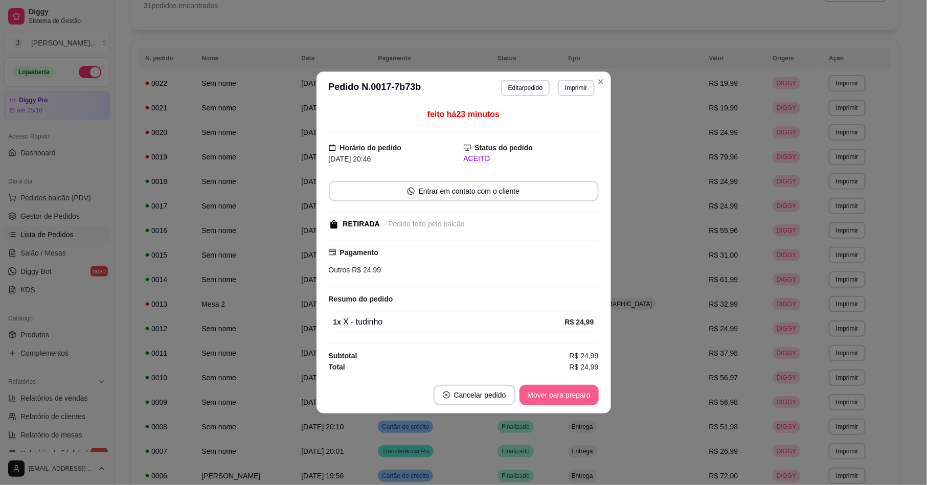
click at [554, 393] on button "Mover para preparo" at bounding box center [559, 395] width 79 height 20
click at [539, 401] on button "Mover para retirada disponível" at bounding box center [541, 396] width 109 height 20
click at [531, 399] on button "Mover para finalizado" at bounding box center [556, 395] width 85 height 20
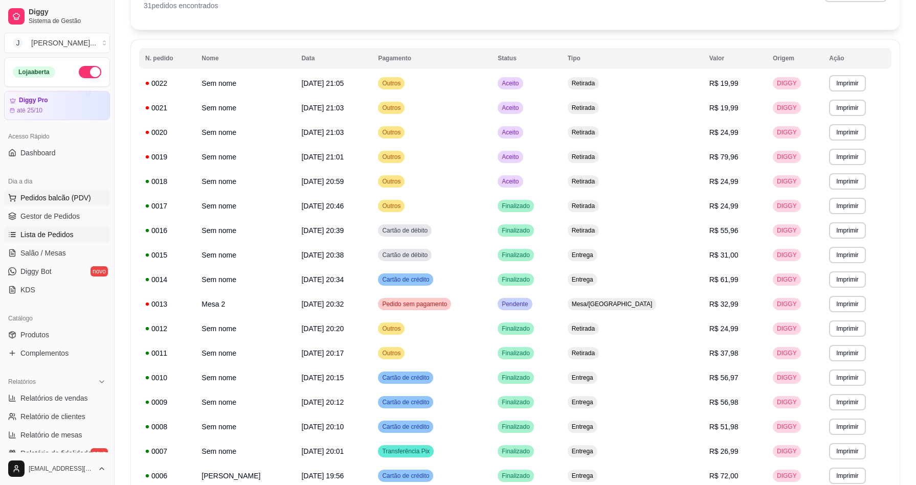
click at [86, 195] on span "Pedidos balcão (PDV)" at bounding box center [55, 198] width 71 height 10
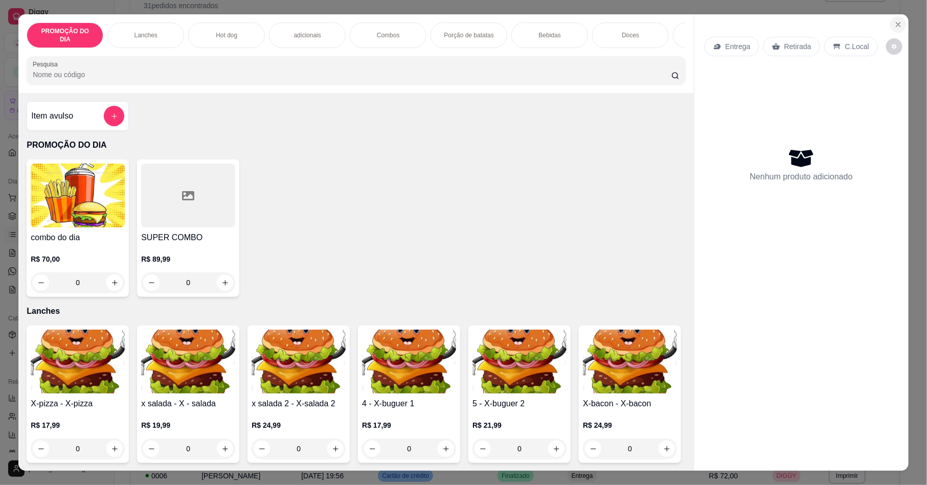
click at [901, 22] on button "Close" at bounding box center [899, 24] width 16 height 16
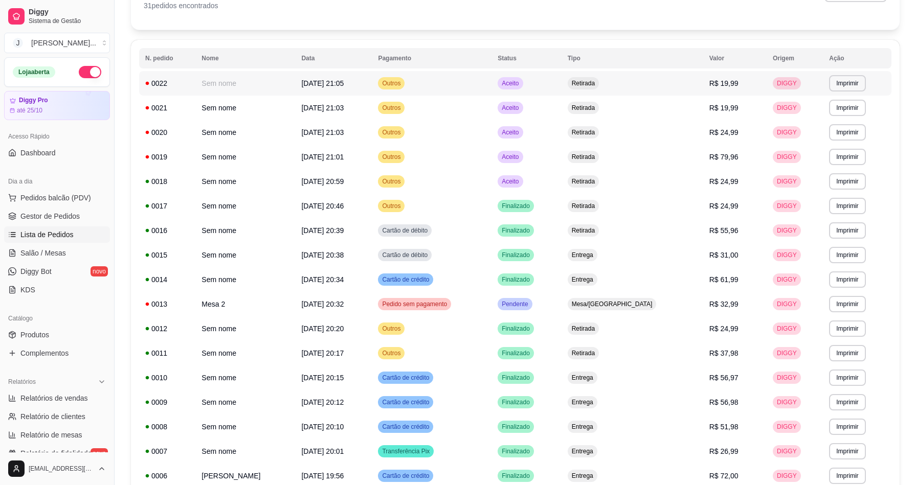
click at [562, 78] on td "Aceito" at bounding box center [527, 83] width 70 height 25
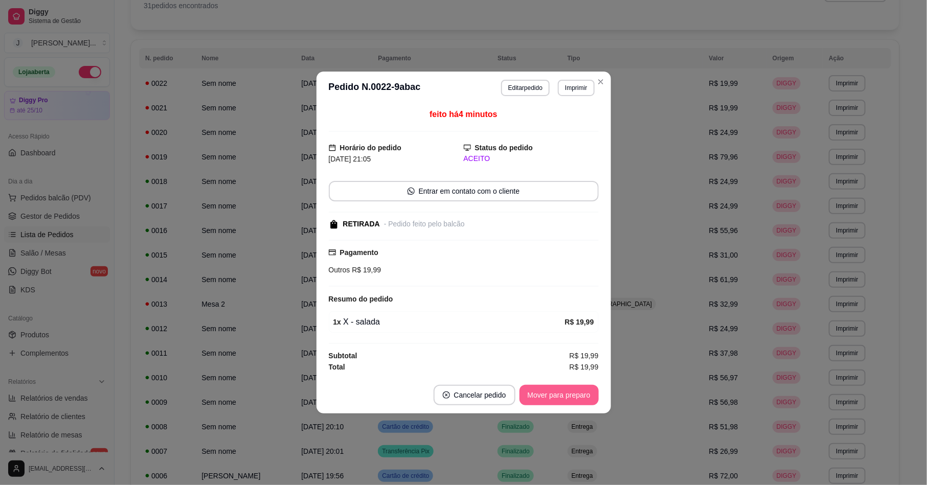
click at [568, 391] on button "Mover para preparo" at bounding box center [559, 395] width 79 height 20
click at [535, 397] on button "Mover para preparo" at bounding box center [559, 395] width 79 height 20
click at [537, 401] on div "Mover para preparo" at bounding box center [552, 395] width 94 height 20
click at [538, 401] on button "Mover para retirada disponível" at bounding box center [541, 396] width 109 height 20
click at [536, 399] on button "Mover para finalizado" at bounding box center [556, 395] width 85 height 20
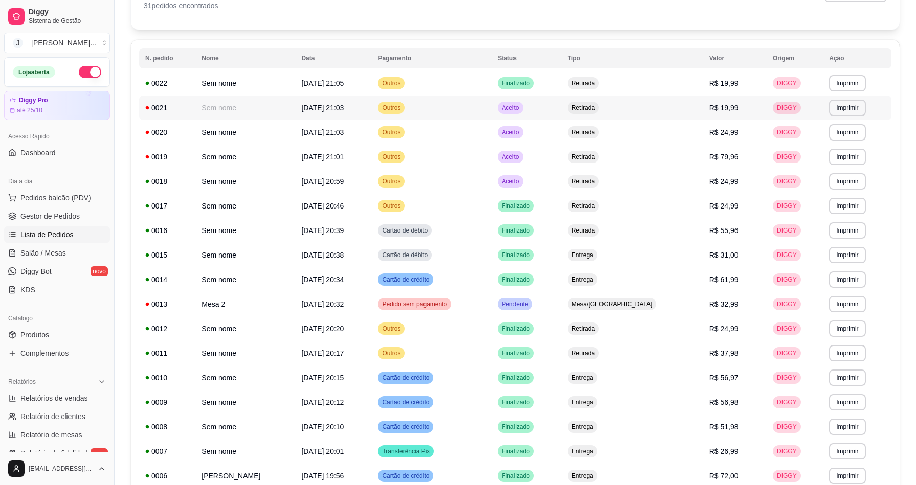
click at [562, 106] on td "Aceito" at bounding box center [527, 108] width 70 height 25
click at [562, 154] on td "Aceito" at bounding box center [527, 157] width 70 height 25
click at [64, 258] on link "Salão / Mesas" at bounding box center [57, 253] width 106 height 16
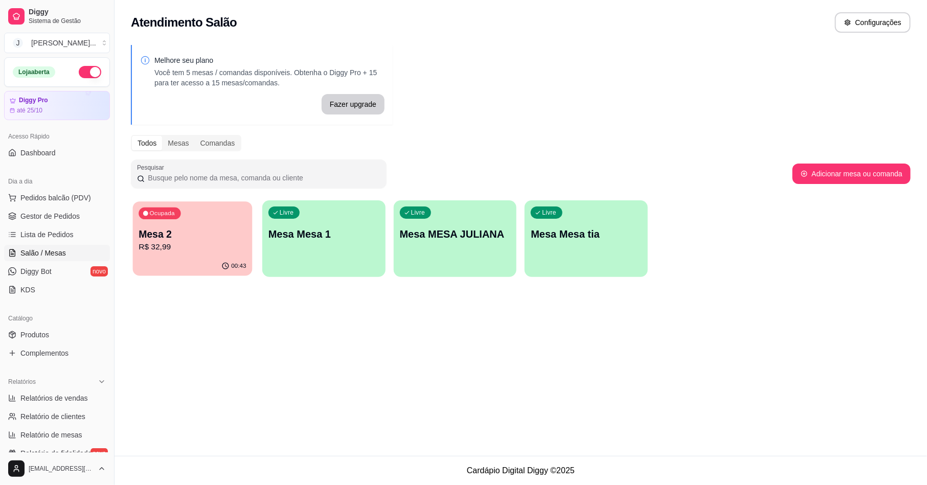
click at [195, 253] on div "Ocupada Mesa 2 R$ 32,99" at bounding box center [193, 229] width 120 height 55
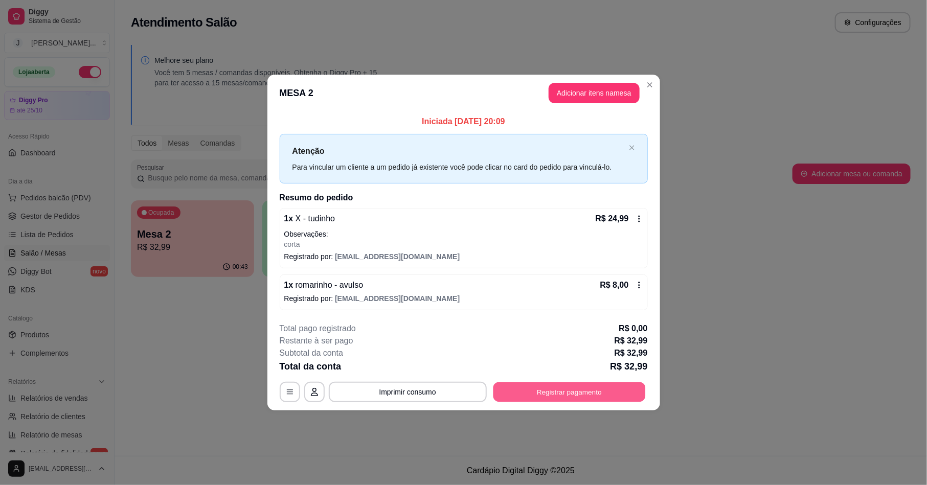
click at [582, 395] on button "Registrar pagamento" at bounding box center [569, 393] width 152 height 20
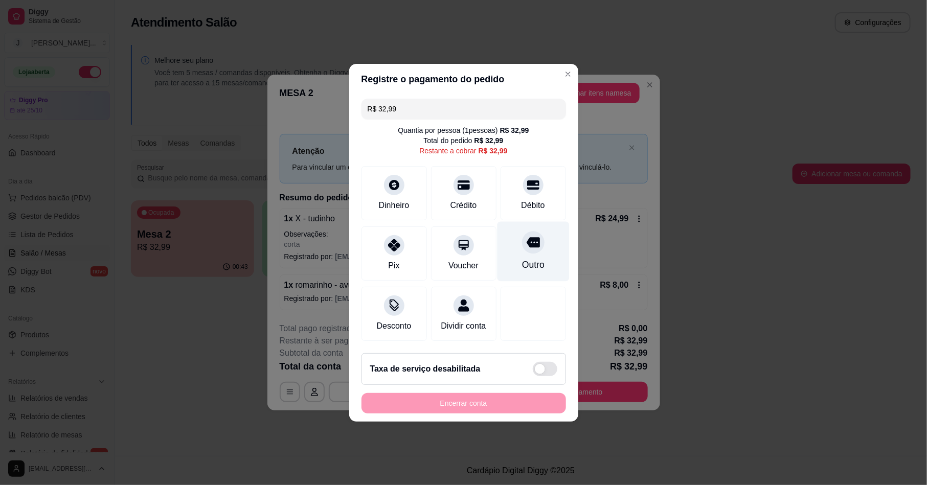
click at [526, 241] on icon at bounding box center [532, 242] width 13 height 10
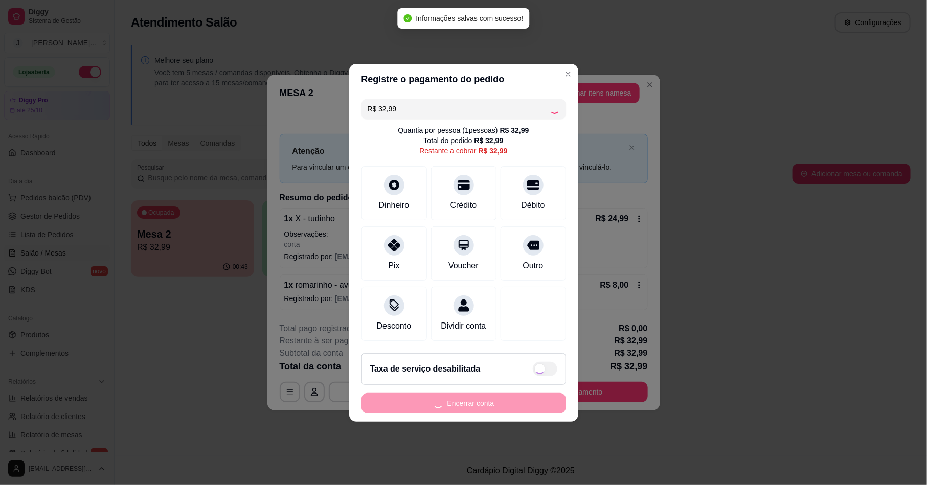
type input "R$ 0,00"
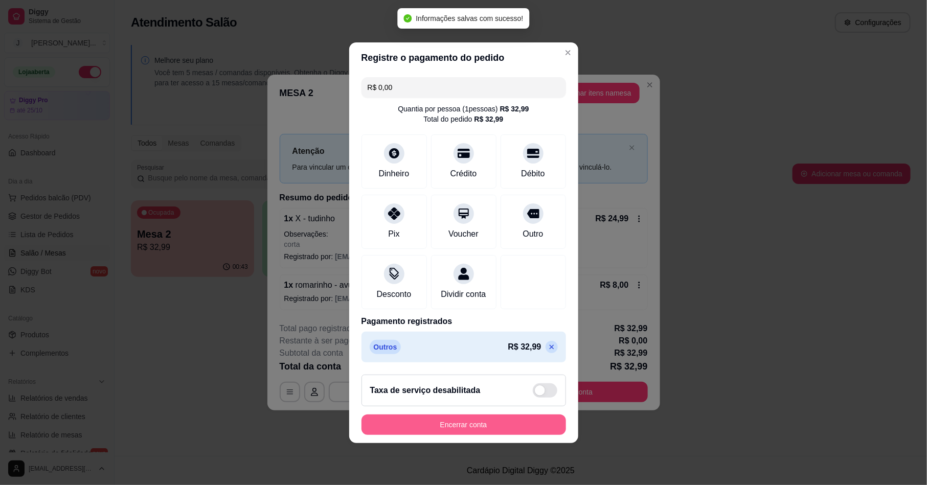
click at [517, 433] on button "Encerrar conta" at bounding box center [464, 425] width 205 height 20
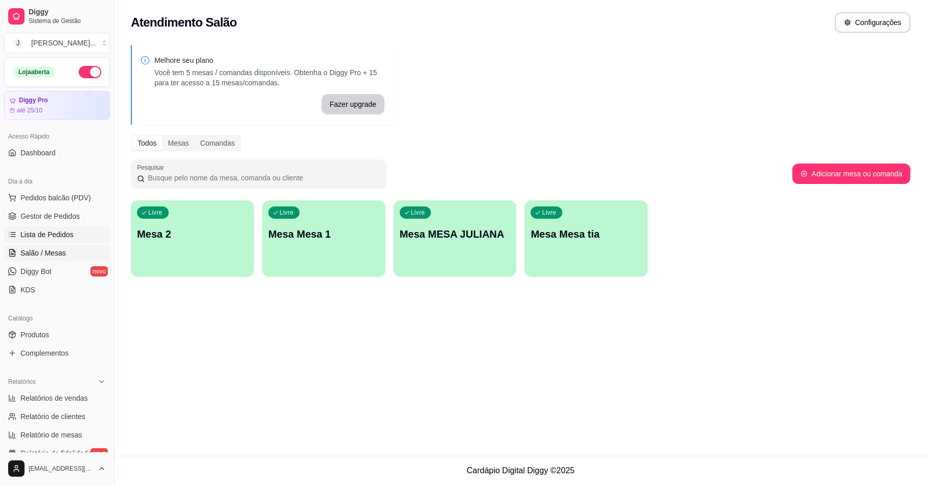
click at [31, 236] on span "Lista de Pedidos" at bounding box center [46, 235] width 53 height 10
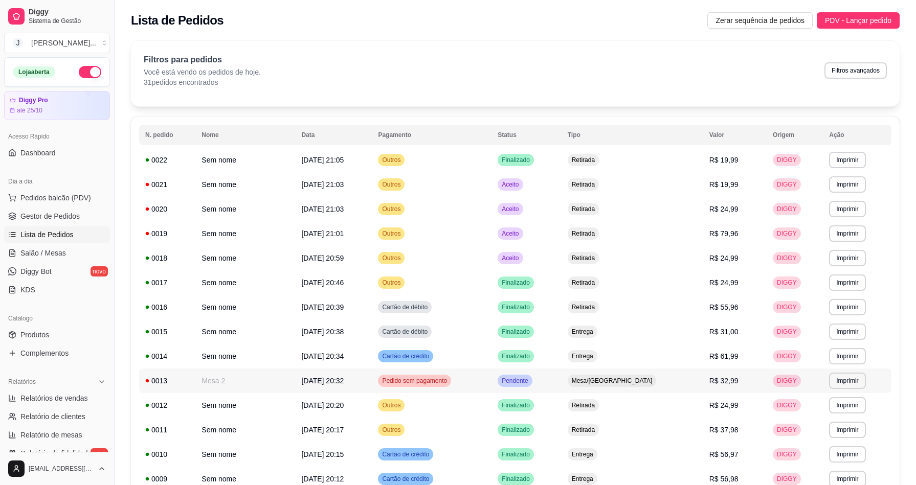
click at [562, 383] on td "Pendente" at bounding box center [527, 381] width 70 height 25
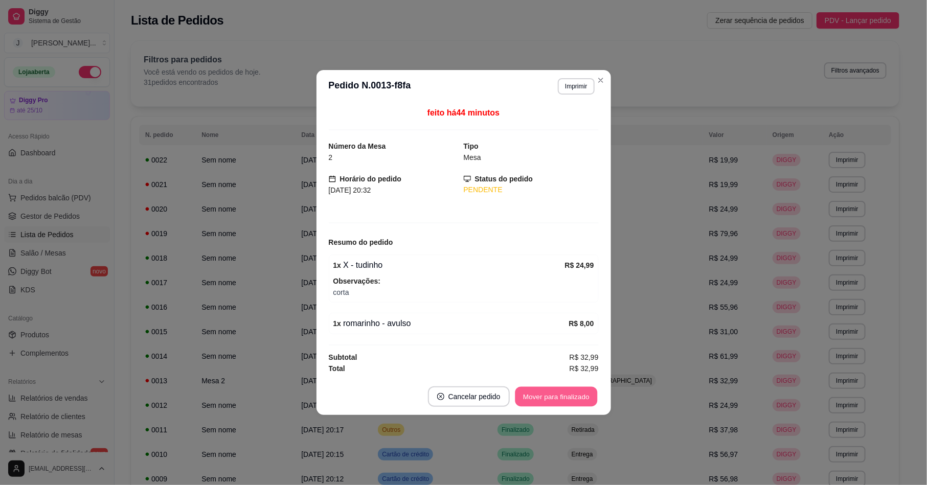
click at [577, 393] on button "Mover para finalizado" at bounding box center [556, 397] width 82 height 20
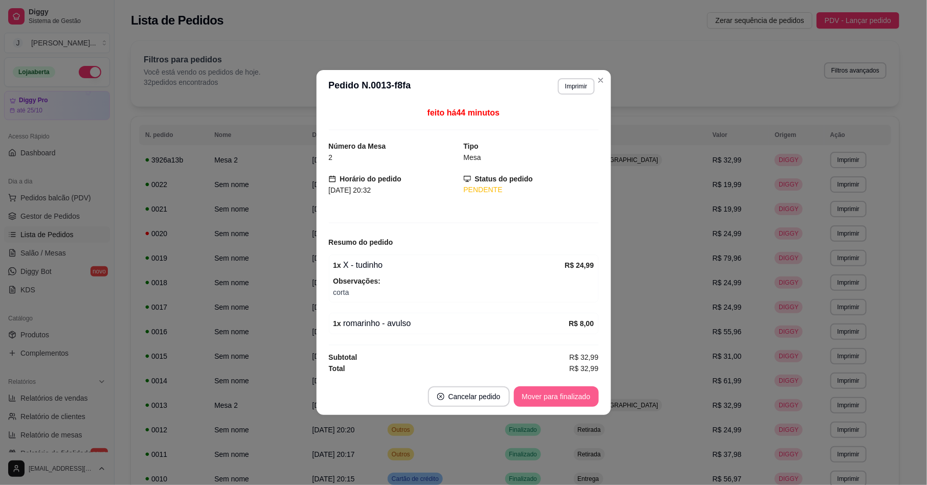
click at [556, 396] on button "Mover para finalizado" at bounding box center [556, 397] width 85 height 20
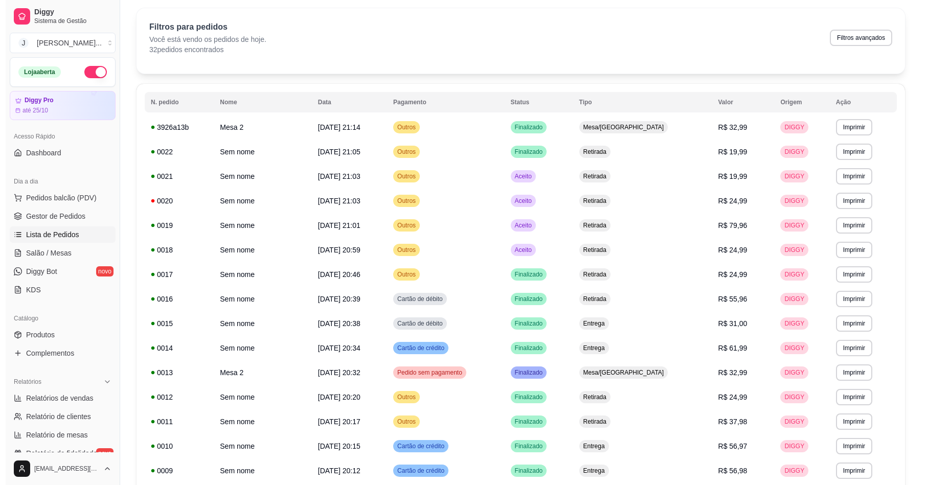
scroll to position [13, 0]
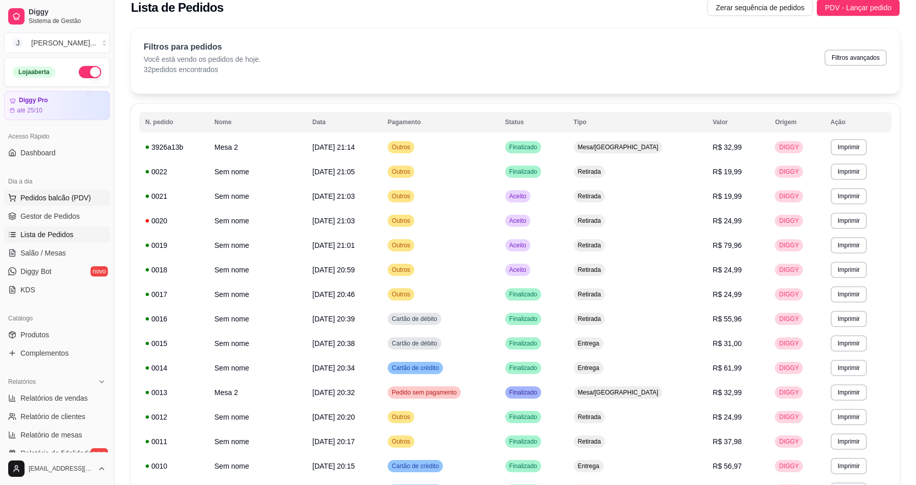
click at [80, 190] on button "Pedidos balcão (PDV)" at bounding box center [57, 198] width 106 height 16
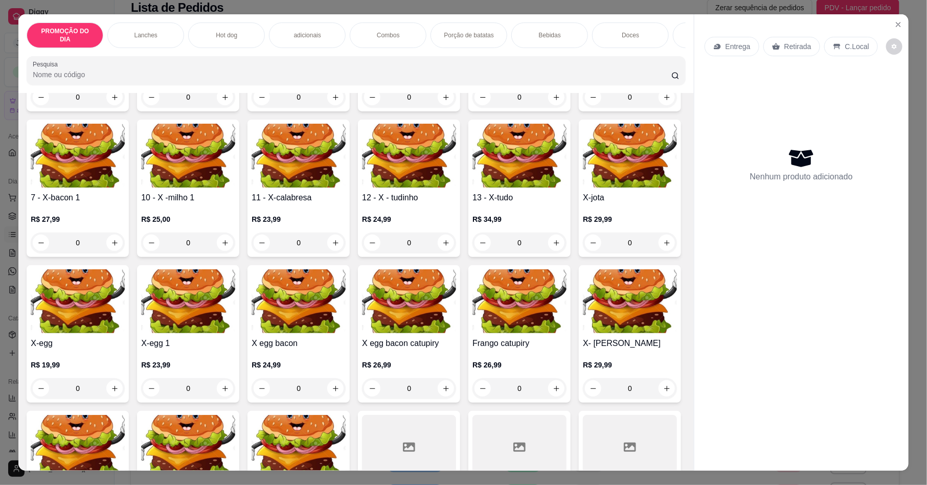
scroll to position [460, 0]
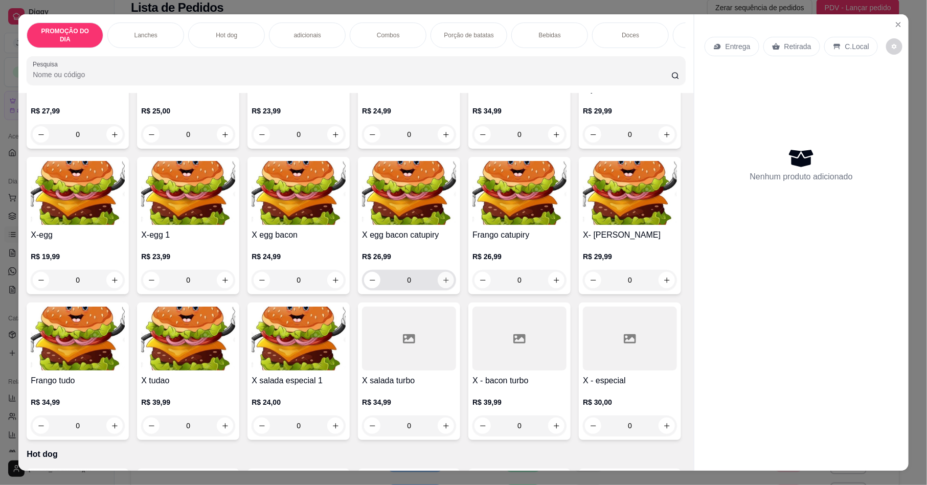
click at [438, 288] on button "increase-product-quantity" at bounding box center [446, 280] width 16 height 16
type input "1"
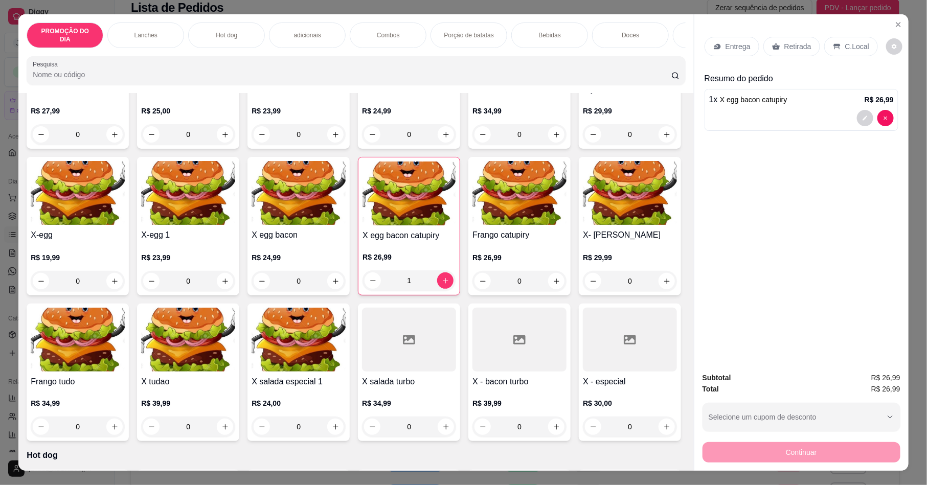
click at [216, 31] on p "Hot dog" at bounding box center [226, 35] width 21 height 8
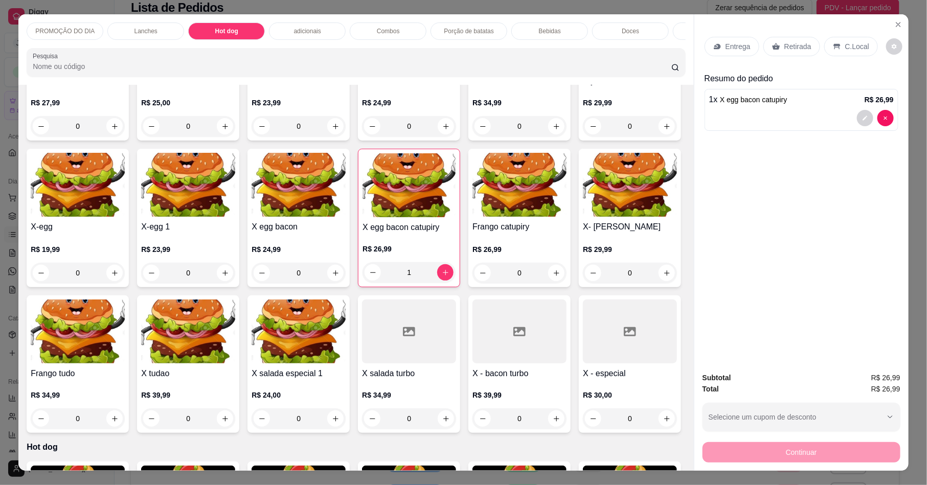
scroll to position [18, 0]
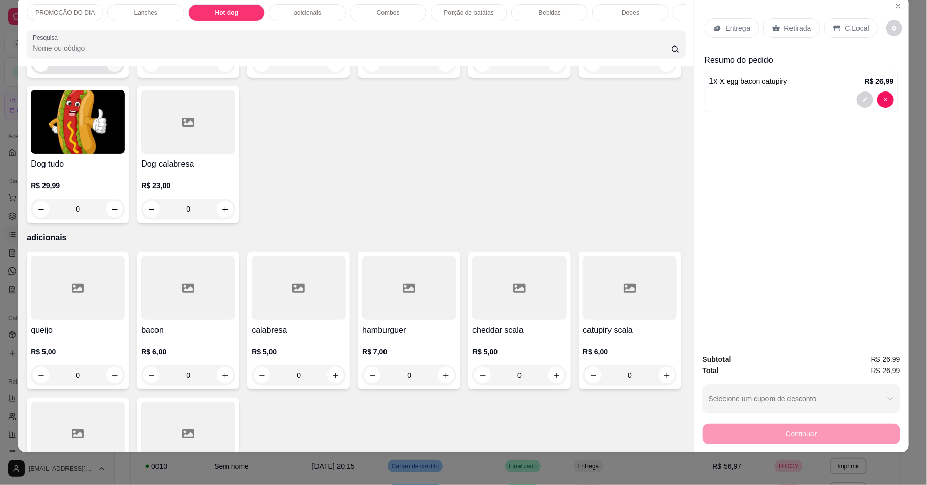
click at [106, 72] on button "increase-product-quantity" at bounding box center [114, 63] width 16 height 16
click at [107, 72] on button "increase-product-quantity" at bounding box center [115, 64] width 16 height 16
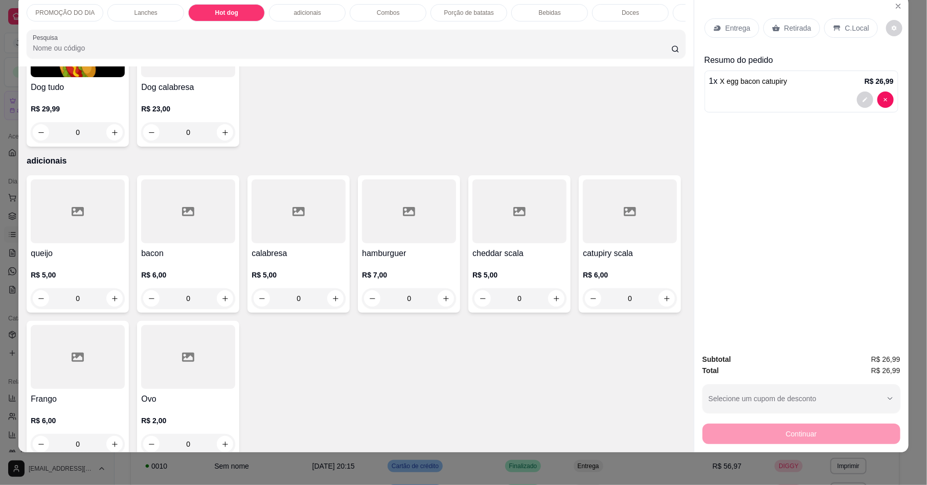
type input "2"
click at [731, 25] on p "Entrega" at bounding box center [738, 28] width 25 height 10
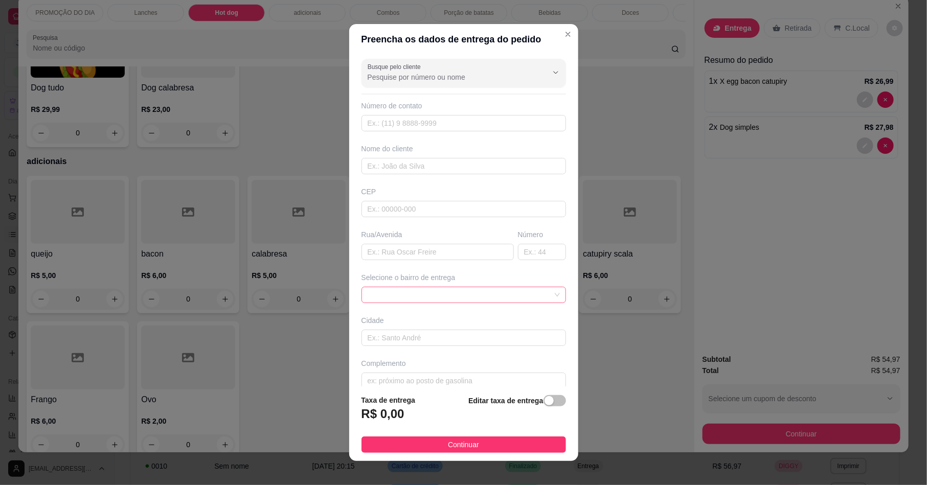
click at [372, 292] on span at bounding box center [464, 294] width 192 height 15
click at [373, 292] on span at bounding box center [464, 294] width 192 height 15
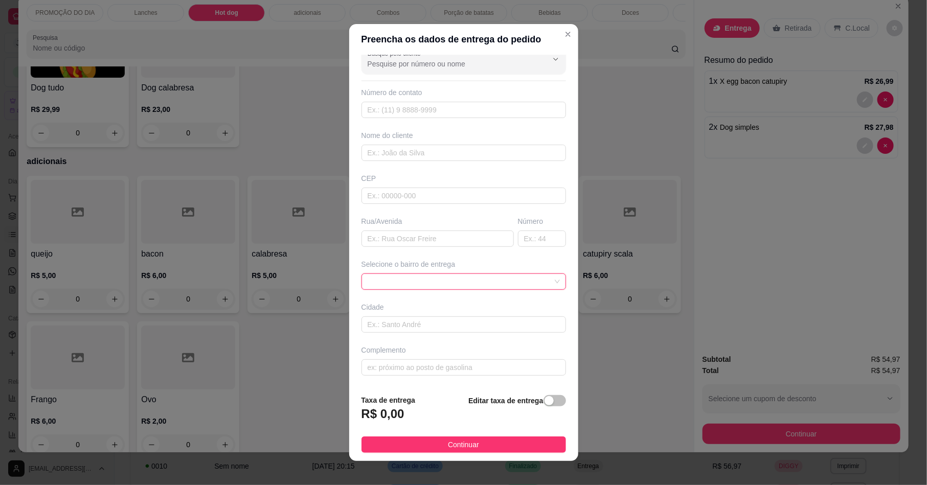
click at [390, 308] on div "Cidade" at bounding box center [464, 307] width 205 height 10
click at [398, 256] on div "Busque pelo cliente Número de contato Nome do cliente CEP Rua/[GEOGRAPHIC_DATA]…" at bounding box center [463, 220] width 229 height 331
click at [396, 243] on input "text" at bounding box center [438, 239] width 152 height 16
type input "TEMPERANÇA"
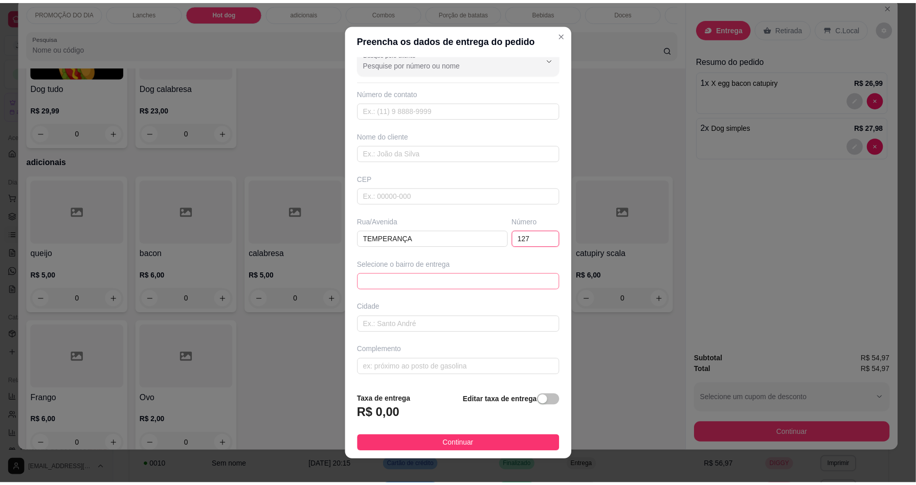
scroll to position [8, 0]
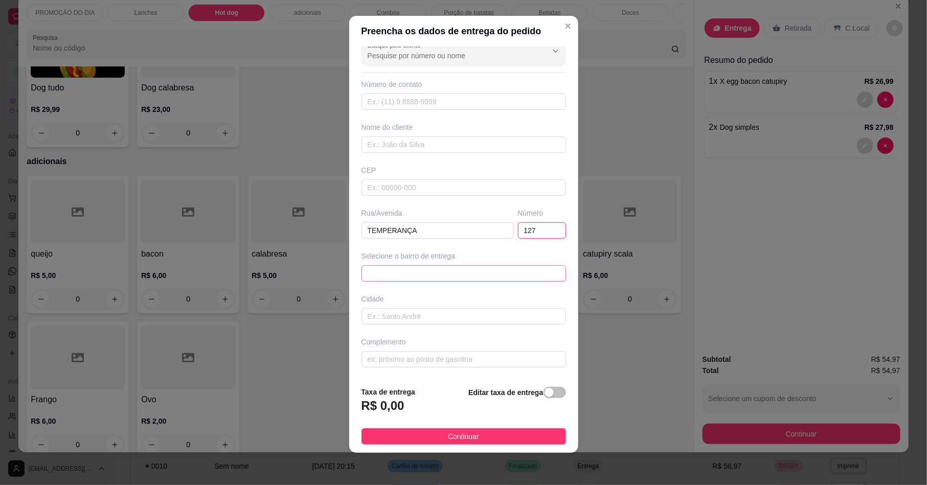
click at [425, 266] on span at bounding box center [464, 273] width 192 height 15
type input "127"
click at [427, 275] on span at bounding box center [464, 273] width 192 height 15
click at [519, 313] on input "text" at bounding box center [464, 316] width 205 height 16
click at [436, 270] on span at bounding box center [464, 273] width 192 height 15
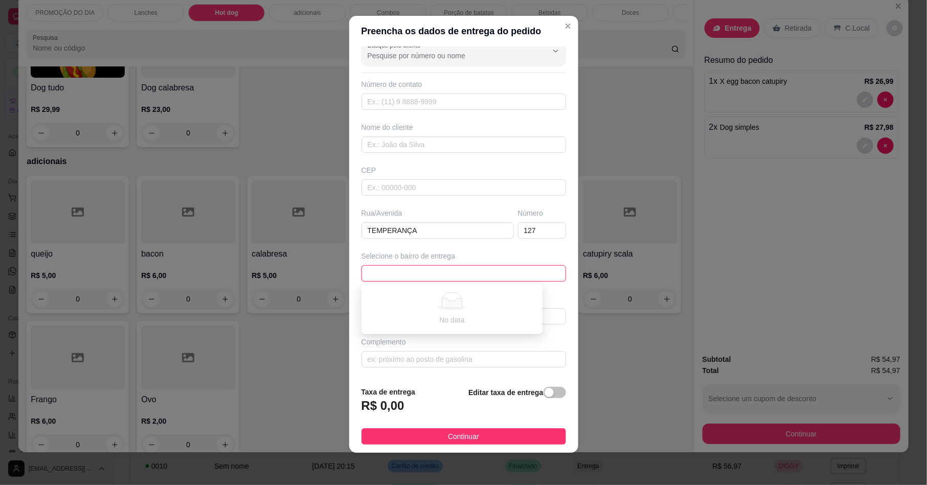
click at [399, 318] on div "No data" at bounding box center [452, 320] width 157 height 11
click at [539, 402] on div "Editar taxa de entrega" at bounding box center [517, 404] width 97 height 34
click at [545, 391] on div "button" at bounding box center [549, 392] width 9 height 9
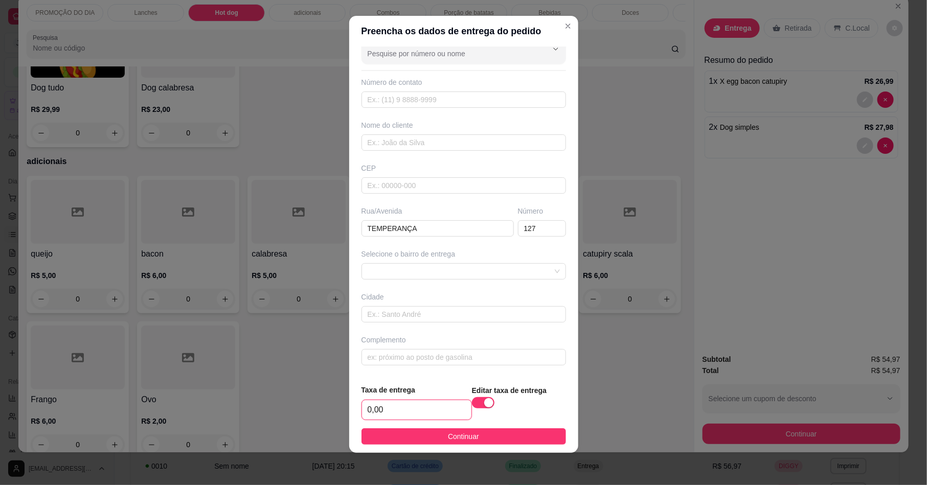
click at [390, 417] on input "0,00" at bounding box center [416, 410] width 109 height 19
type input "2,00"
click at [381, 436] on button "Continuar" at bounding box center [464, 437] width 205 height 16
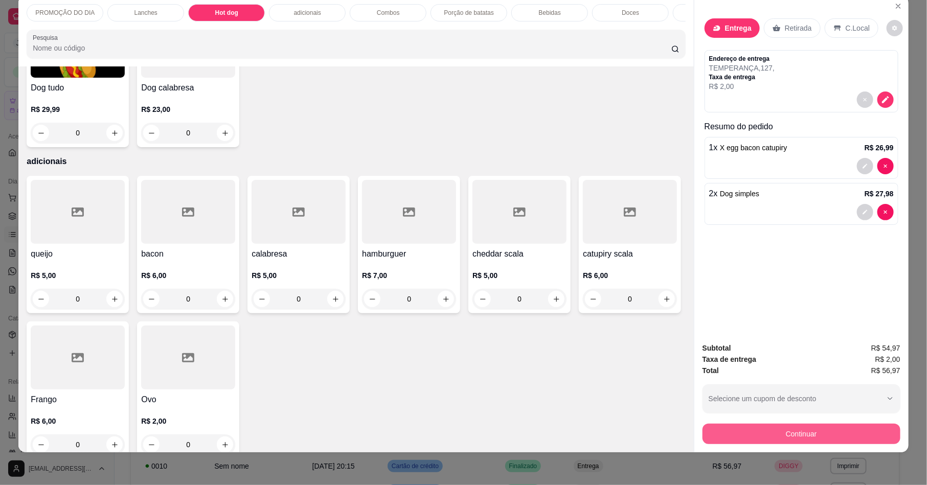
click at [875, 430] on button "Continuar" at bounding box center [802, 434] width 198 height 20
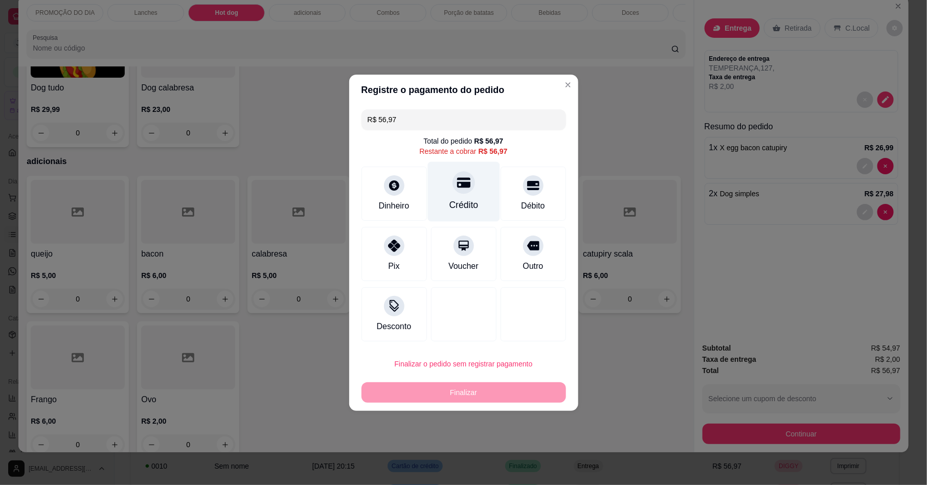
click at [459, 192] on div at bounding box center [464, 182] width 23 height 23
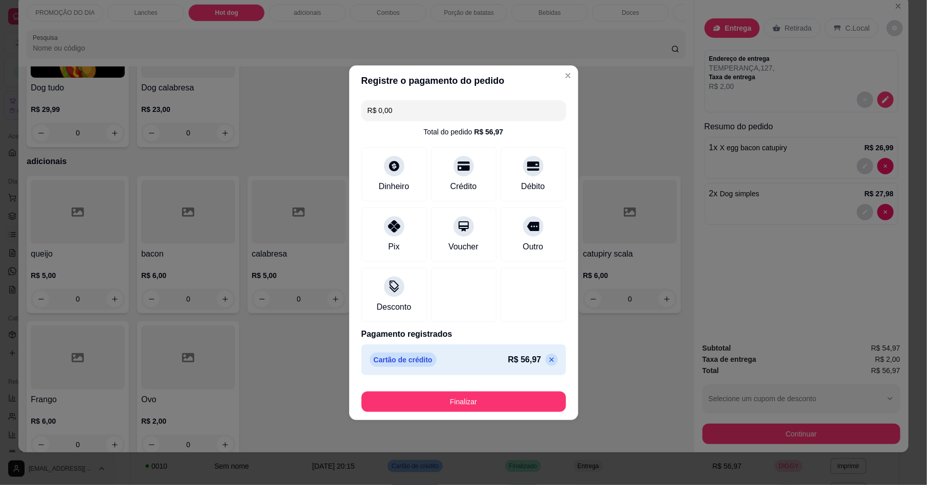
type input "R$ 0,00"
click at [519, 404] on button "Finalizar" at bounding box center [464, 402] width 205 height 20
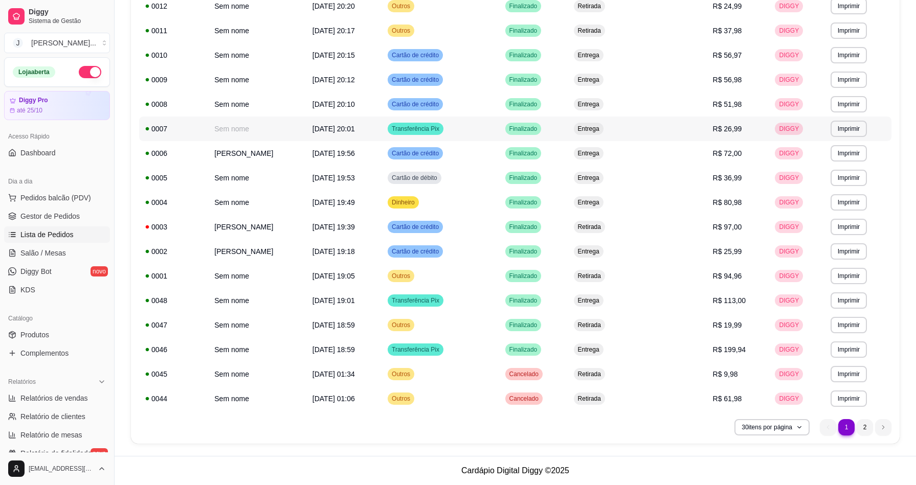
scroll to position [396, 0]
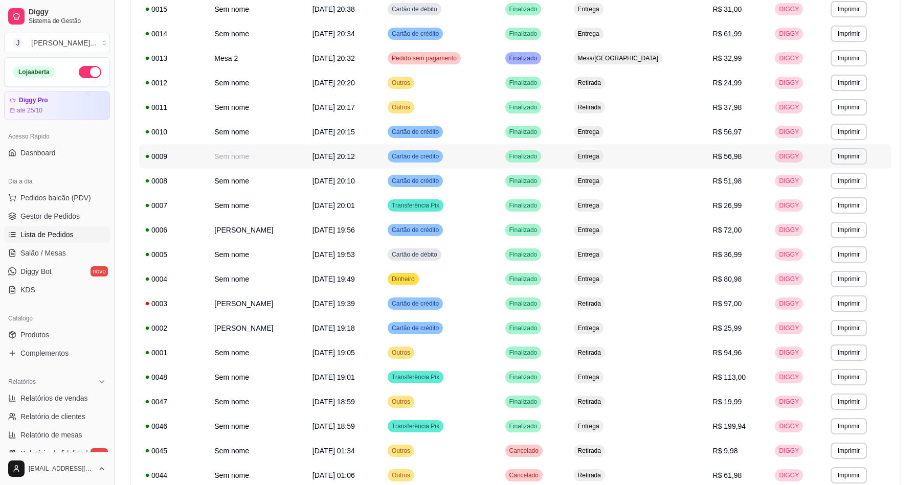
click at [694, 158] on td "Entrega" at bounding box center [637, 156] width 139 height 25
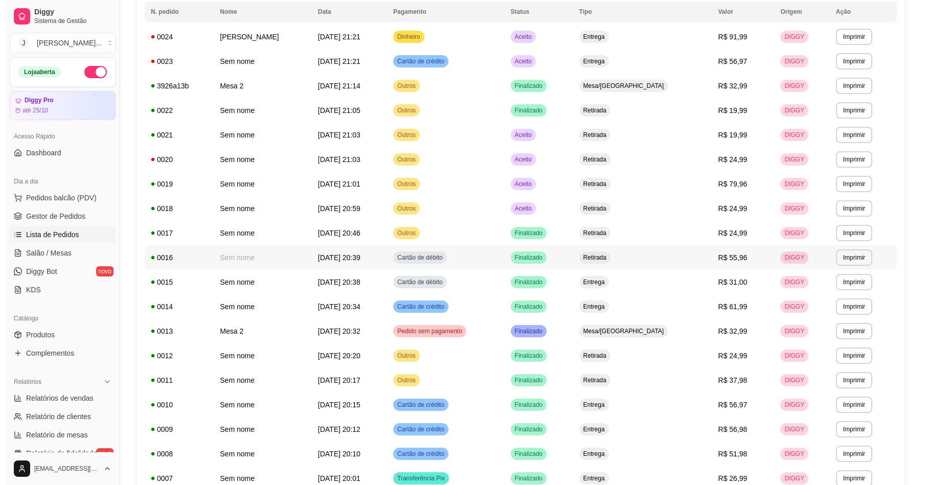
scroll to position [90, 0]
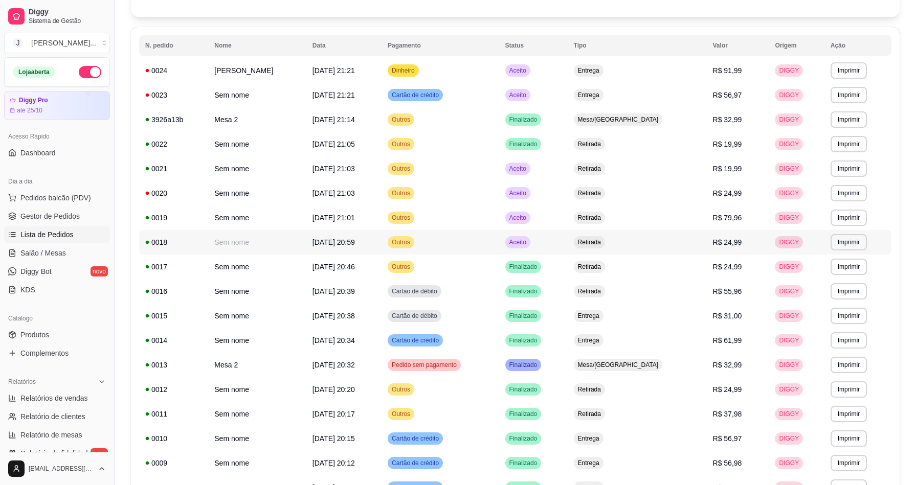
click at [568, 239] on td "Aceito" at bounding box center [533, 242] width 69 height 25
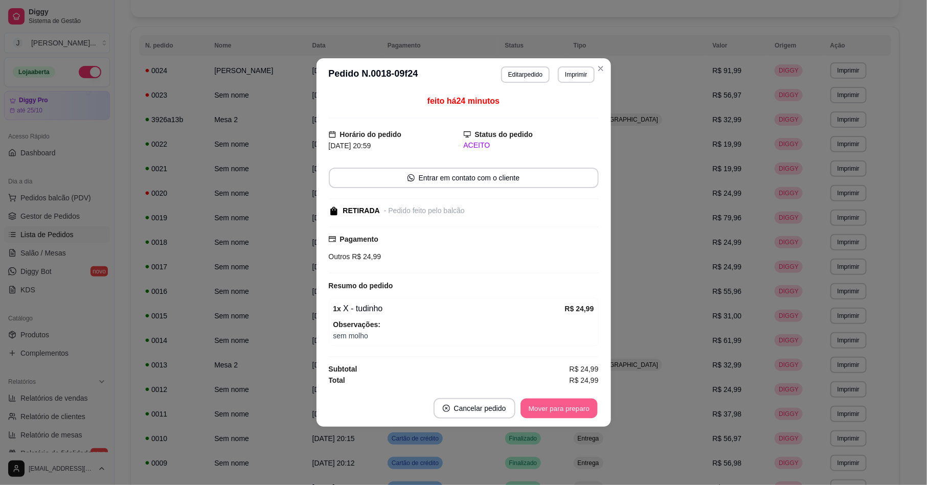
click at [566, 407] on button "Mover para preparo" at bounding box center [559, 409] width 77 height 20
click at [567, 410] on div "Mover para preparo" at bounding box center [552, 408] width 94 height 20
click at [589, 404] on button "Mover para retirada disponível" at bounding box center [541, 408] width 113 height 20
click at [587, 403] on button "Mover para finalizado" at bounding box center [556, 408] width 85 height 20
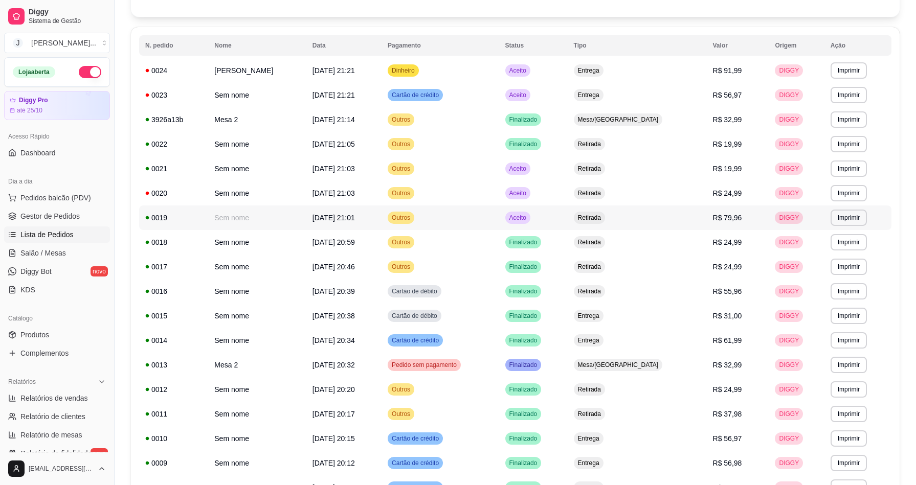
click at [568, 218] on td "Aceito" at bounding box center [533, 218] width 69 height 25
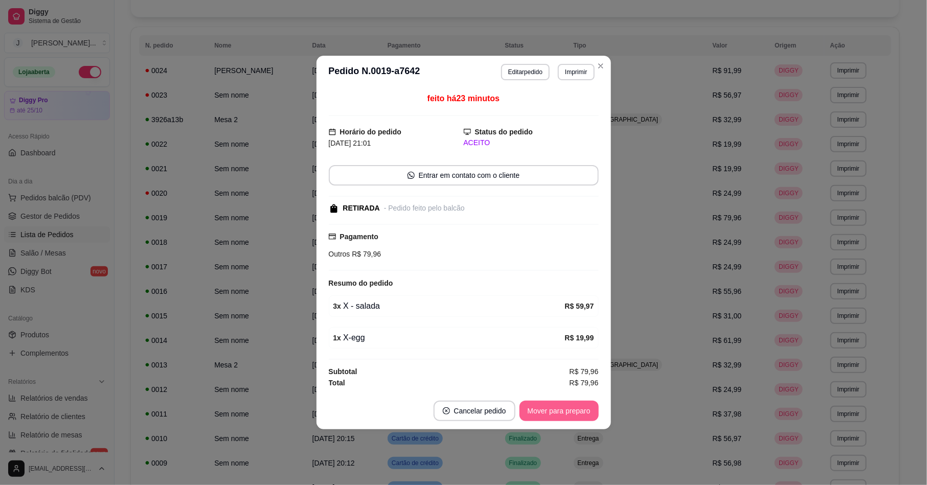
click at [572, 408] on button "Mover para preparo" at bounding box center [559, 411] width 79 height 20
click at [571, 415] on div "Mover para preparo" at bounding box center [552, 411] width 94 height 20
click at [571, 415] on button "Mover para retirada disponível" at bounding box center [541, 412] width 109 height 20
click at [571, 415] on div "Mover para retirada disponível" at bounding box center [534, 411] width 127 height 20
click at [573, 410] on button "Mover para finalizado" at bounding box center [556, 412] width 82 height 20
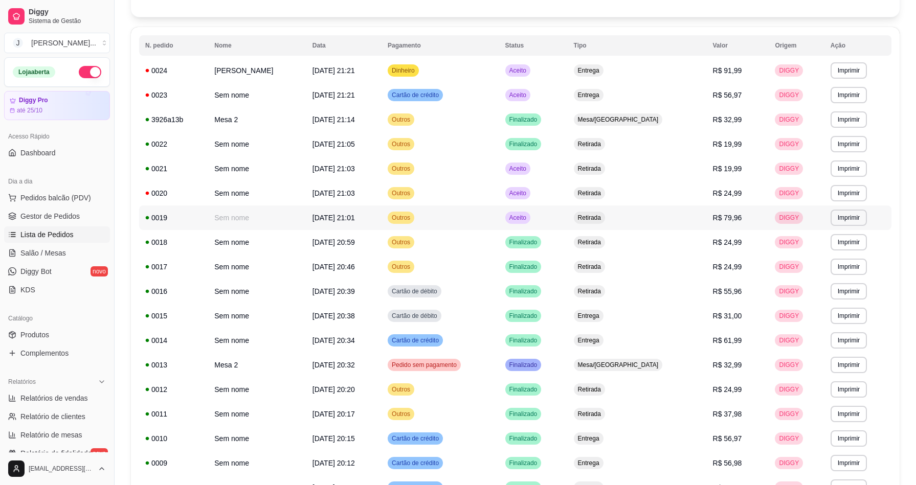
click at [568, 221] on td "Aceito" at bounding box center [533, 218] width 69 height 25
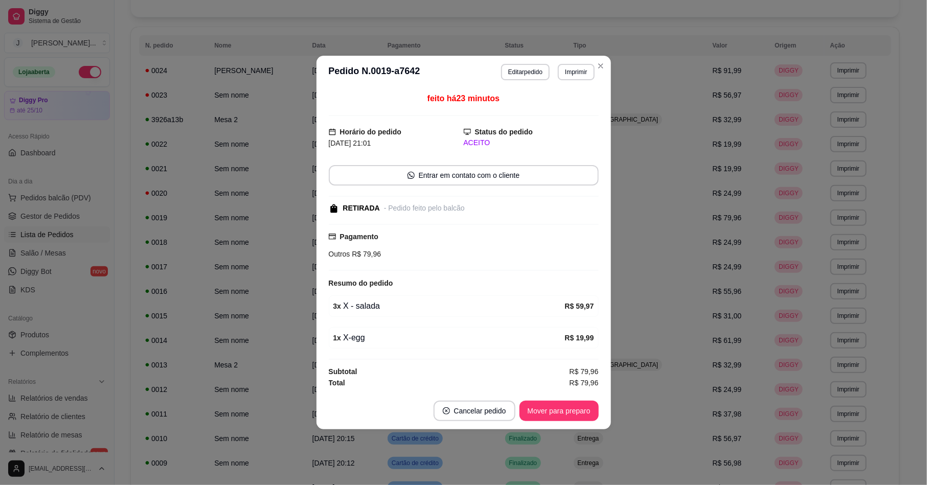
click at [591, 405] on button "Mover para preparo" at bounding box center [559, 411] width 79 height 20
click at [591, 409] on div "Mover para preparo" at bounding box center [552, 411] width 94 height 20
click at [582, 415] on button "Mover para retirada disponível" at bounding box center [541, 411] width 113 height 20
click at [582, 414] on button "Mover para finalizado" at bounding box center [556, 412] width 82 height 20
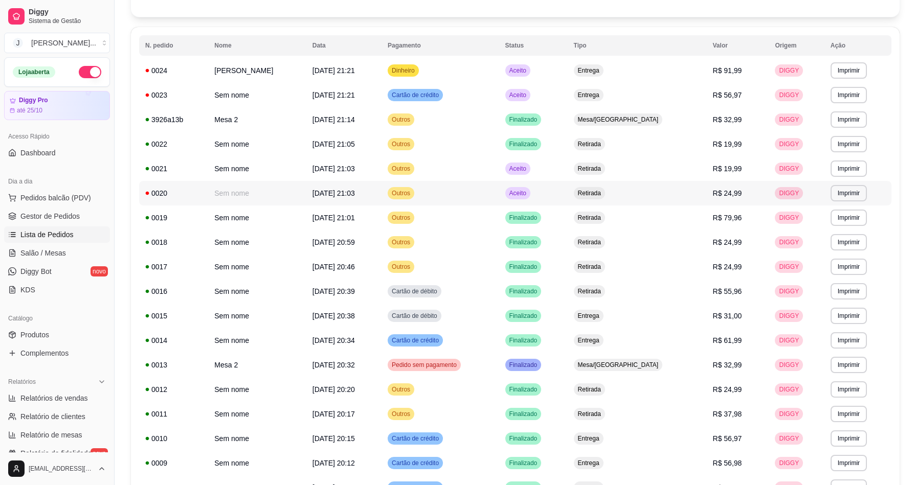
click at [568, 190] on td "Aceito" at bounding box center [533, 193] width 69 height 25
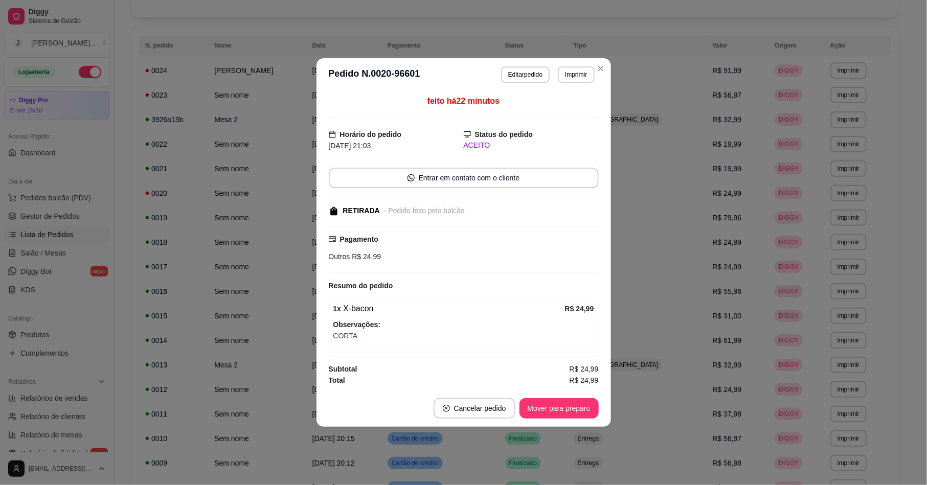
click at [561, 398] on footer "Cancelar pedido Mover para preparo" at bounding box center [464, 408] width 295 height 37
click at [565, 417] on button "Mover para preparo" at bounding box center [559, 408] width 79 height 20
click at [565, 410] on button "Mover para retirada disponível" at bounding box center [541, 409] width 109 height 20
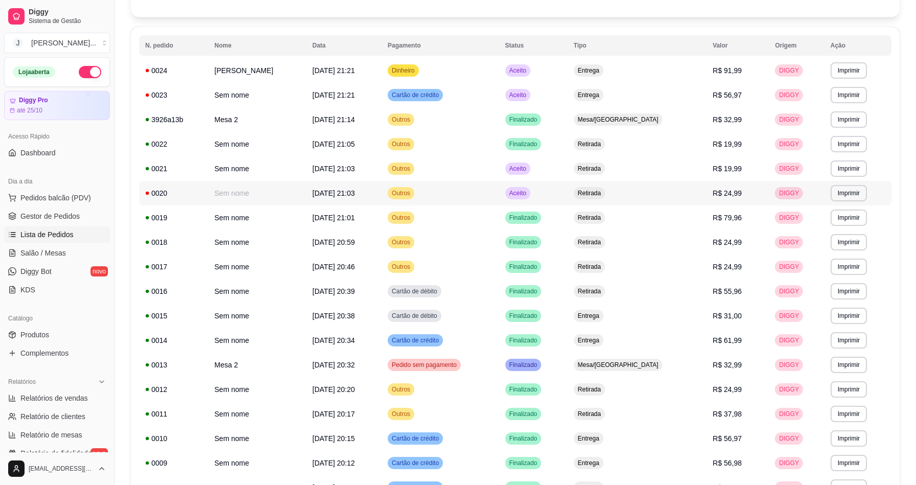
click at [568, 192] on td "Aceito" at bounding box center [533, 193] width 69 height 25
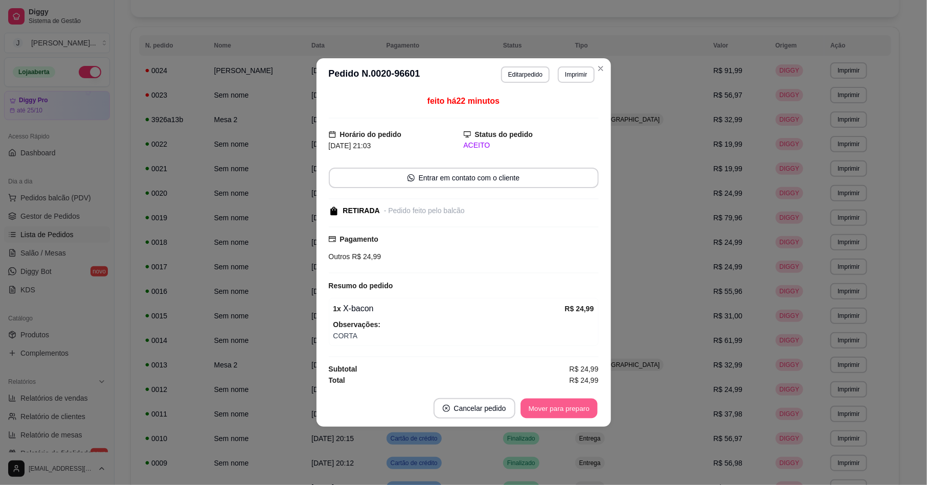
click at [579, 402] on button "Mover para preparo" at bounding box center [559, 409] width 77 height 20
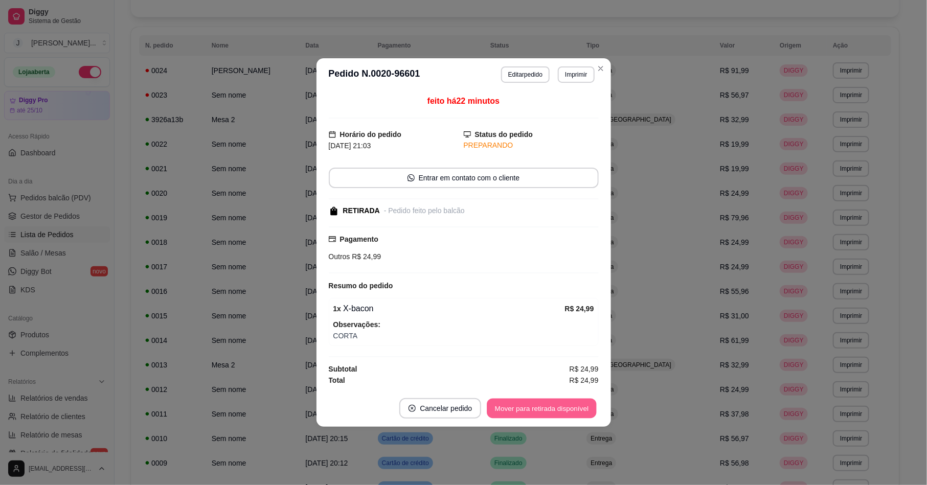
click at [573, 401] on button "Mover para retirada disponível" at bounding box center [541, 409] width 109 height 20
click at [502, 410] on button "Mover para retirada disponível" at bounding box center [541, 409] width 109 height 20
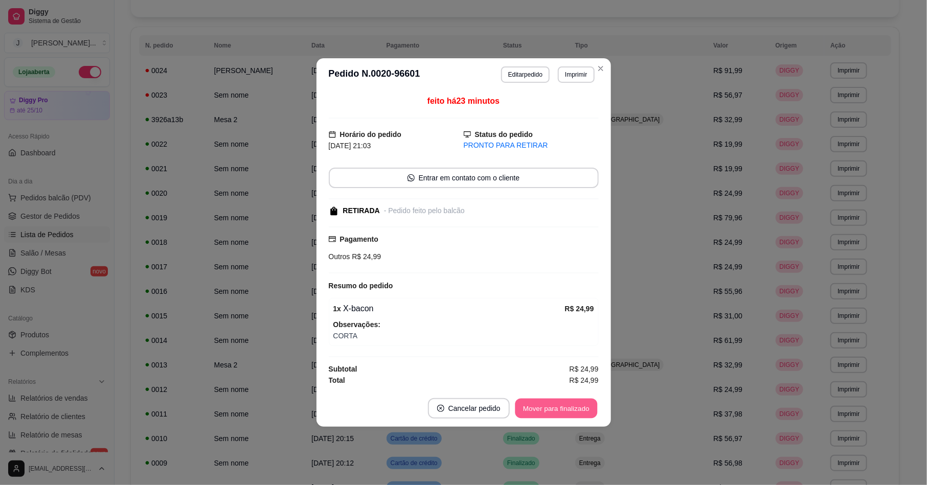
click at [548, 408] on button "Mover para finalizado" at bounding box center [556, 409] width 82 height 20
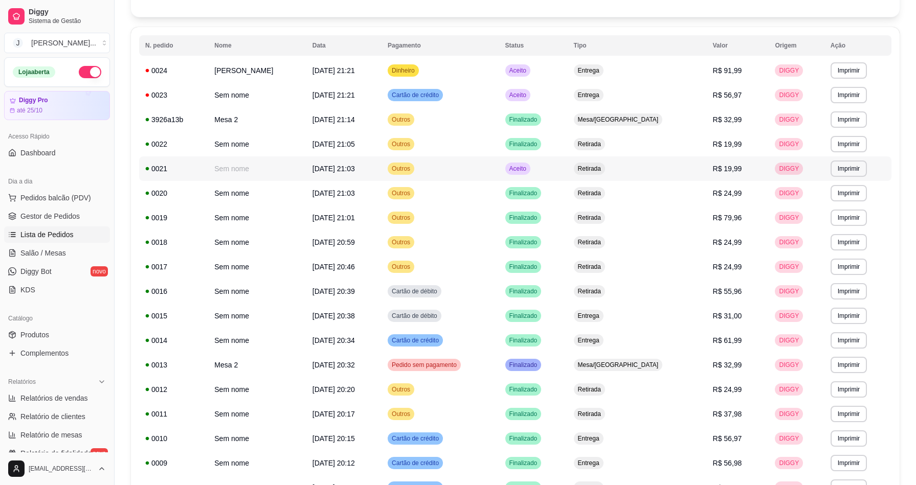
click at [672, 166] on td "Retirada" at bounding box center [637, 169] width 139 height 25
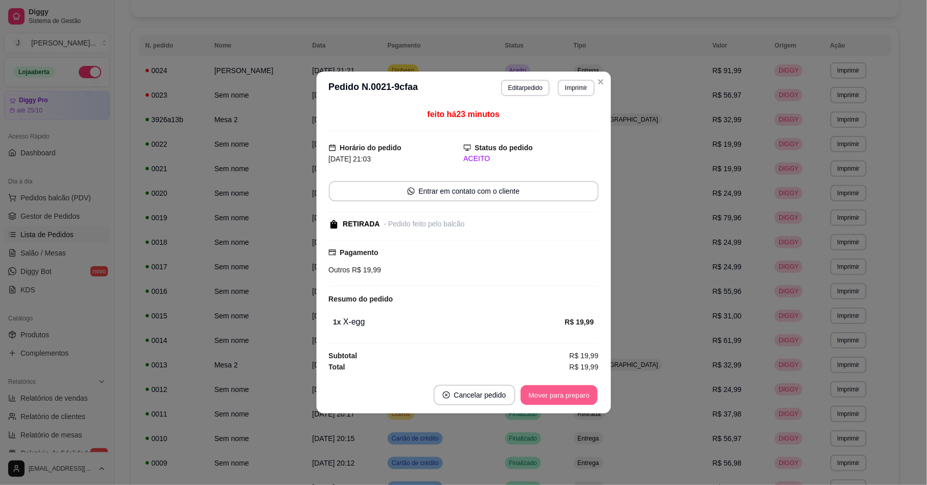
click at [550, 398] on button "Mover para preparo" at bounding box center [559, 396] width 77 height 20
click at [550, 398] on button "Mover para retirada disponível" at bounding box center [541, 396] width 109 height 20
click at [550, 398] on button "Mover para finalizado" at bounding box center [556, 395] width 85 height 20
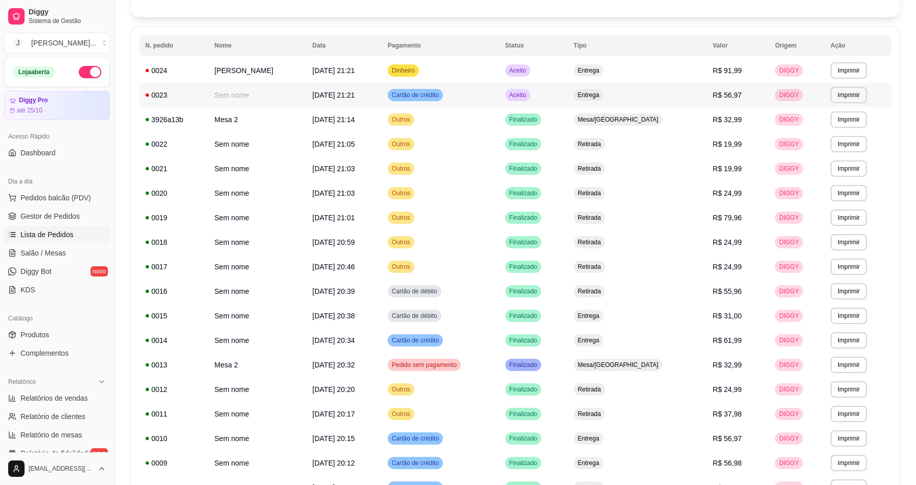
click at [568, 97] on td "Aceito" at bounding box center [533, 95] width 69 height 25
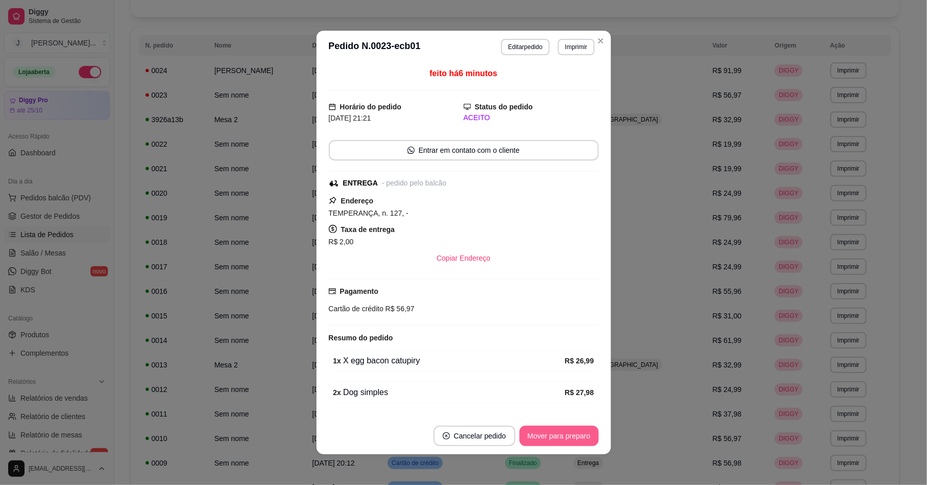
click at [570, 433] on button "Mover para preparo" at bounding box center [559, 436] width 79 height 20
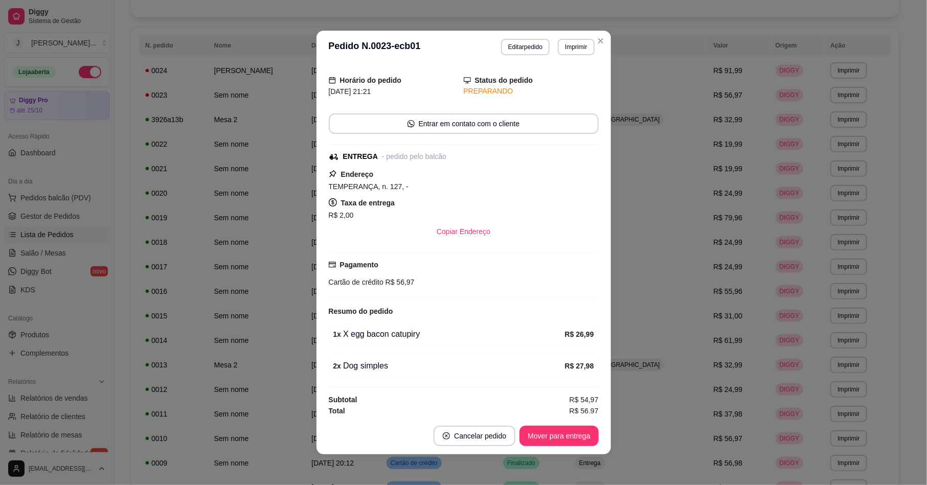
scroll to position [34, 0]
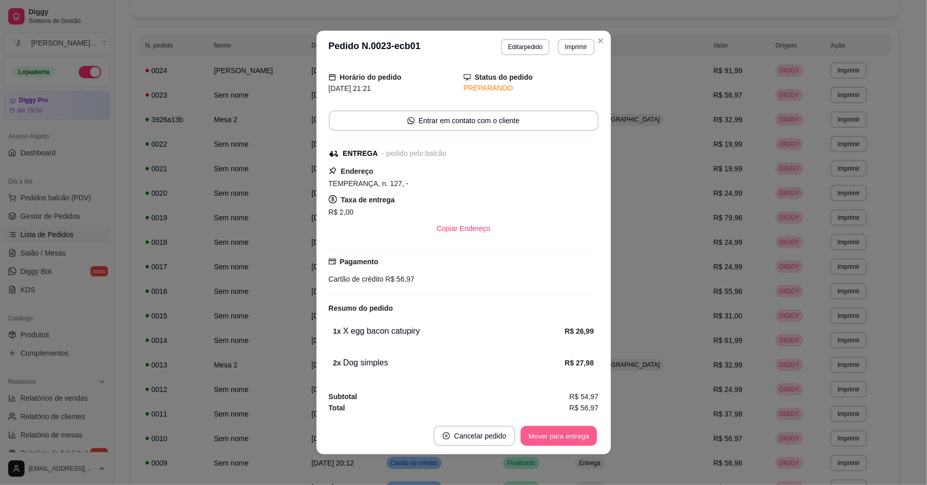
click at [562, 427] on button "Mover para entrega" at bounding box center [559, 437] width 77 height 20
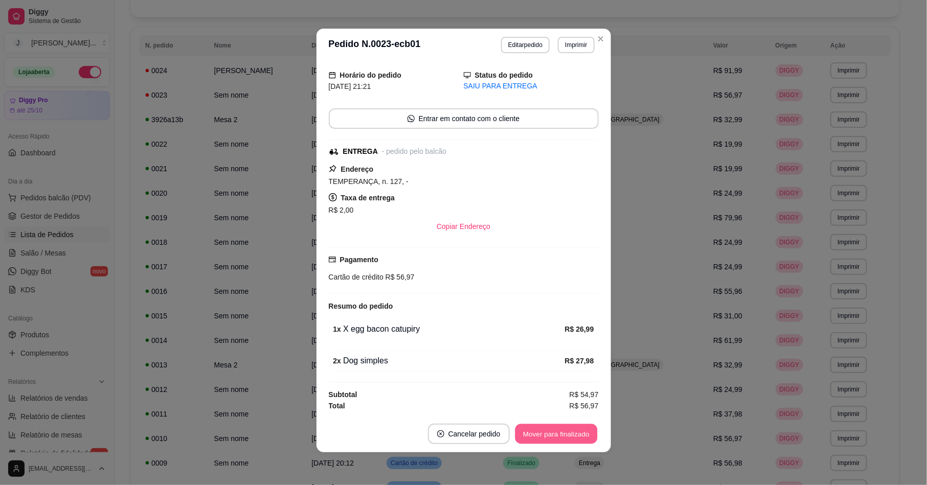
click at [545, 431] on button "Mover para finalizado" at bounding box center [556, 435] width 82 height 20
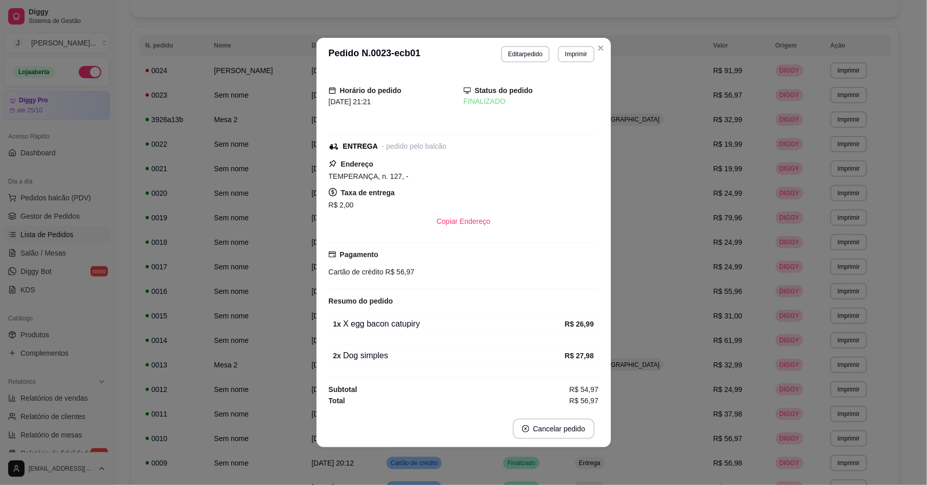
scroll to position [0, 0]
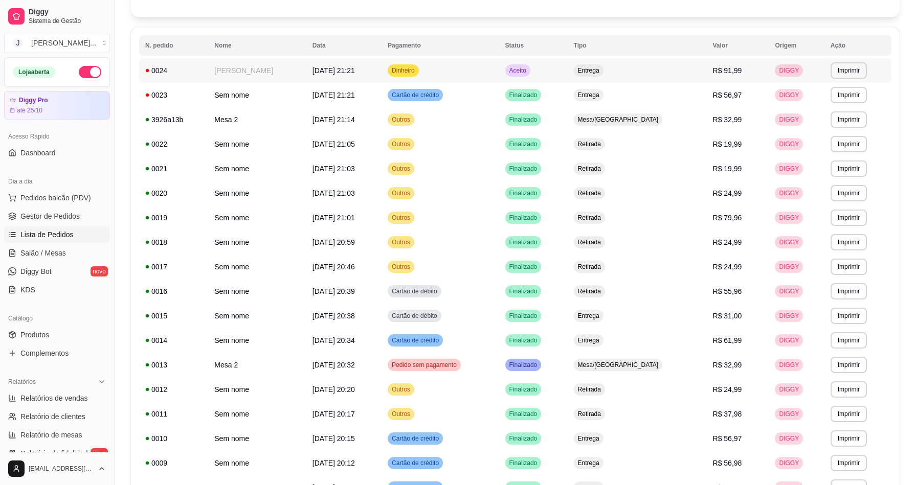
click at [568, 74] on td "Aceito" at bounding box center [533, 70] width 69 height 25
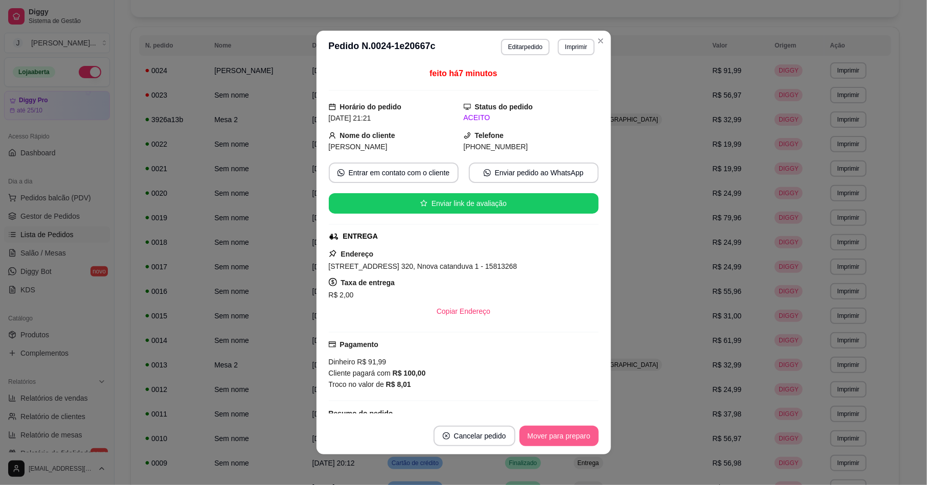
click at [574, 439] on button "Mover para preparo" at bounding box center [559, 436] width 79 height 20
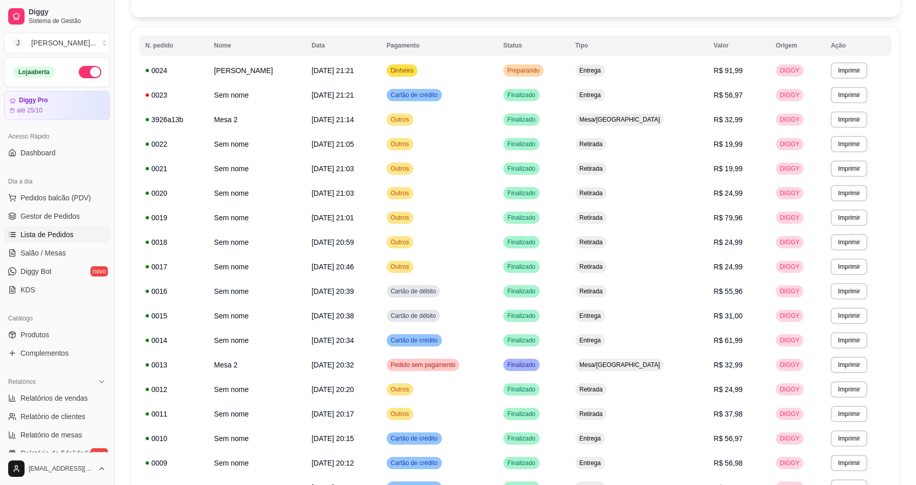
click at [32, 199] on span "Pedidos balcão (PDV)" at bounding box center [55, 198] width 71 height 10
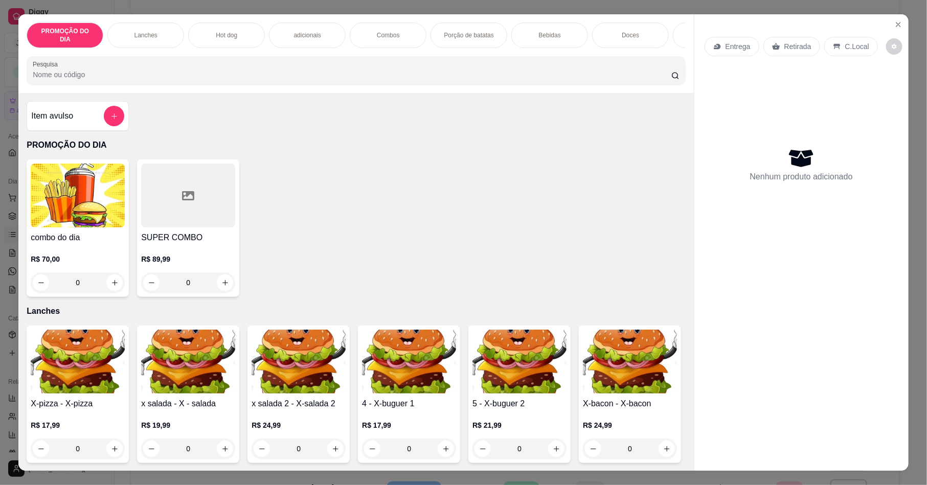
click at [550, 31] on p "Bebidas" at bounding box center [550, 35] width 22 height 8
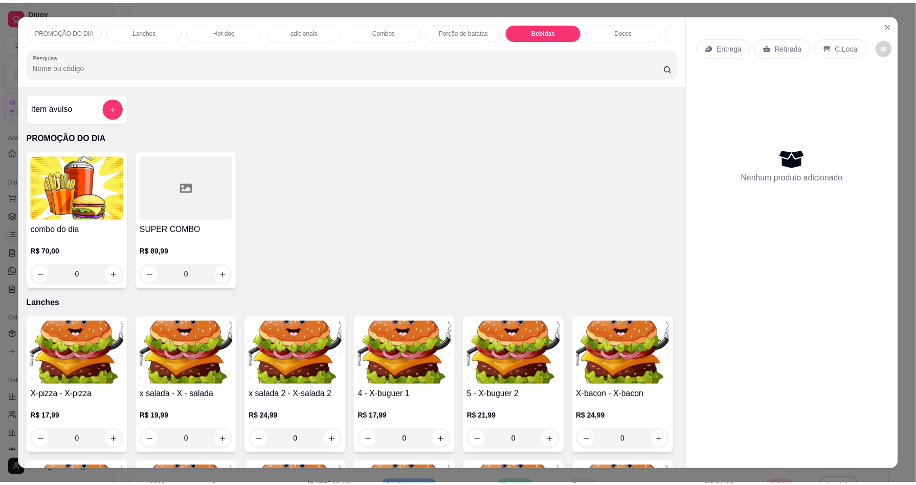
scroll to position [18, 0]
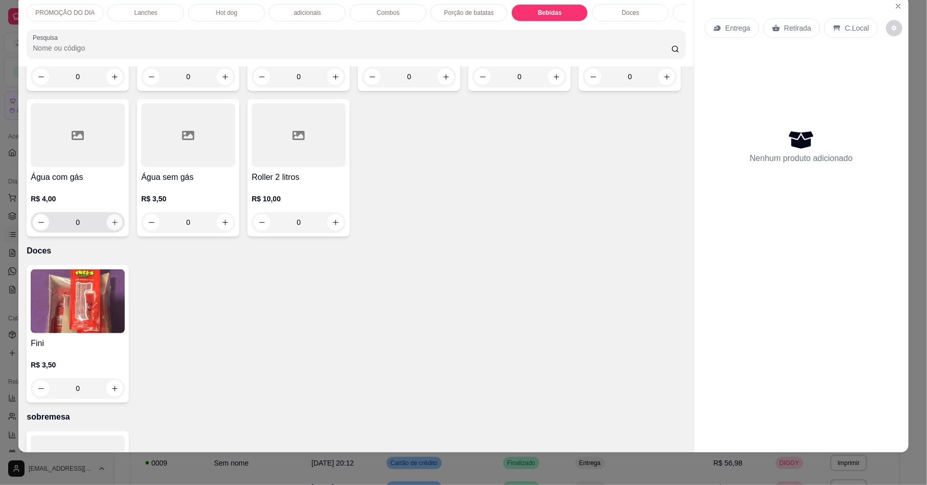
click at [123, 231] on button "increase-product-quantity" at bounding box center [115, 223] width 16 height 16
type input "1"
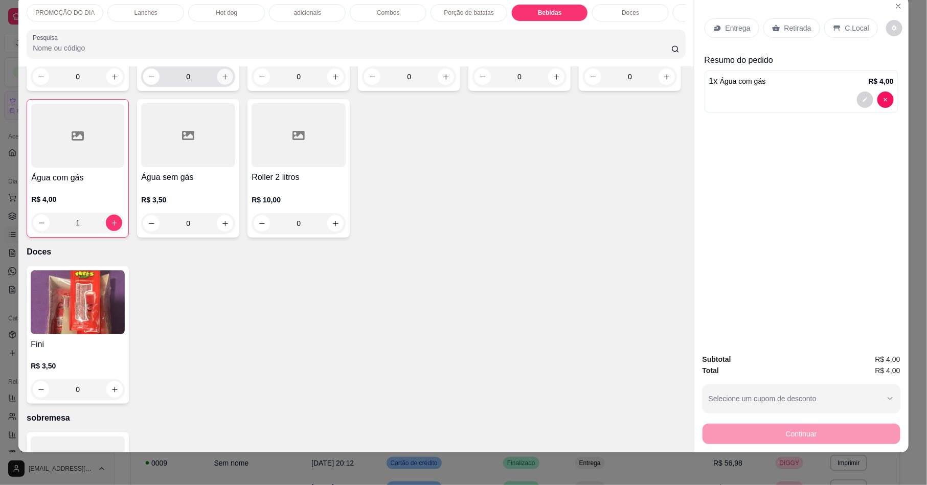
click at [223, 85] on button "increase-product-quantity" at bounding box center [225, 77] width 16 height 16
type input "1"
click at [785, 28] on p "Retirada" at bounding box center [798, 28] width 27 height 10
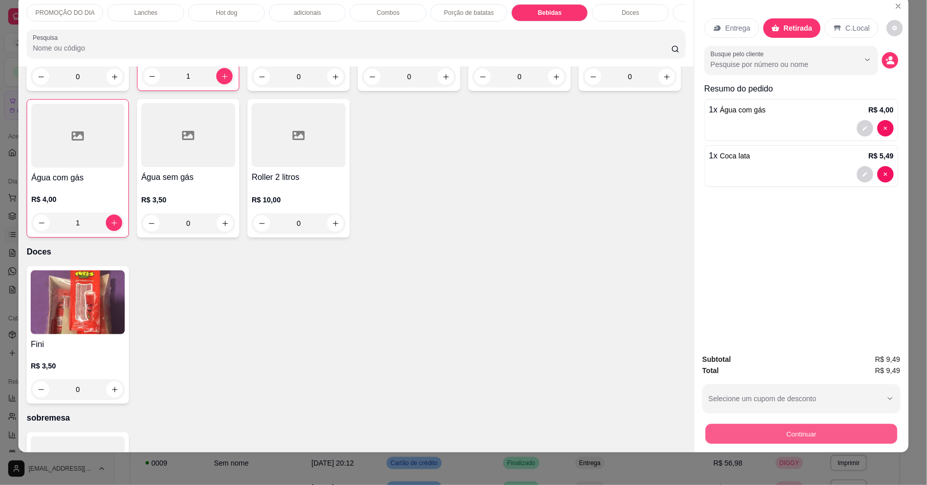
click at [806, 431] on button "Continuar" at bounding box center [802, 434] width 192 height 20
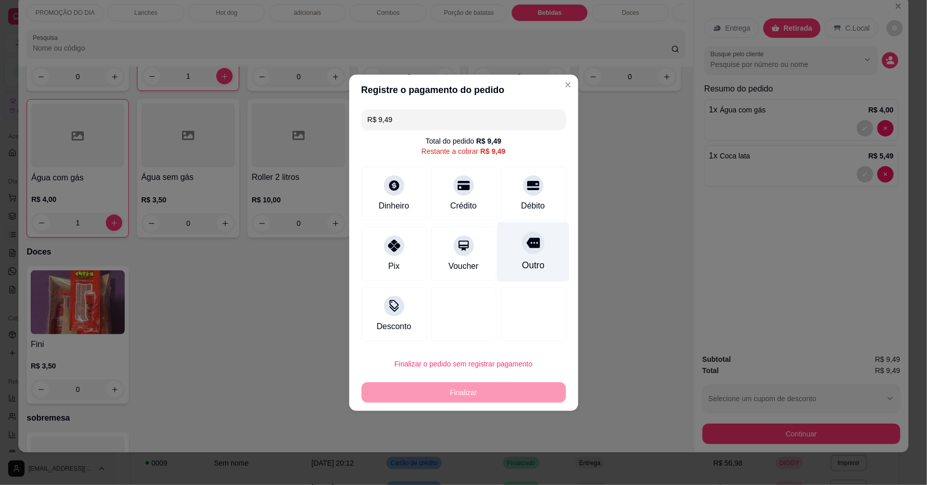
click at [536, 255] on div "Outro" at bounding box center [533, 252] width 72 height 60
type input "R$ 0,00"
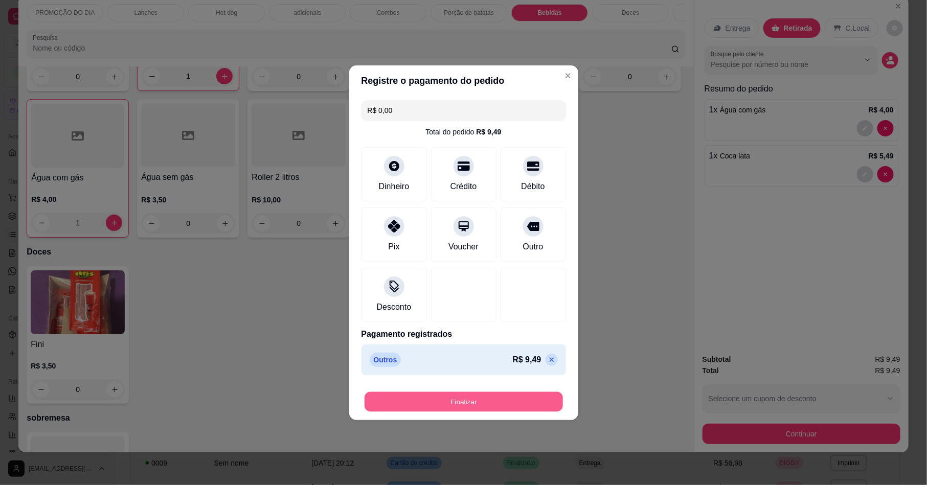
click at [516, 393] on button "Finalizar" at bounding box center [464, 402] width 198 height 20
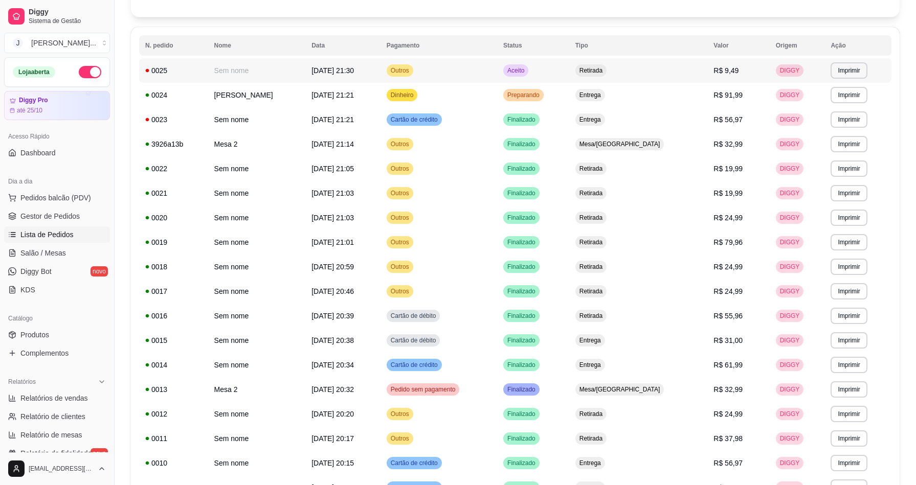
click at [485, 70] on td "Outros" at bounding box center [439, 70] width 117 height 25
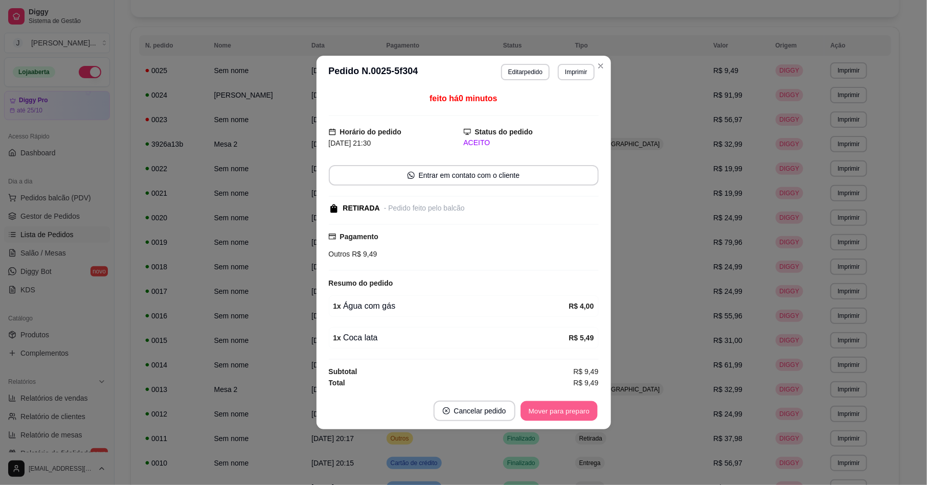
click at [566, 417] on button "Mover para preparo" at bounding box center [559, 412] width 77 height 20
click at [565, 413] on div "Mover para preparo" at bounding box center [552, 411] width 94 height 20
click at [565, 413] on button "Mover para preparo" at bounding box center [559, 412] width 77 height 20
click at [576, 416] on button "Mover para retirada disponível" at bounding box center [541, 412] width 109 height 20
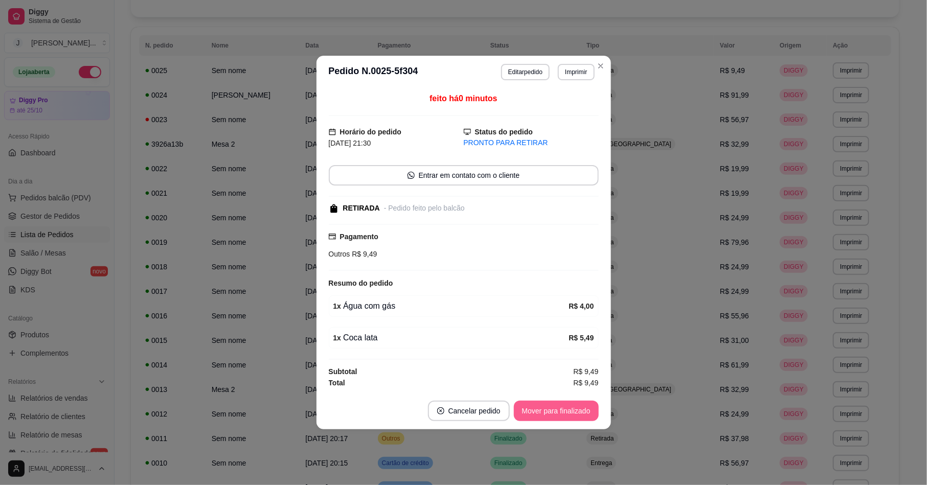
click at [577, 413] on button "Mover para finalizado" at bounding box center [556, 411] width 85 height 20
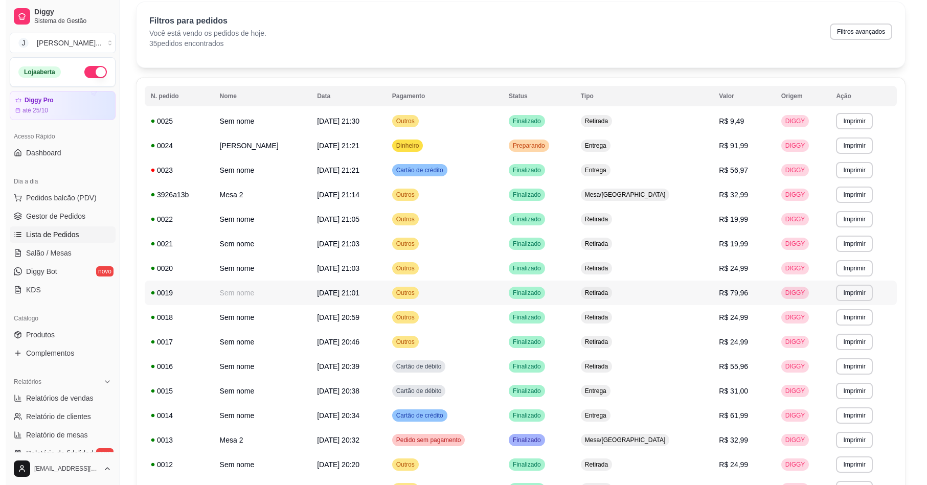
scroll to position [13, 0]
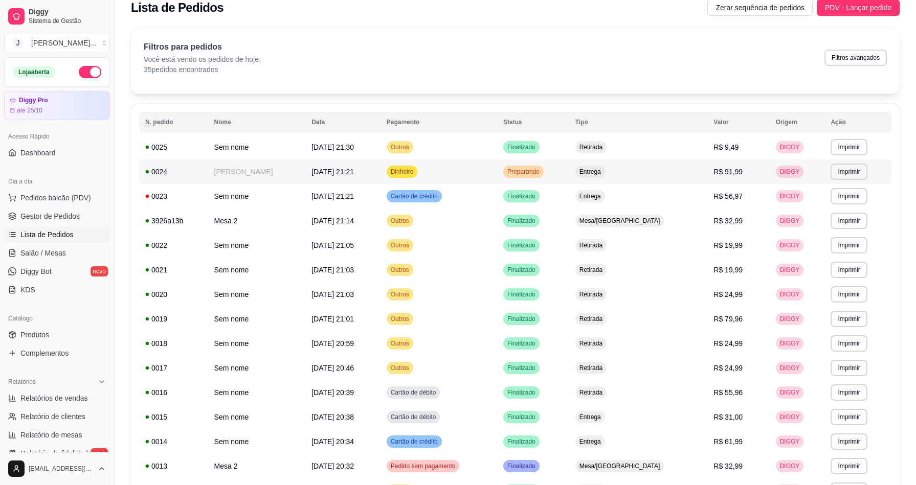
click at [569, 173] on td "Preparando" at bounding box center [533, 172] width 72 height 25
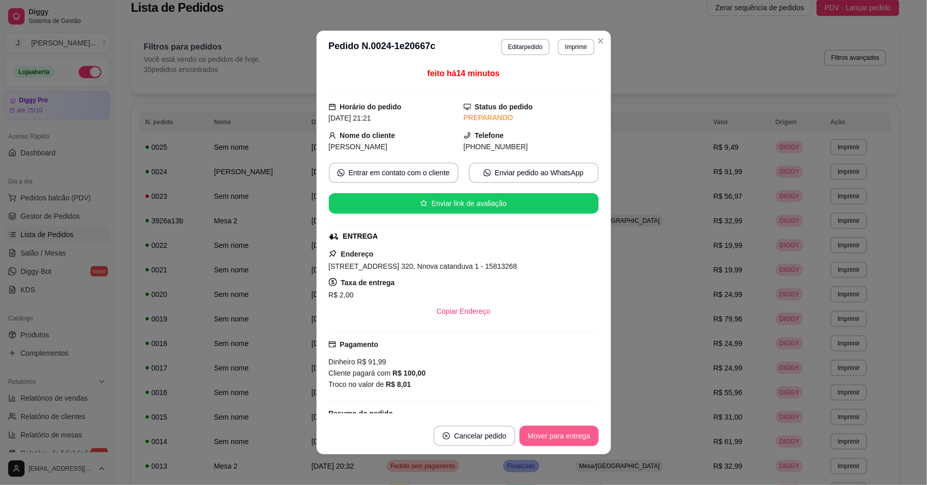
click at [554, 437] on button "Mover para entrega" at bounding box center [559, 436] width 79 height 20
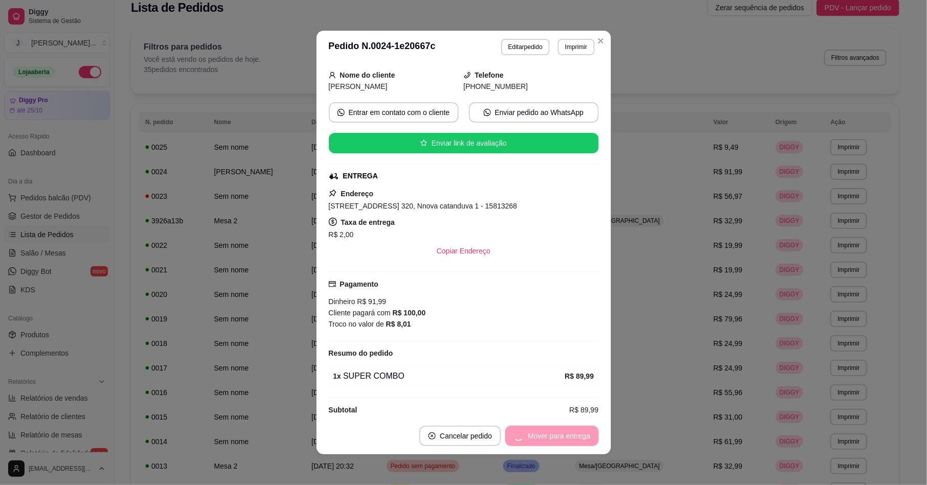
scroll to position [78, 0]
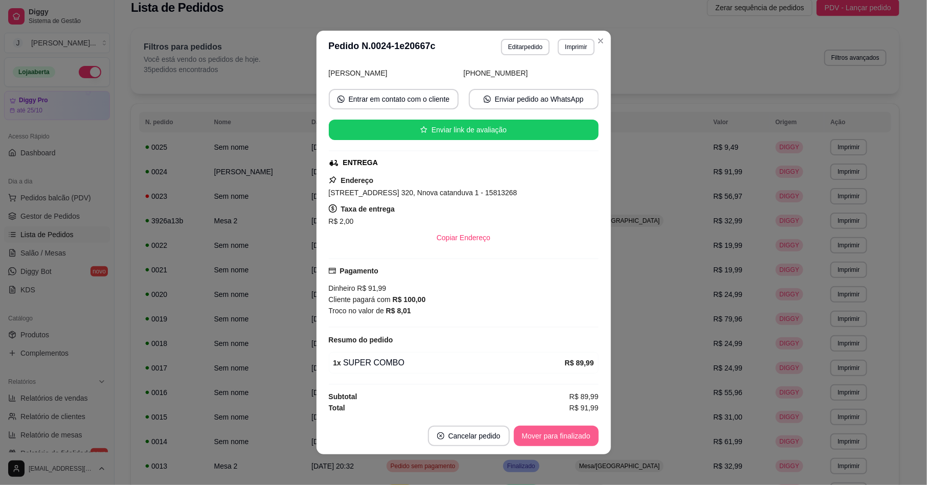
click at [539, 438] on button "Mover para finalizado" at bounding box center [556, 436] width 85 height 20
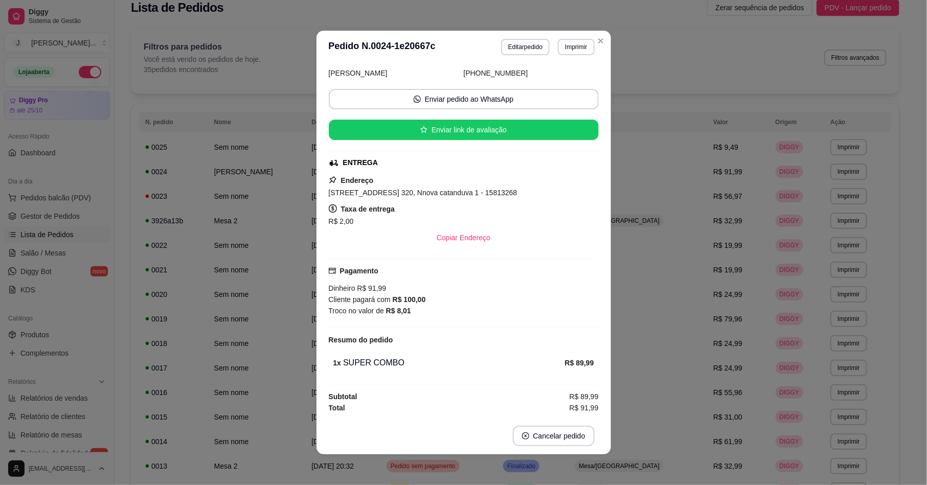
scroll to position [54, 0]
click at [542, 433] on button "Cancelar pedido" at bounding box center [553, 437] width 79 height 20
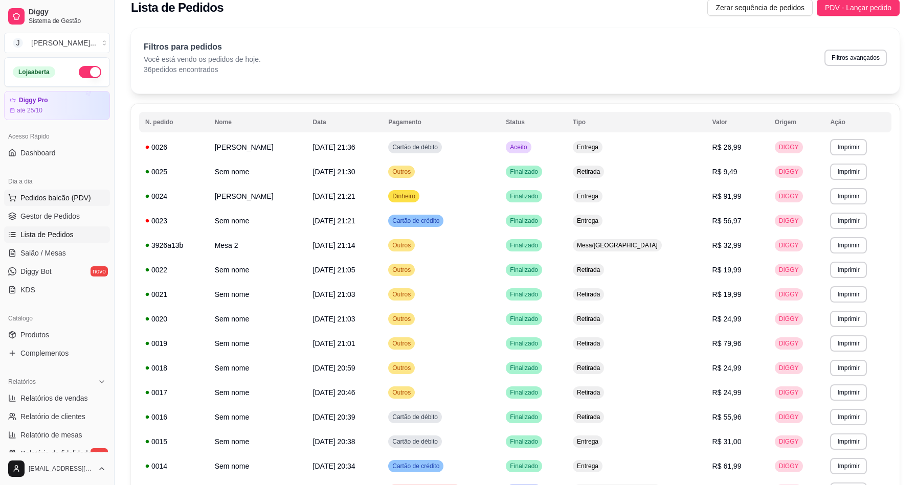
click at [65, 196] on span "Pedidos balcão (PDV)" at bounding box center [55, 198] width 71 height 10
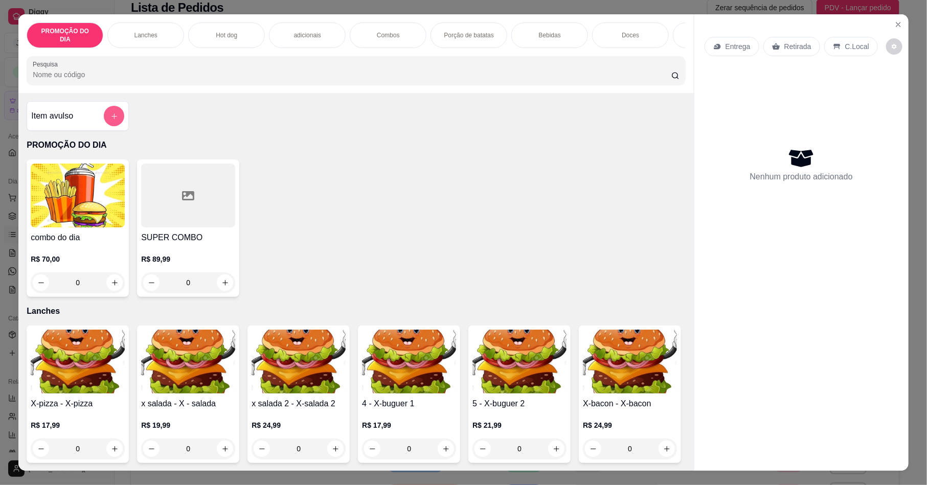
click at [110, 120] on icon "add-separate-item" at bounding box center [114, 117] width 8 height 8
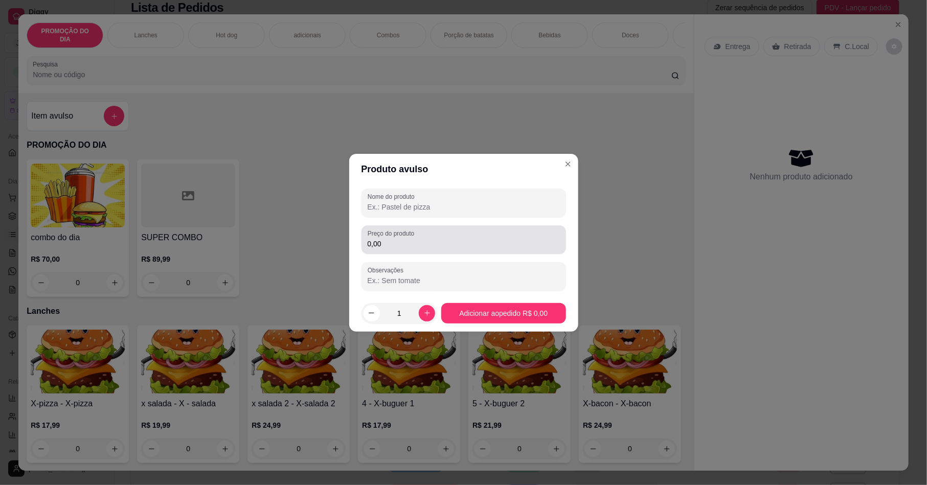
click at [437, 250] on div "Preço do produto 0,00" at bounding box center [464, 240] width 205 height 29
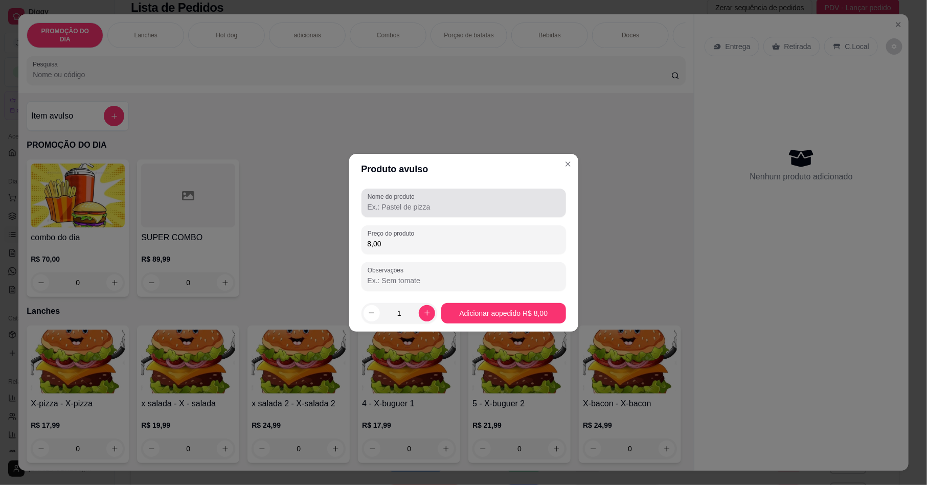
type input "8,00"
click at [416, 211] on input "Nome do produto" at bounding box center [464, 207] width 192 height 10
type input "[PERSON_NAME]"
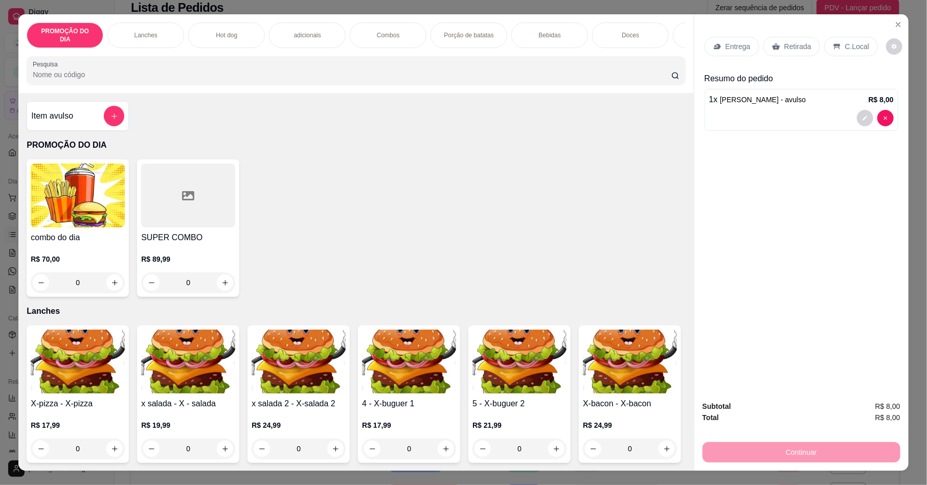
click at [790, 50] on p "Retirada" at bounding box center [798, 46] width 27 height 10
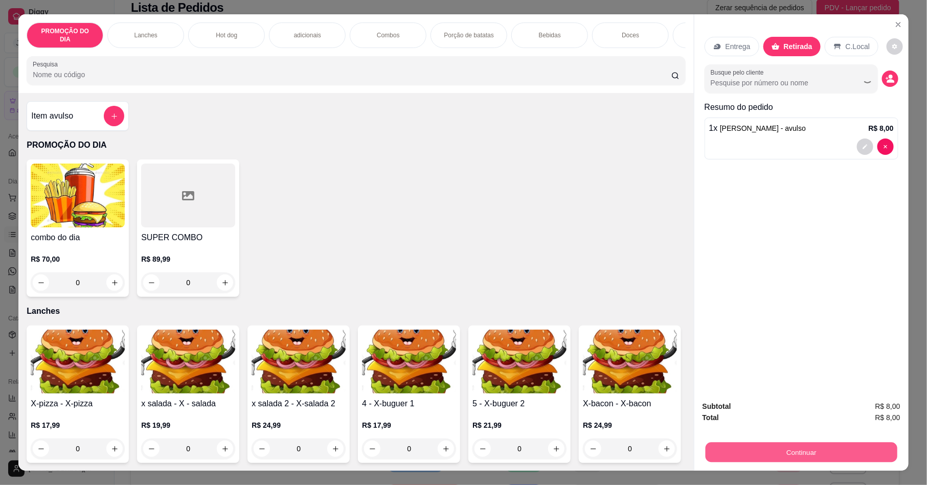
click at [805, 450] on button "Continuar" at bounding box center [802, 452] width 192 height 20
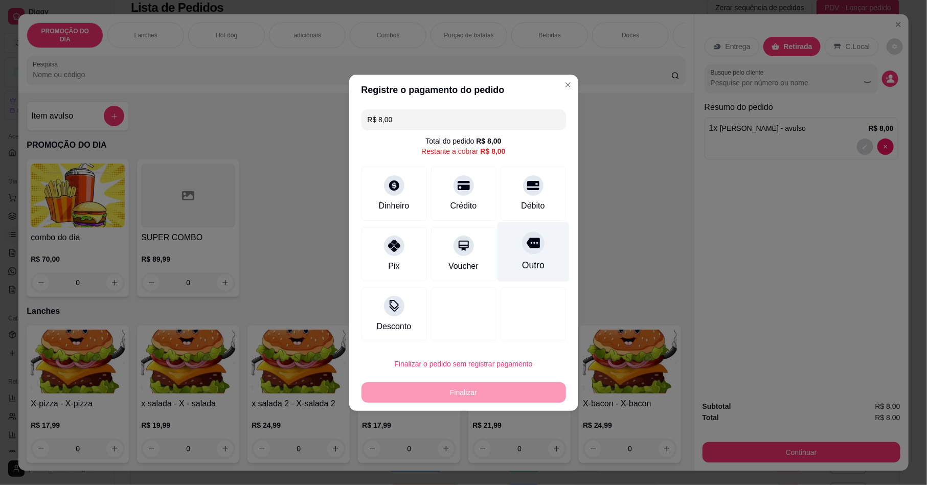
click at [532, 257] on div "Outro" at bounding box center [533, 252] width 72 height 60
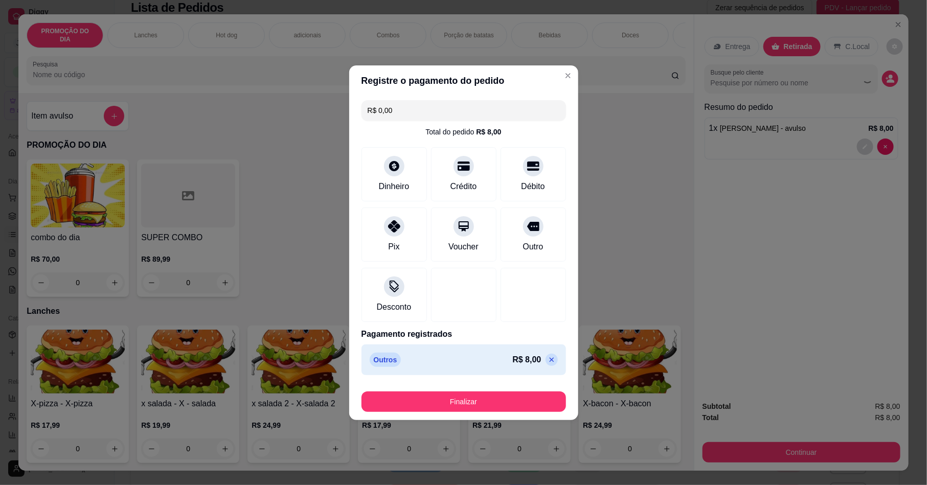
click at [509, 393] on button "Finalizar" at bounding box center [464, 402] width 205 height 20
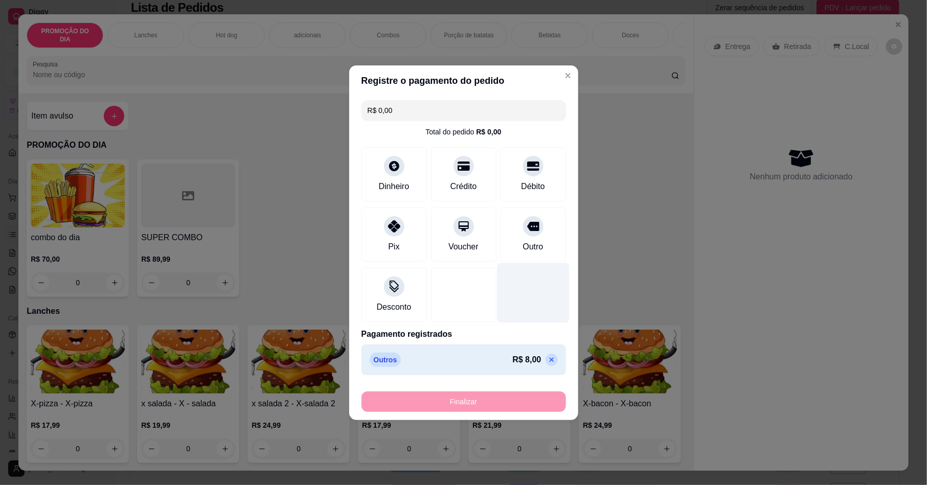
type input "-R$ 8,00"
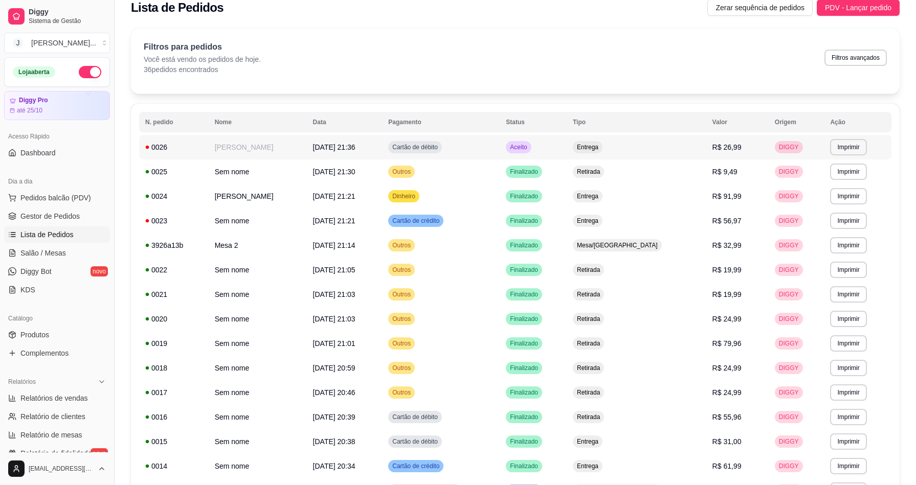
click at [500, 144] on td "Cartão de débito" at bounding box center [441, 147] width 118 height 25
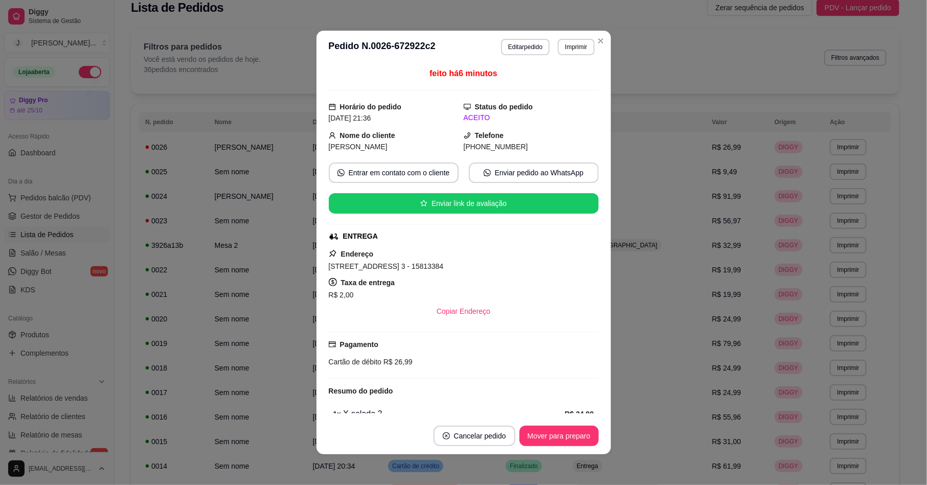
click at [555, 427] on footer "Cancelar pedido Mover para preparo" at bounding box center [464, 436] width 295 height 37
click at [555, 427] on button "Mover para preparo" at bounding box center [559, 437] width 77 height 20
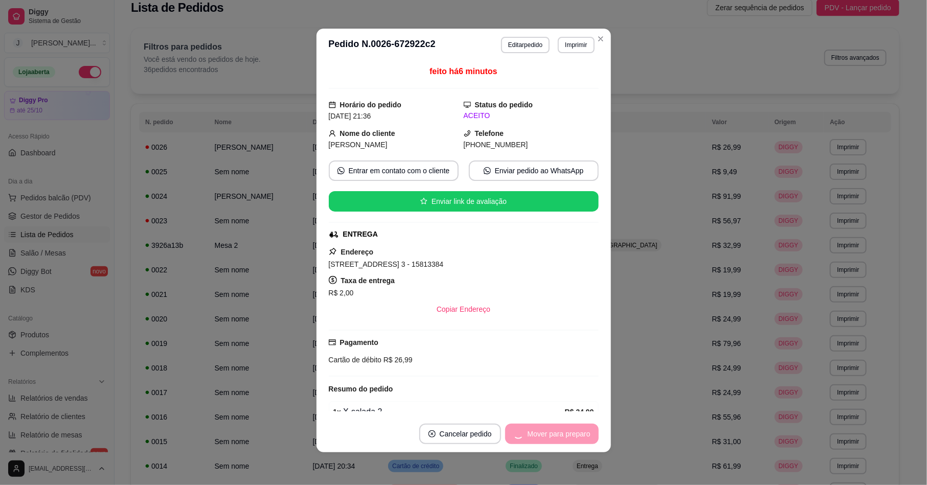
scroll to position [55, 0]
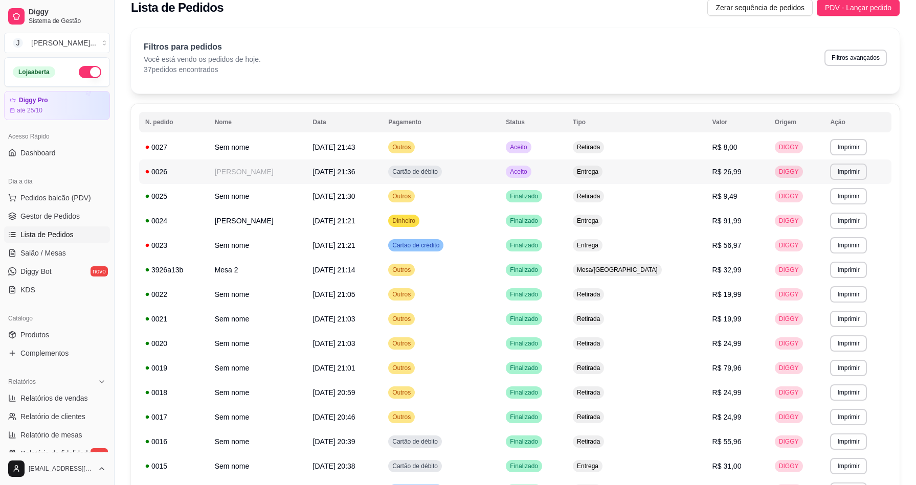
click at [500, 172] on td "Cartão de débito" at bounding box center [441, 172] width 118 height 25
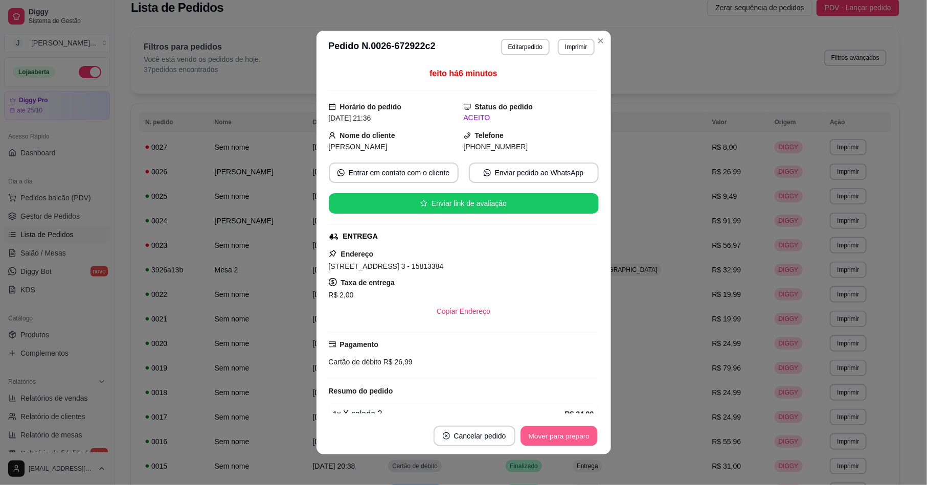
click at [528, 433] on button "Mover para preparo" at bounding box center [559, 437] width 77 height 20
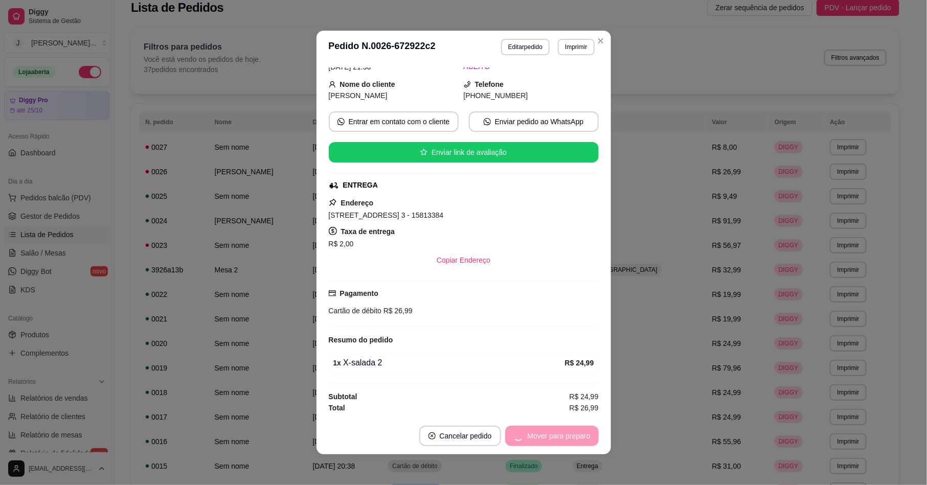
scroll to position [0, 0]
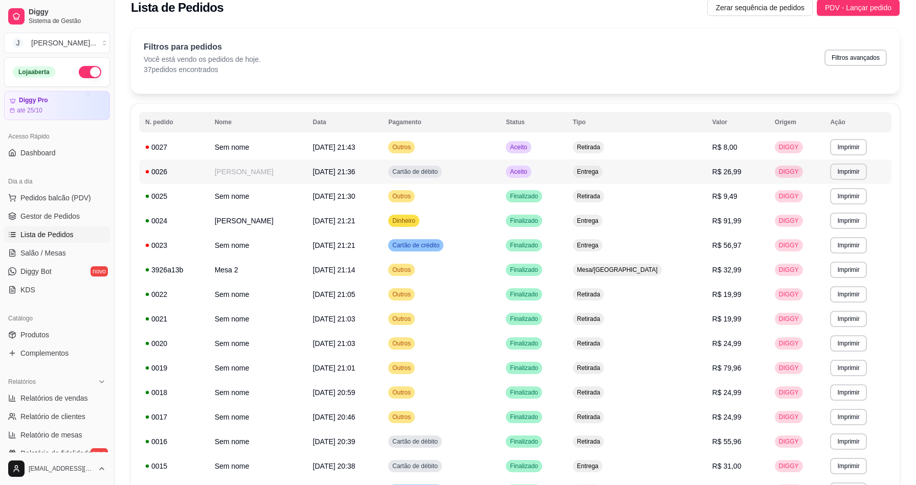
click at [567, 145] on td "Aceito" at bounding box center [533, 147] width 67 height 25
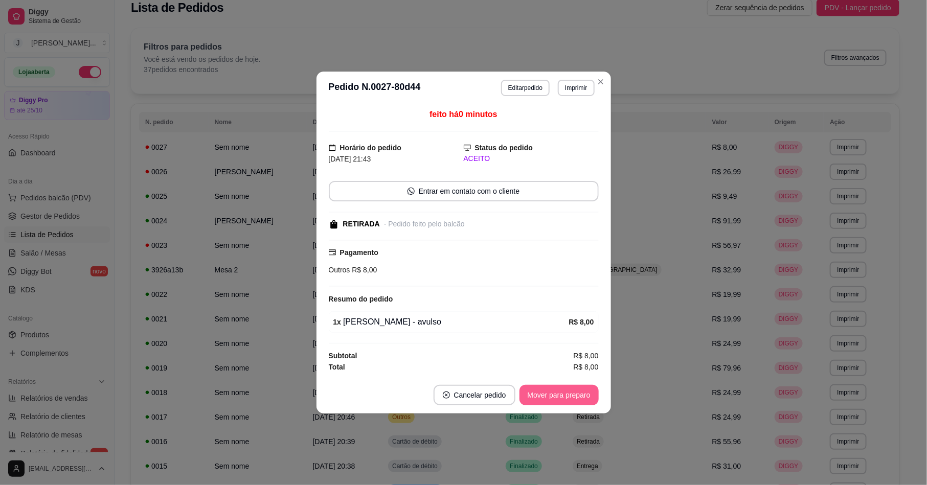
click at [557, 398] on button "Mover para preparo" at bounding box center [559, 395] width 79 height 20
click at [539, 387] on footer "Cancelar pedido Mover para preparo" at bounding box center [464, 395] width 295 height 37
click at [539, 392] on button "Mover para preparo" at bounding box center [559, 395] width 79 height 20
click at [582, 397] on button "Mover para preparo" at bounding box center [559, 395] width 79 height 20
click at [519, 404] on button "Mover para retirada disponível" at bounding box center [541, 395] width 113 height 20
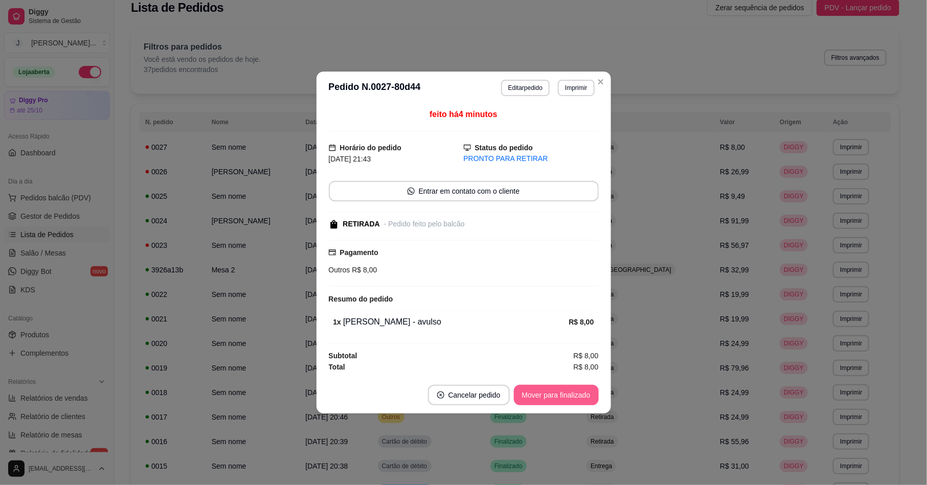
click at [568, 395] on button "Mover para finalizado" at bounding box center [556, 395] width 85 height 20
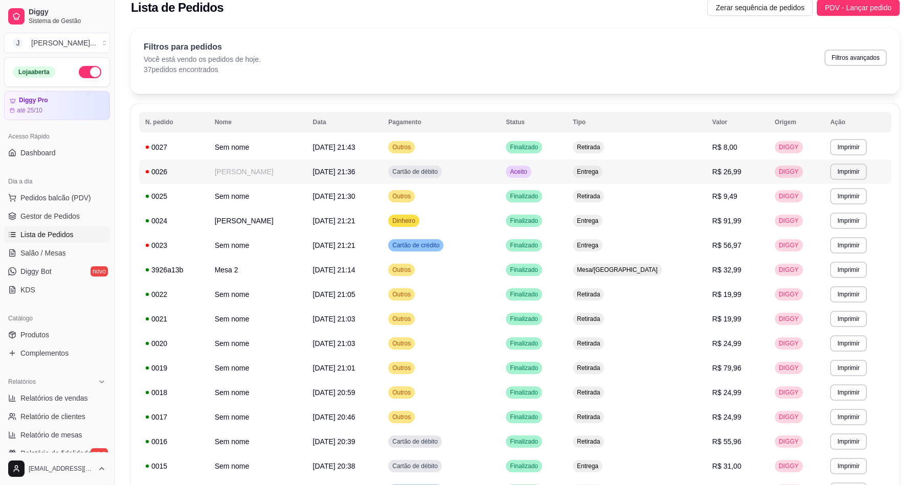
click at [567, 174] on td "Aceito" at bounding box center [533, 172] width 67 height 25
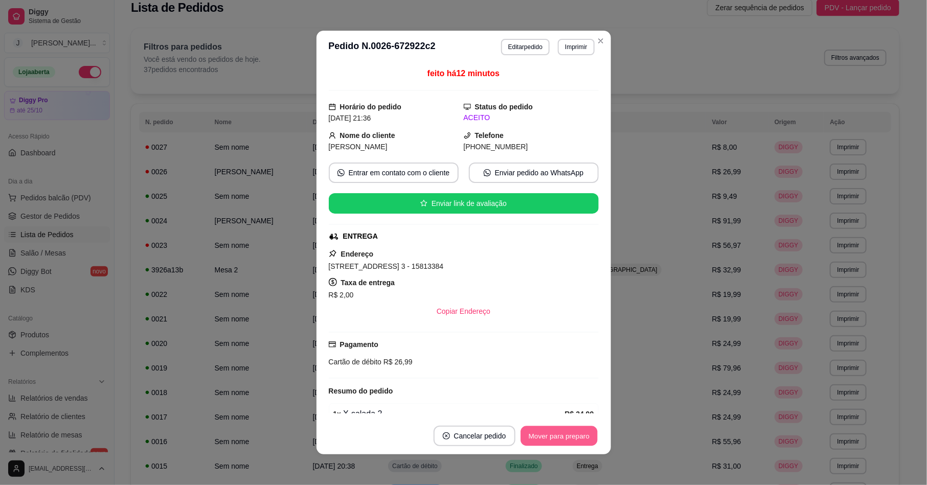
click at [549, 444] on button "Mover para preparo" at bounding box center [559, 437] width 77 height 20
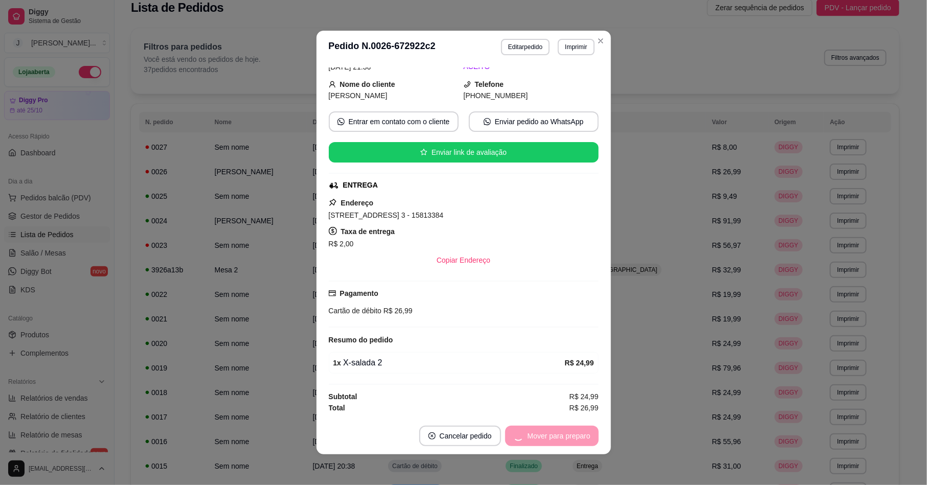
scroll to position [2, 0]
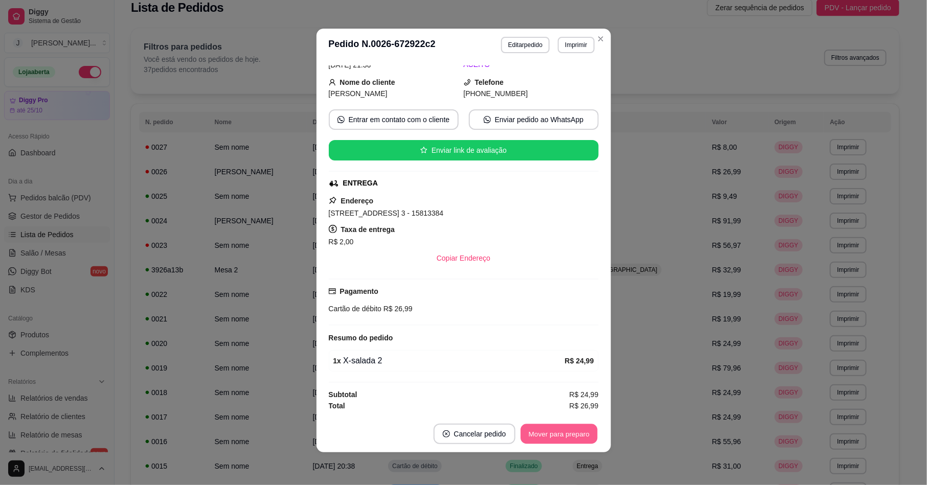
click at [536, 438] on button "Mover para preparo" at bounding box center [559, 435] width 77 height 20
click at [539, 438] on button "Mover para entrega" at bounding box center [559, 434] width 79 height 20
click at [568, 428] on button "Mover para finalizado" at bounding box center [556, 434] width 85 height 20
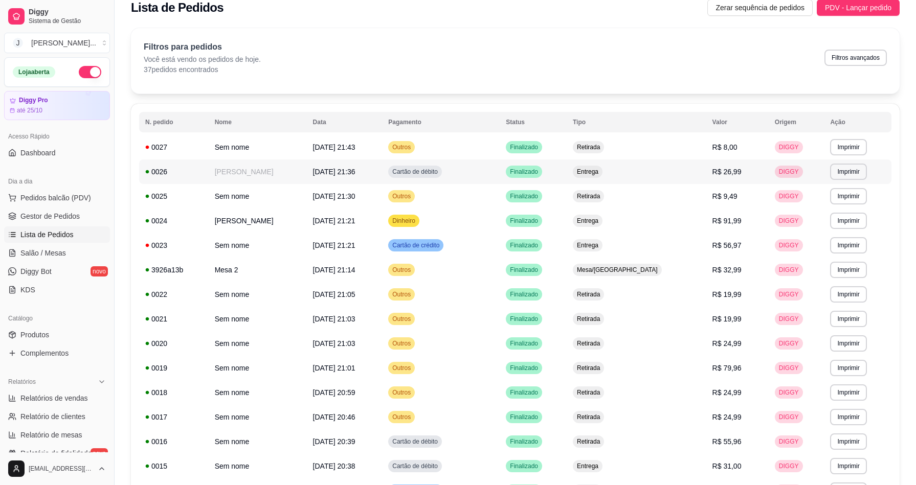
click at [567, 172] on td "Finalizado" at bounding box center [533, 172] width 67 height 25
click at [40, 198] on span "Pedidos balcão (PDV)" at bounding box center [55, 198] width 71 height 10
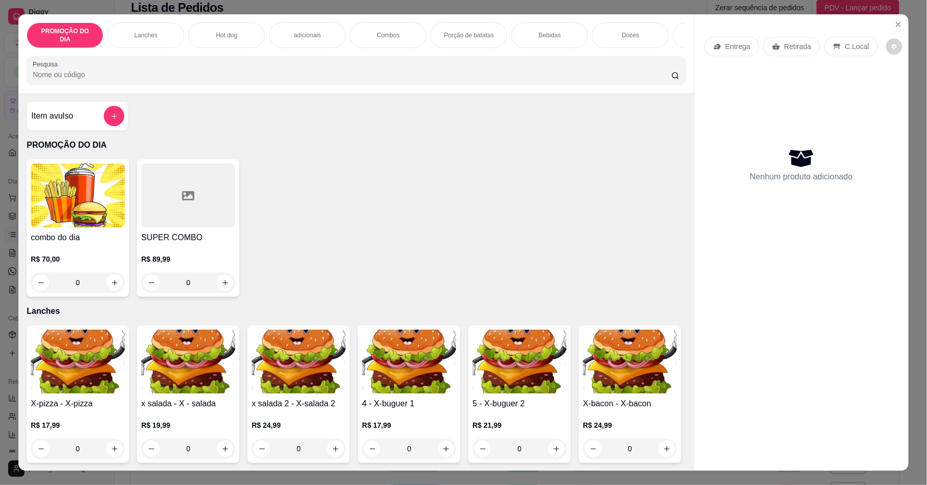
scroll to position [230, 0]
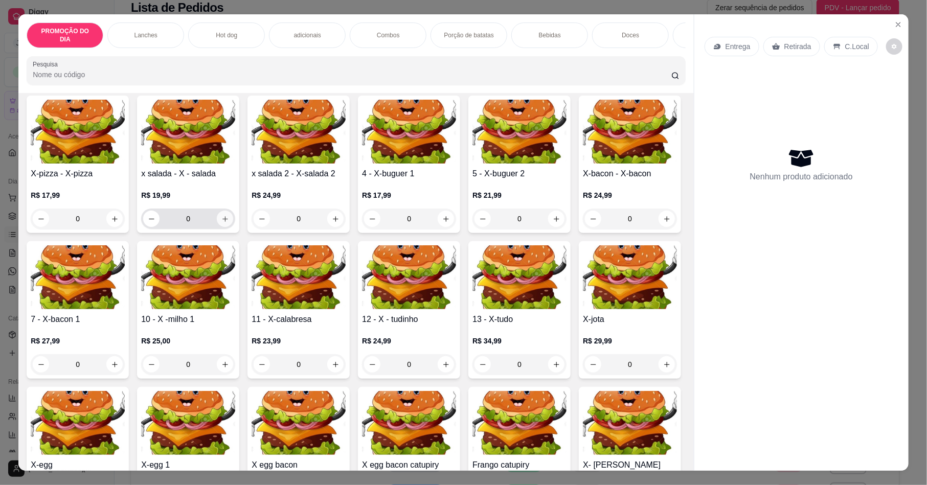
click at [217, 218] on button "increase-product-quantity" at bounding box center [225, 219] width 16 height 16
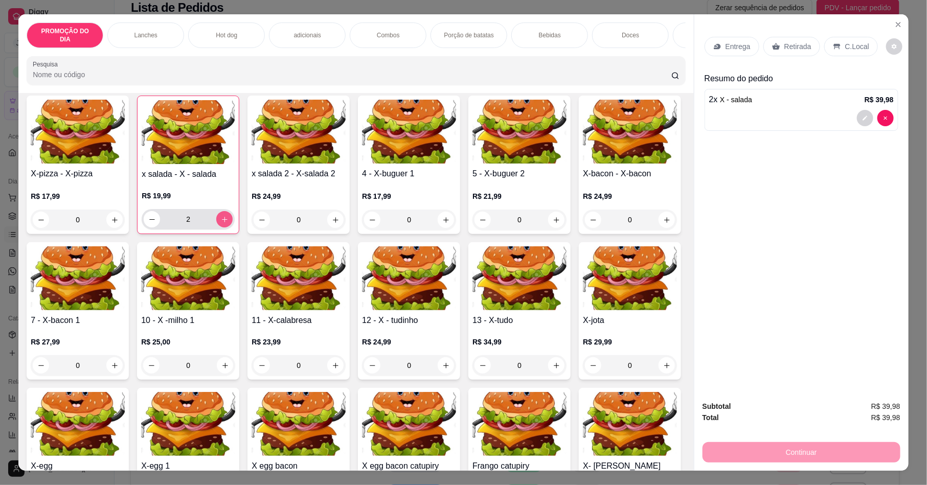
type input "2"
click at [134, 36] on div "Lanches" at bounding box center [145, 36] width 77 height 26
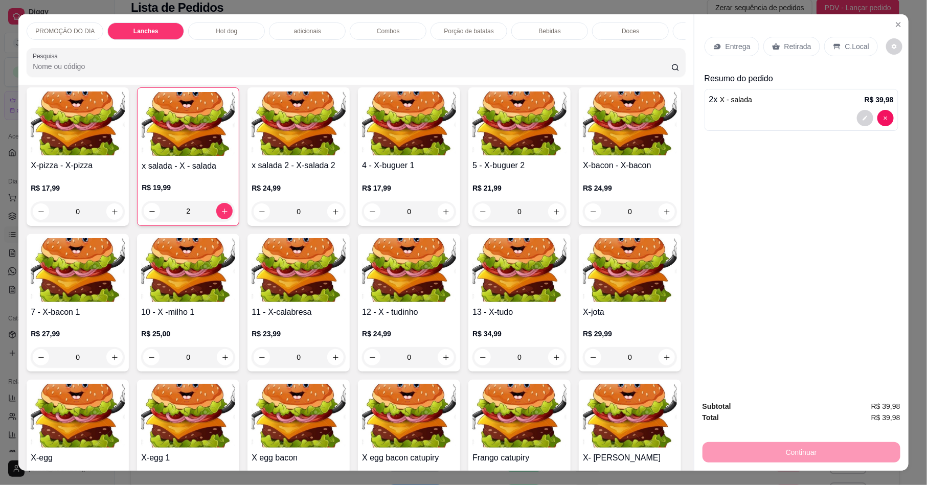
scroll to position [18, 0]
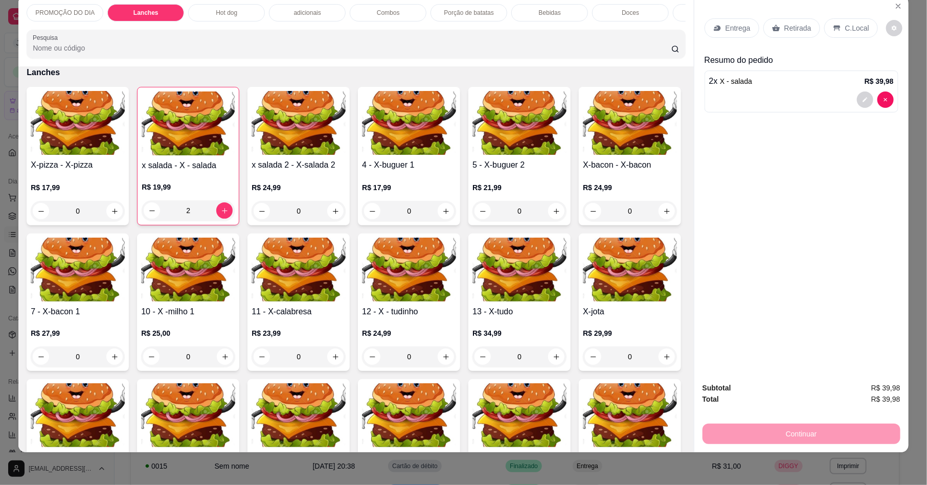
click at [218, 15] on p "Hot dog" at bounding box center [226, 13] width 21 height 8
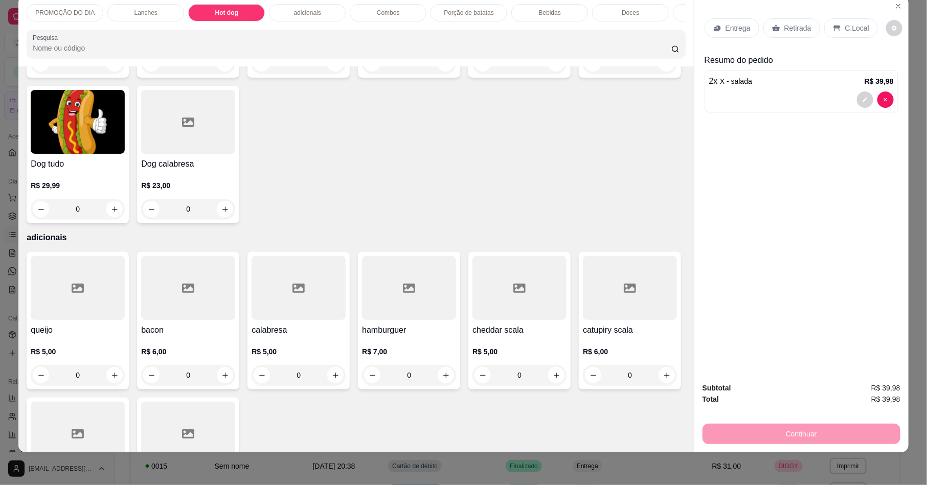
click at [112, 68] on icon "increase-product-quantity" at bounding box center [115, 64] width 8 height 8
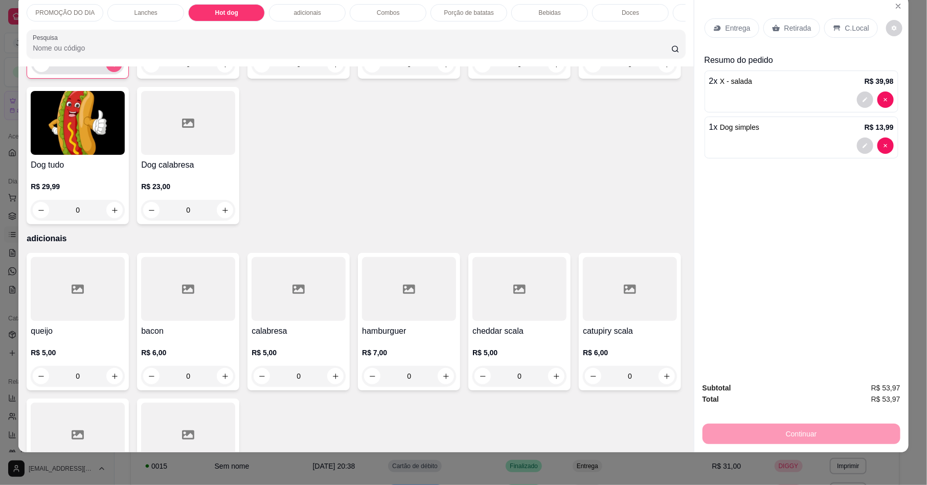
type input "1"
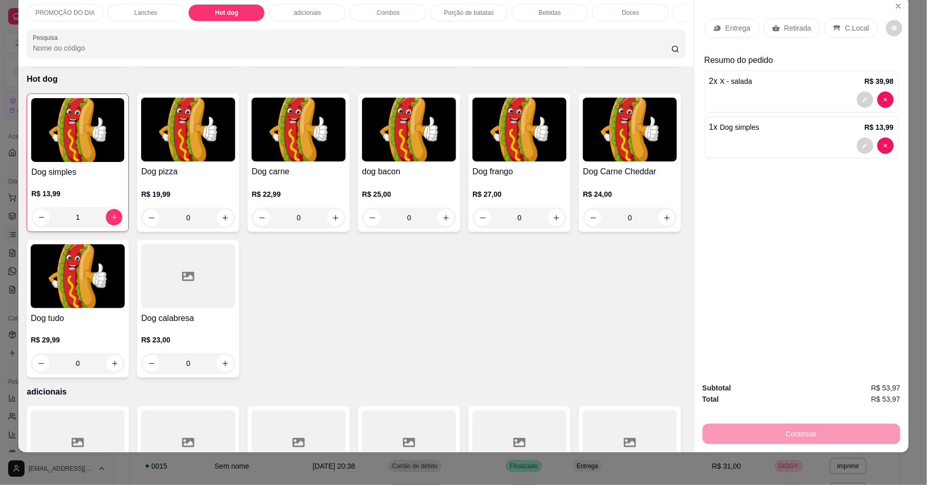
scroll to position [1194, 0]
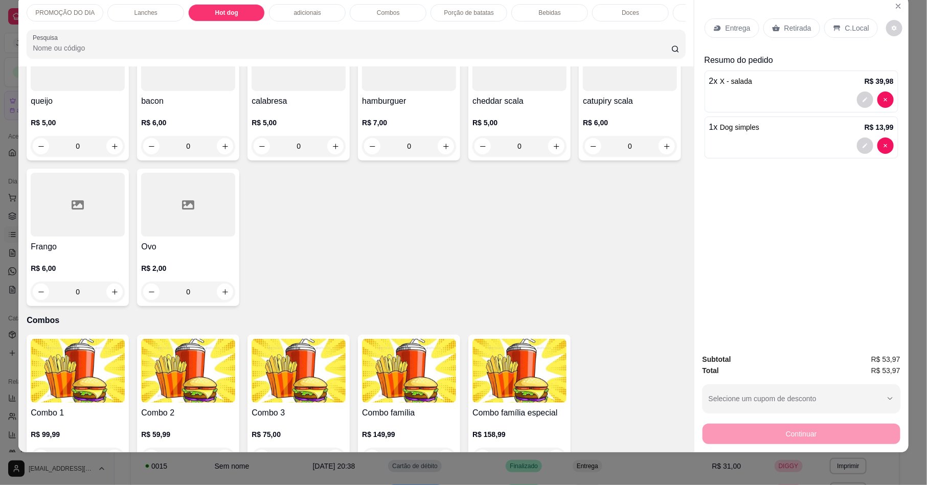
click at [773, 30] on icon at bounding box center [776, 28] width 8 height 7
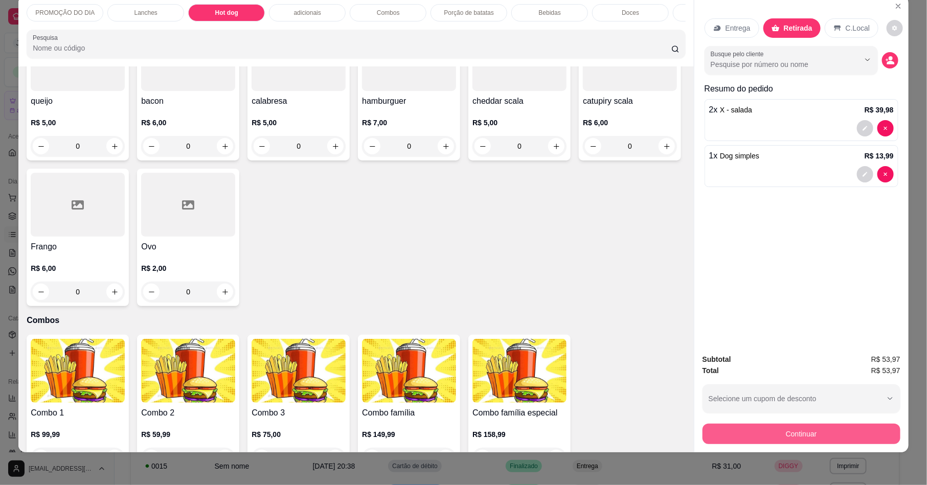
click at [849, 438] on button "Continuar" at bounding box center [802, 434] width 198 height 20
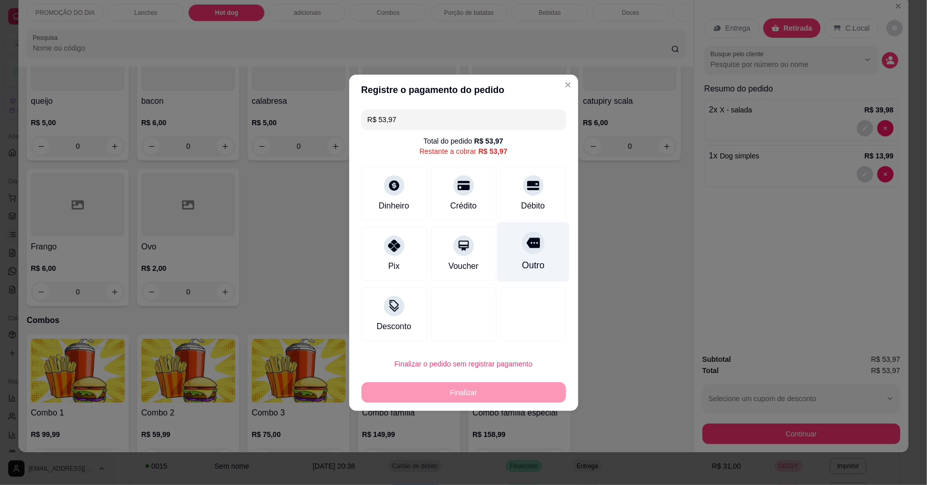
click at [524, 235] on div at bounding box center [533, 243] width 23 height 23
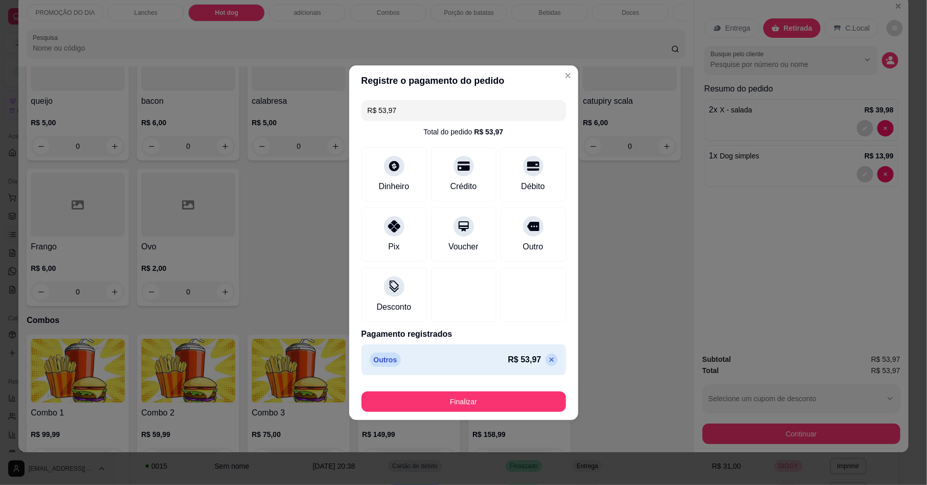
type input "R$ 0,00"
click at [496, 402] on button "Finalizar" at bounding box center [464, 402] width 205 height 20
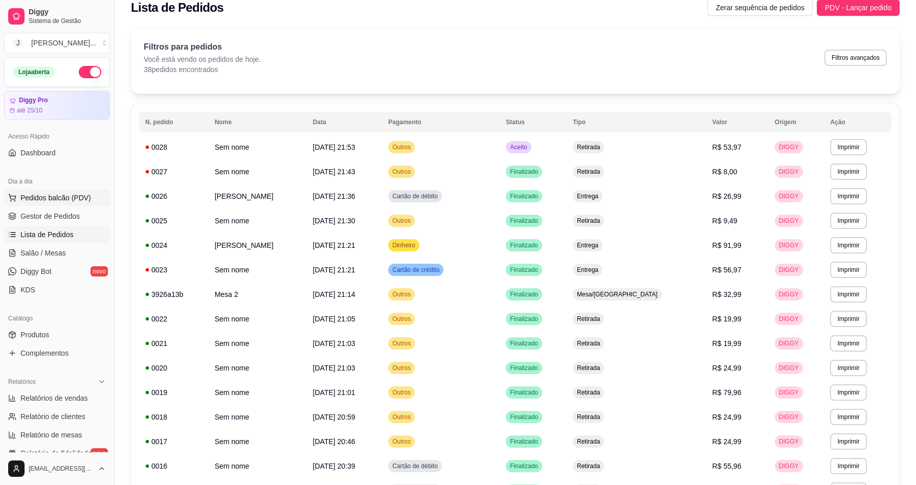
click at [81, 194] on span "Pedidos balcão (PDV)" at bounding box center [55, 198] width 71 height 10
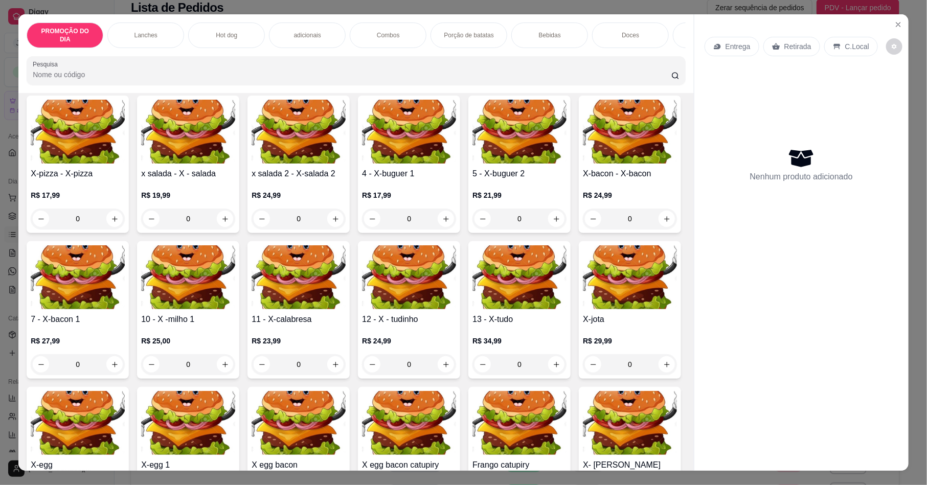
scroll to position [307, 0]
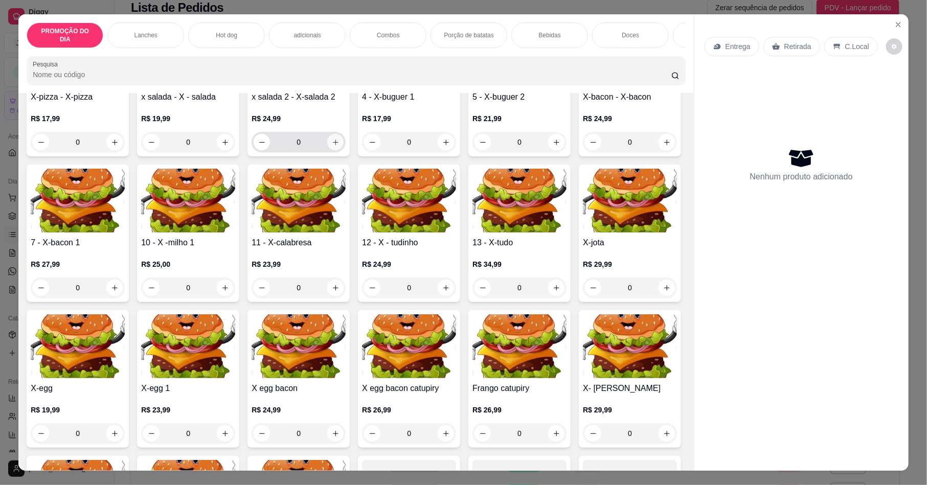
click at [332, 143] on icon "increase-product-quantity" at bounding box center [336, 143] width 8 height 8
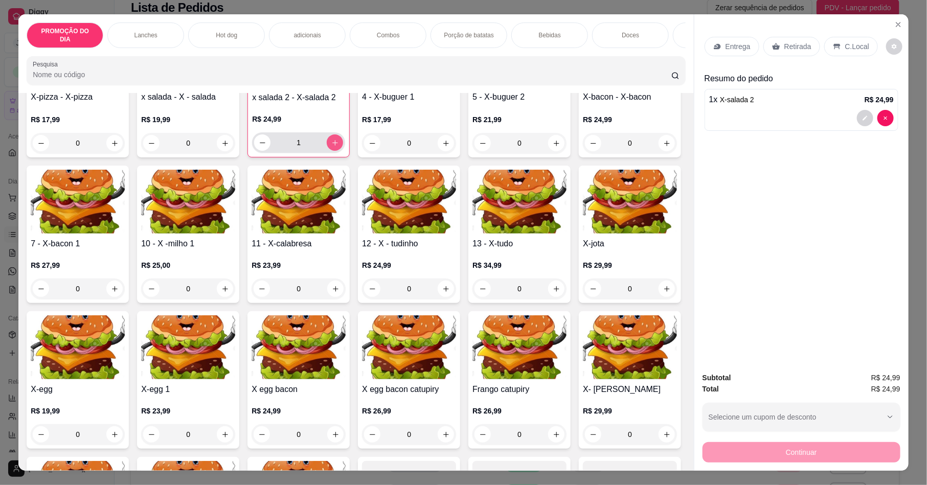
type input "1"
click at [792, 45] on p "Retirada" at bounding box center [798, 46] width 27 height 10
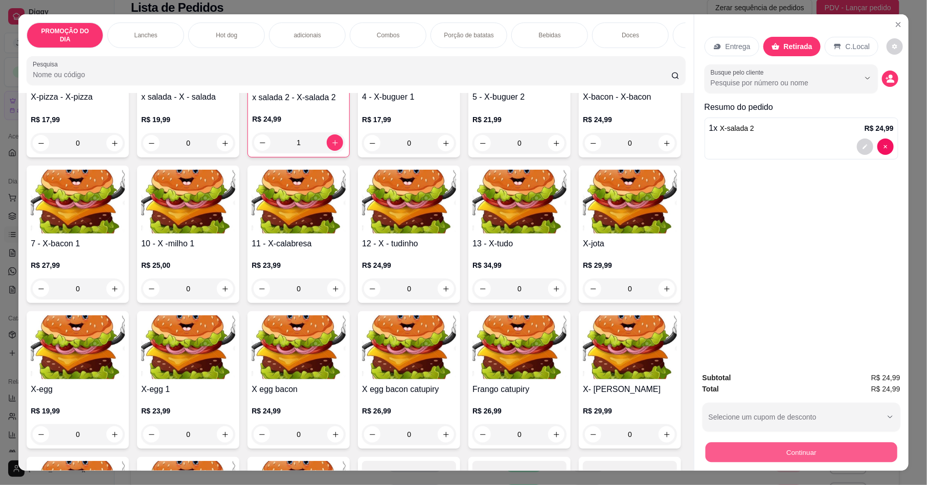
click at [758, 448] on button "Continuar" at bounding box center [802, 452] width 192 height 20
click at [518, 258] on div "Outro" at bounding box center [534, 254] width 66 height 55
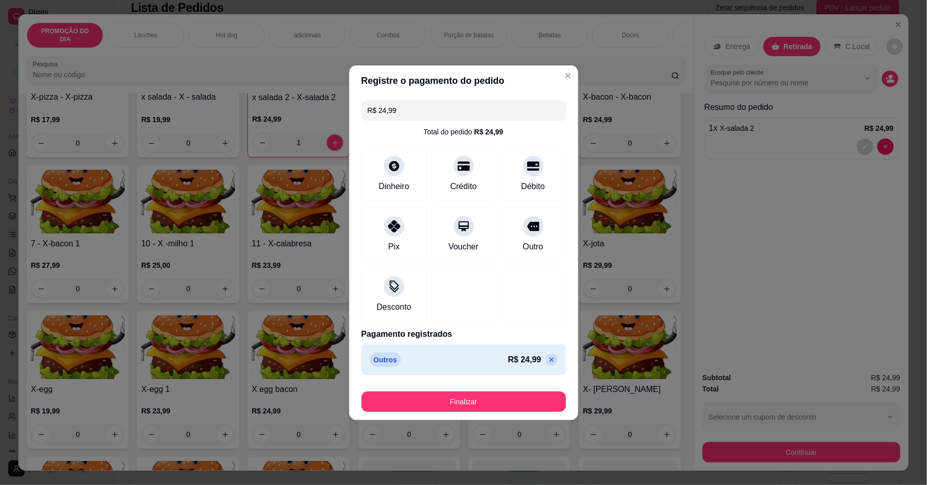
type input "R$ 0,00"
click at [508, 401] on button "Finalizar" at bounding box center [464, 402] width 205 height 20
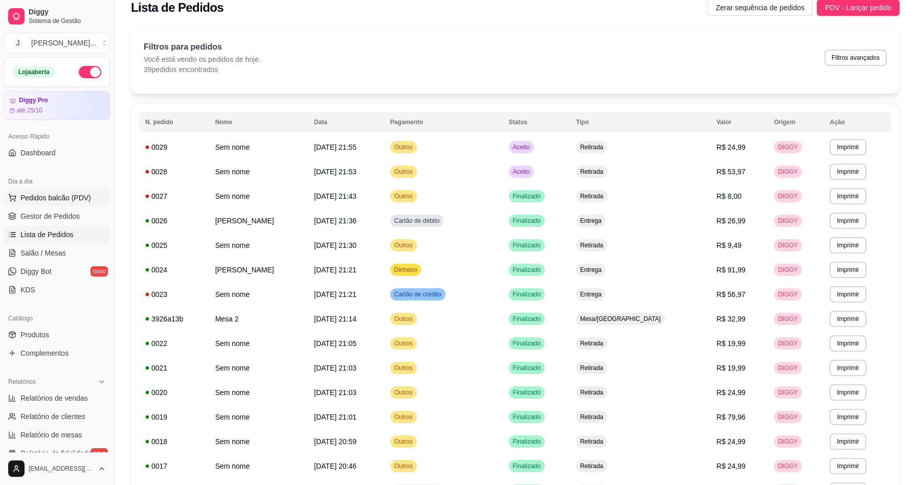
click at [78, 194] on span "Pedidos balcão (PDV)" at bounding box center [55, 198] width 71 height 10
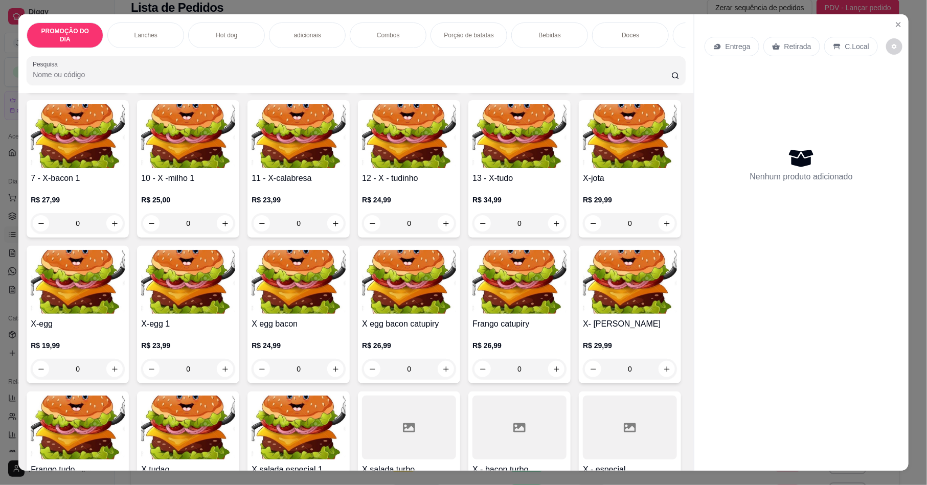
scroll to position [384, 0]
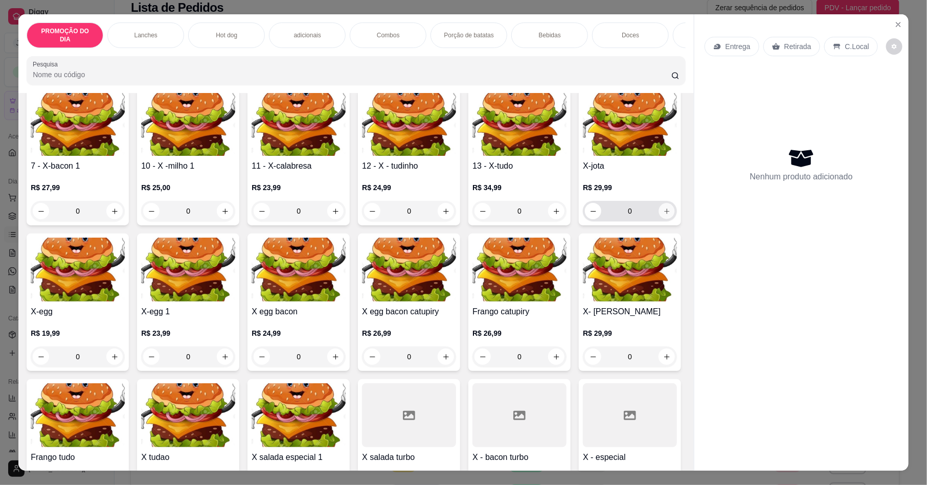
click at [663, 215] on icon "increase-product-quantity" at bounding box center [667, 212] width 8 height 8
type input "1"
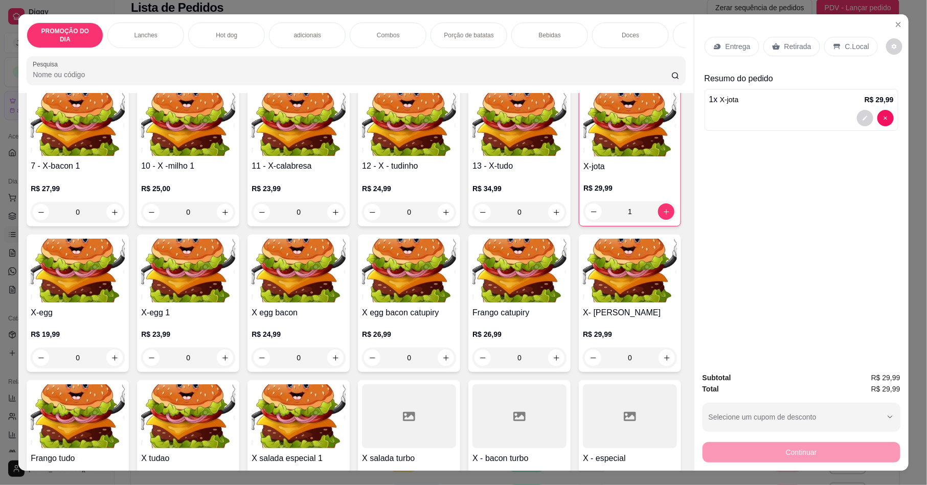
scroll to position [0, 55]
click at [506, 30] on div "Bebidas" at bounding box center [494, 36] width 77 height 26
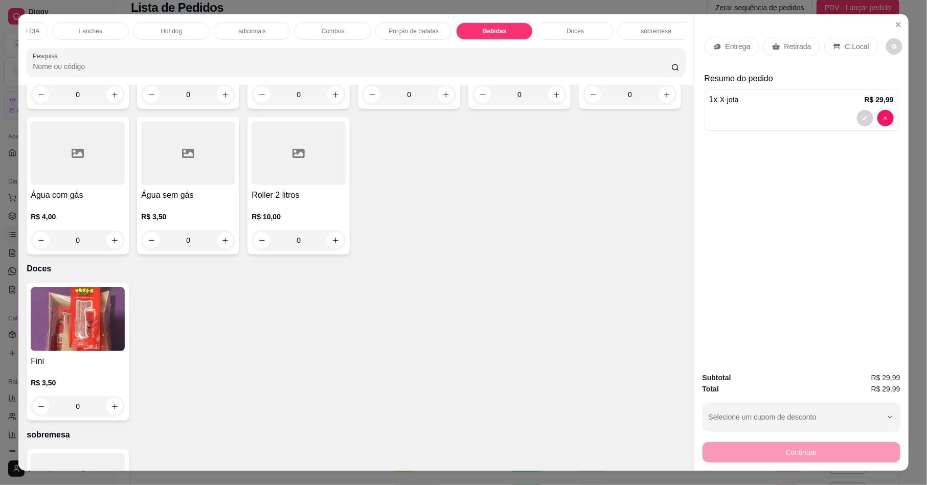
scroll to position [18, 0]
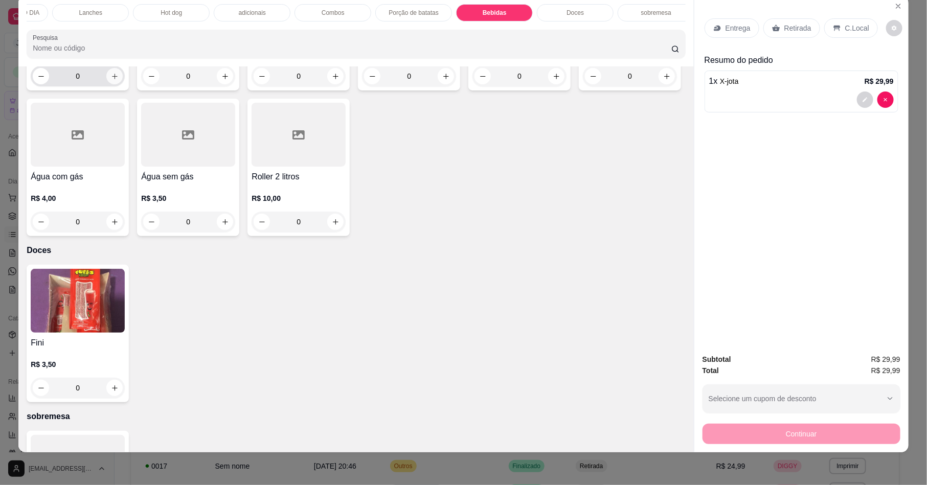
click at [111, 80] on icon "increase-product-quantity" at bounding box center [115, 77] width 8 height 8
type input "1"
